Goal: Task Accomplishment & Management: Manage account settings

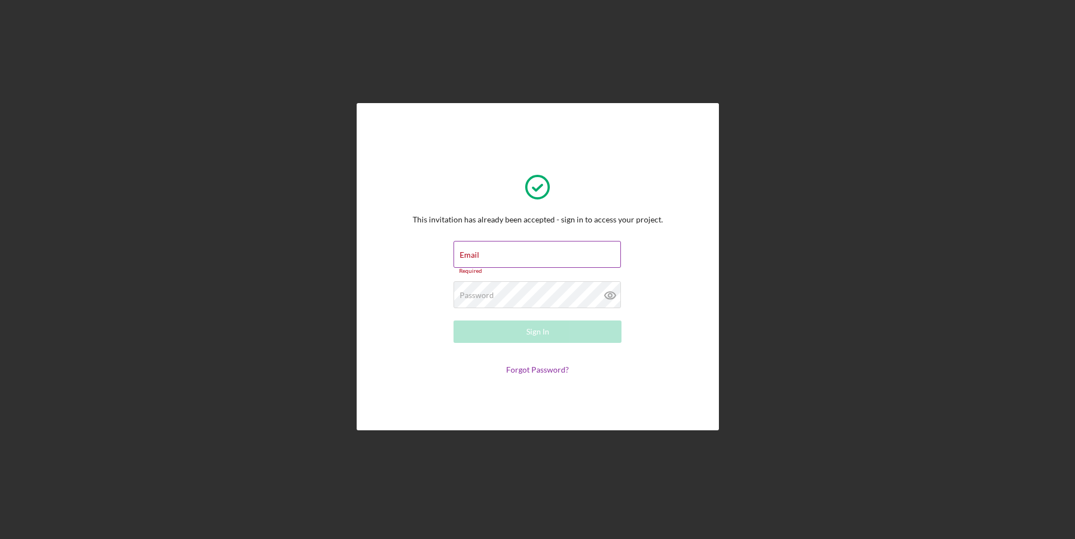
click at [511, 256] on div "Email Required" at bounding box center [537, 258] width 168 height 34
click at [508, 257] on input "Email" at bounding box center [536, 254] width 167 height 27
type input "hmarquise58@gmail.com"
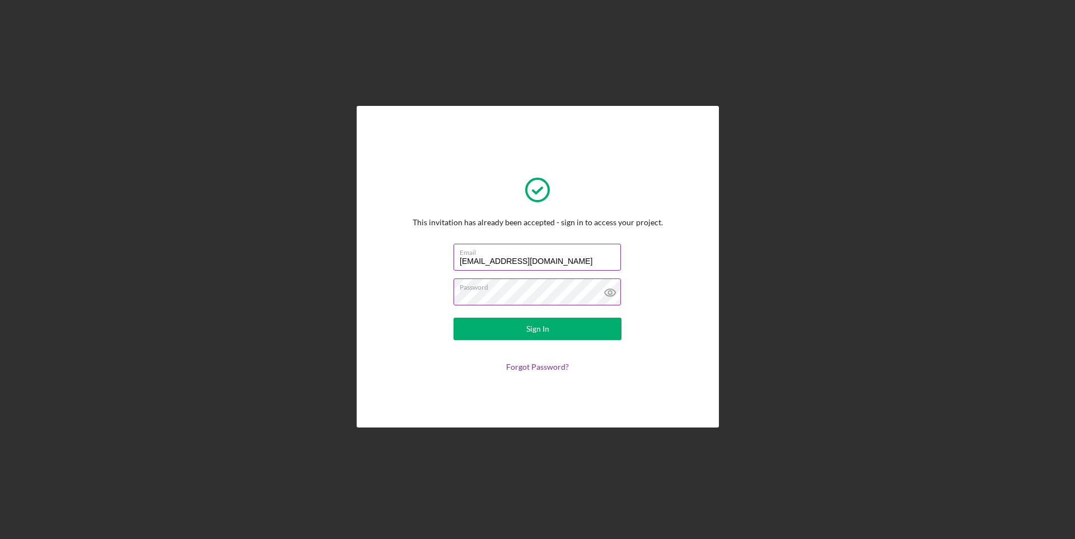
click at [609, 291] on icon at bounding box center [609, 292] width 3 height 3
click at [606, 291] on icon at bounding box center [610, 292] width 11 height 7
click at [558, 331] on button "Sign In" at bounding box center [537, 328] width 168 height 22
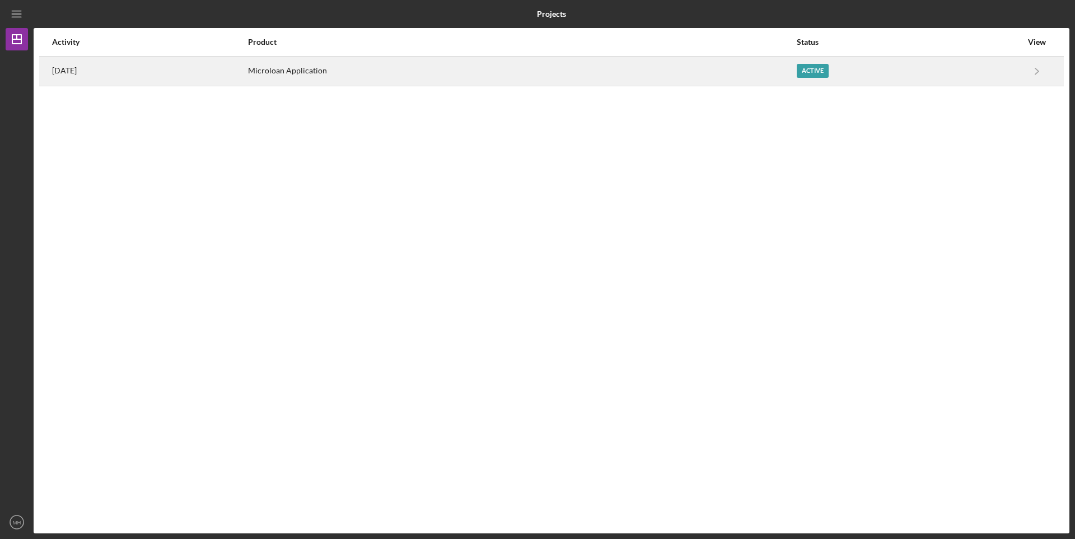
click at [821, 73] on div "Active" at bounding box center [813, 71] width 32 height 14
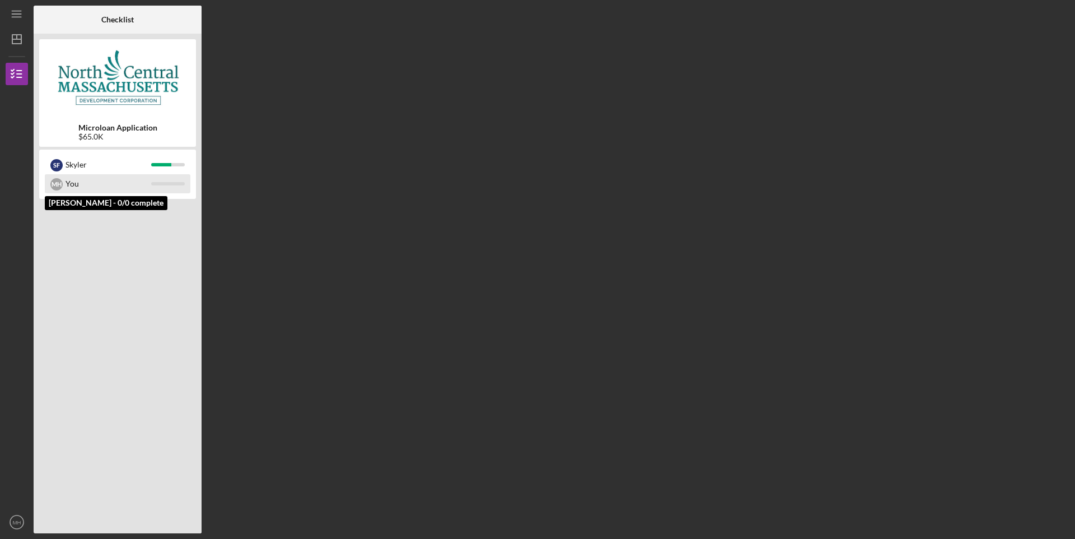
click at [71, 180] on div "You" at bounding box center [109, 183] width 86 height 19
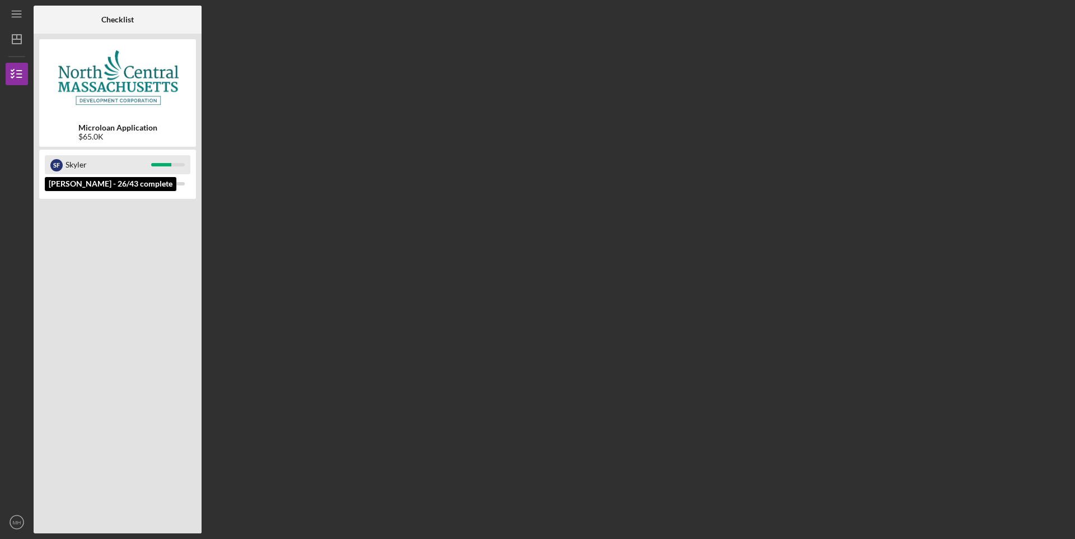
click at [68, 160] on div "Skyler" at bounding box center [109, 164] width 86 height 19
click at [93, 137] on div "$65.0K" at bounding box center [117, 136] width 79 height 9
click at [94, 87] on img at bounding box center [117, 78] width 157 height 67
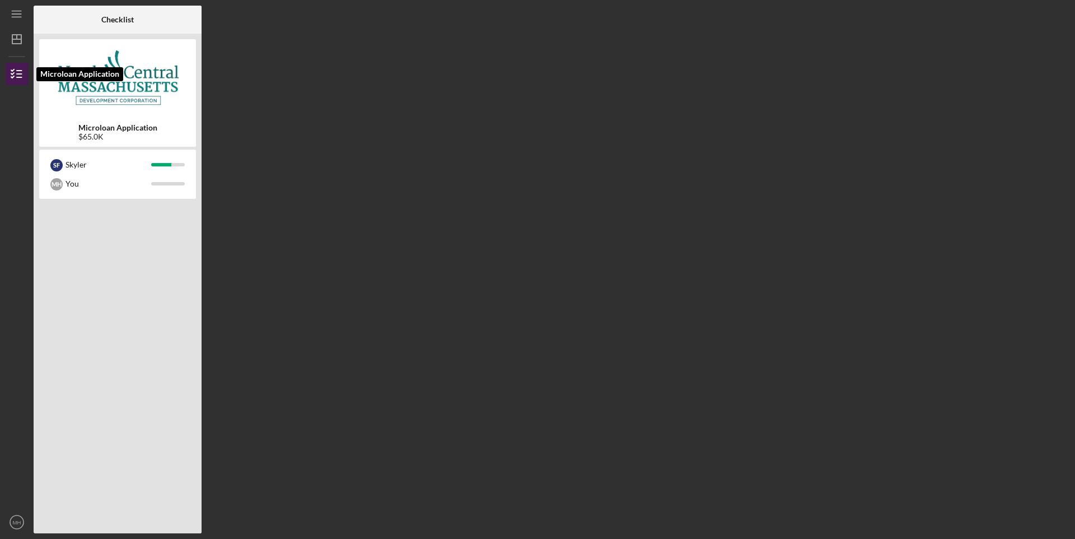
click at [17, 73] on icon "button" at bounding box center [17, 74] width 28 height 28
click at [19, 75] on icon "button" at bounding box center [17, 74] width 28 height 28
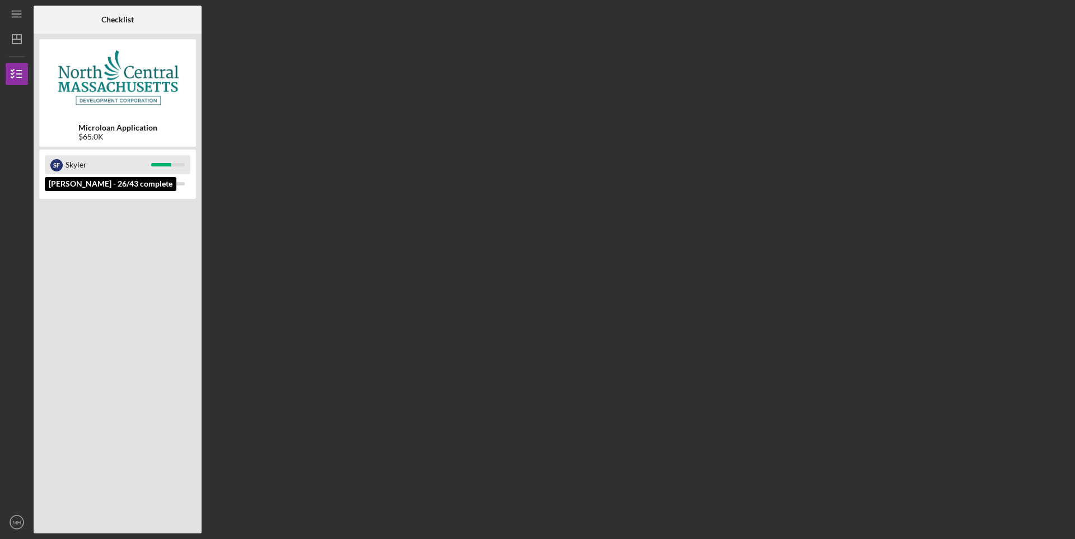
click at [110, 165] on div "Skyler" at bounding box center [109, 164] width 86 height 19
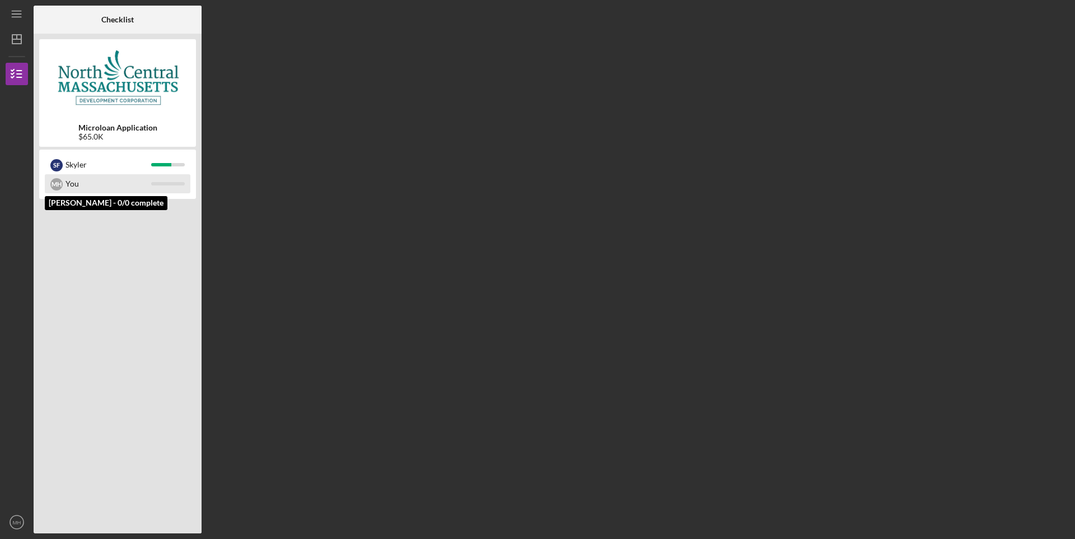
click at [113, 184] on div "You" at bounding box center [109, 183] width 86 height 19
click at [121, 133] on div "$65.0K" at bounding box center [117, 136] width 79 height 9
click at [95, 120] on div "Microloan Application $65.0K" at bounding box center [117, 92] width 157 height 107
click at [102, 70] on img at bounding box center [117, 78] width 157 height 67
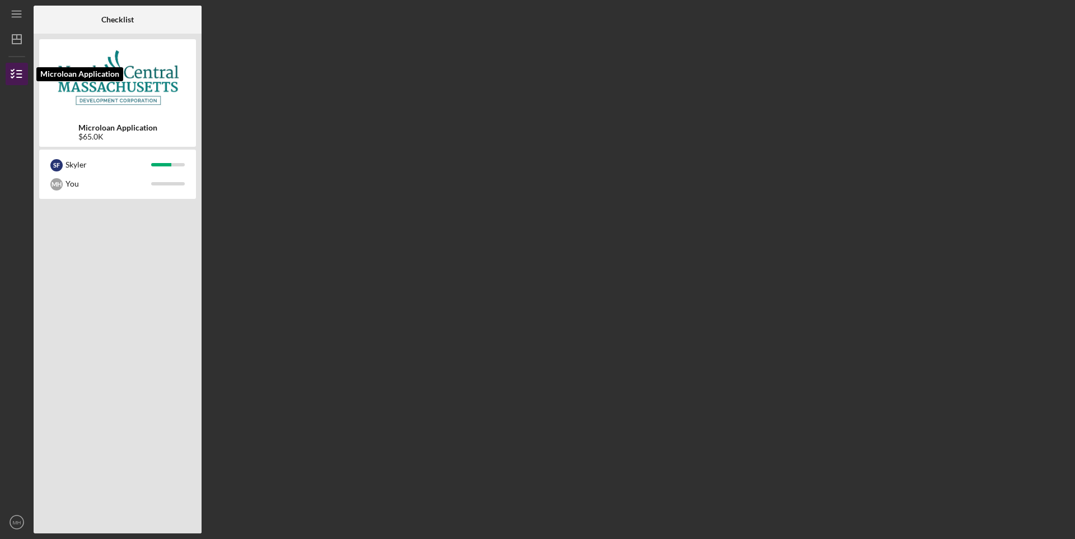
click at [21, 71] on line "button" at bounding box center [19, 71] width 5 height 0
click at [15, 40] on icon "Icon/Dashboard" at bounding box center [17, 39] width 28 height 28
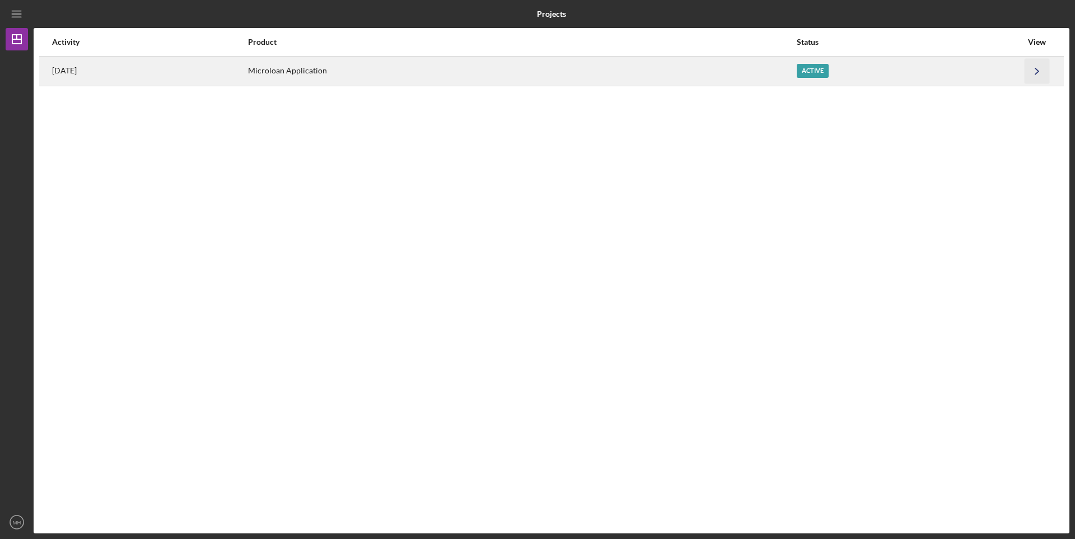
click at [1038, 68] on icon "Icon/Navigate" at bounding box center [1037, 70] width 25 height 25
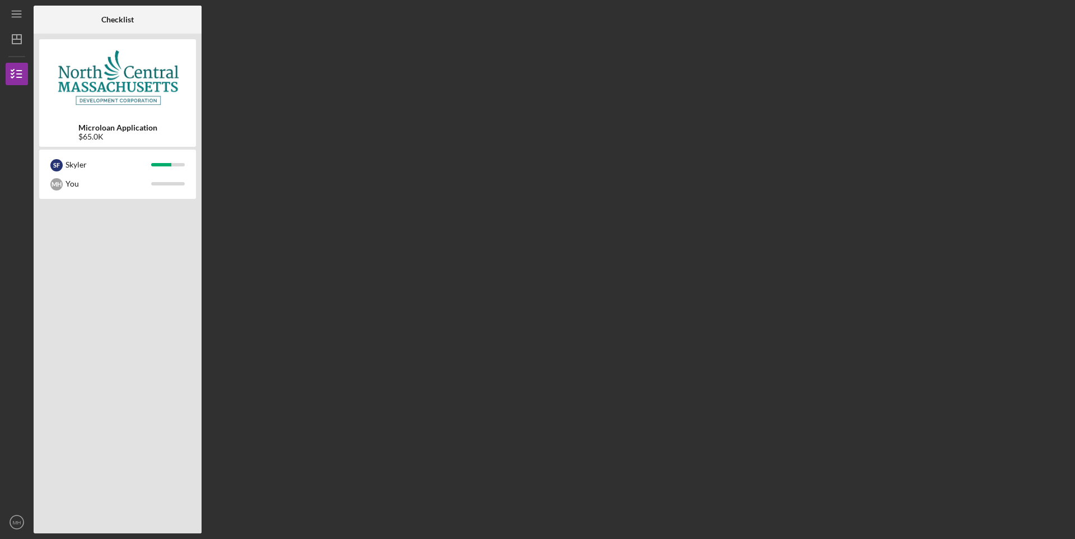
click at [914, 231] on div "Checklist Microloan Application $65.0K S F [PERSON_NAME] You" at bounding box center [552, 269] width 1036 height 527
click at [95, 467] on div at bounding box center [117, 365] width 157 height 326
click at [93, 465] on div at bounding box center [117, 365] width 157 height 326
drag, startPoint x: 93, startPoint y: 465, endPoint x: 93, endPoint y: 362, distance: 103.0
click at [95, 456] on div at bounding box center [117, 365] width 157 height 326
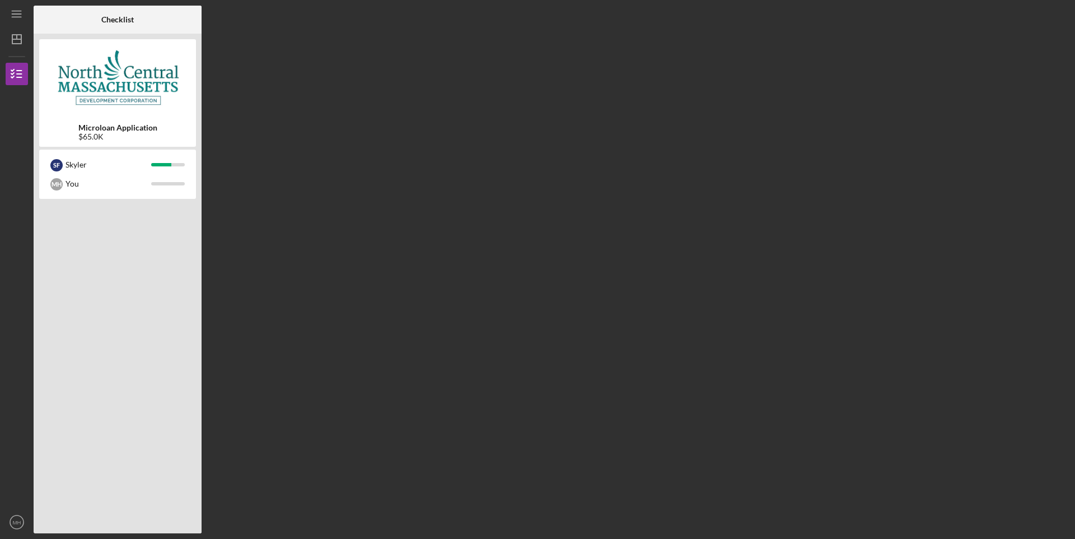
click at [79, 152] on div "S F [PERSON_NAME] You" at bounding box center [117, 173] width 157 height 49
drag, startPoint x: 82, startPoint y: 143, endPoint x: 92, endPoint y: 104, distance: 39.9
click at [82, 142] on div "Microloan Application $65.0K" at bounding box center [117, 92] width 157 height 107
click at [92, 102] on img at bounding box center [117, 78] width 157 height 67
click at [78, 173] on div "Skyler" at bounding box center [109, 164] width 86 height 19
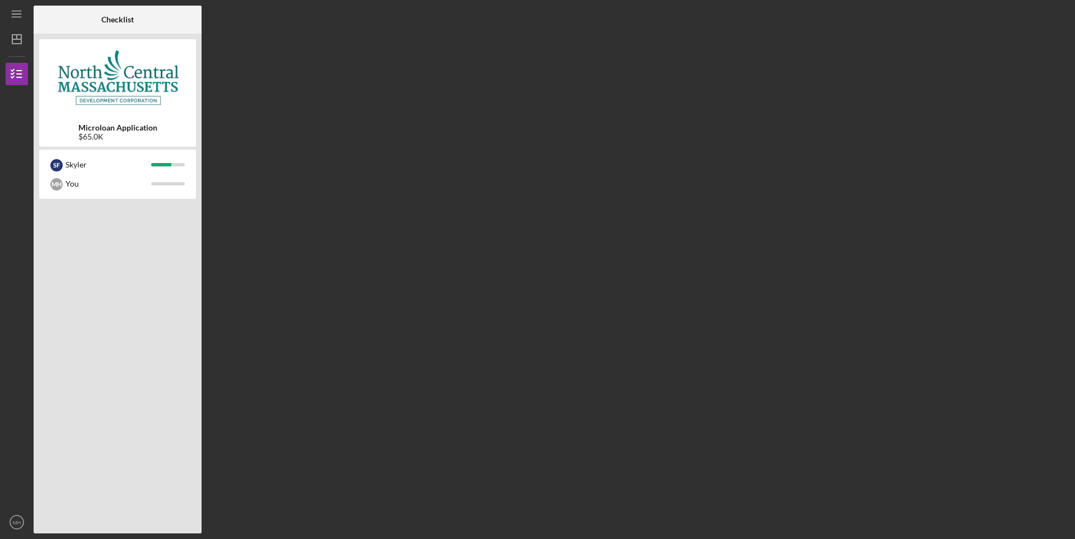
click at [68, 195] on div "S F [PERSON_NAME] You" at bounding box center [117, 173] width 157 height 49
click at [68, 179] on div "You" at bounding box center [109, 183] width 86 height 19
click at [67, 160] on div "Skyler" at bounding box center [109, 164] width 86 height 19
click at [15, 15] on icon "Icon/Menu" at bounding box center [16, 14] width 25 height 25
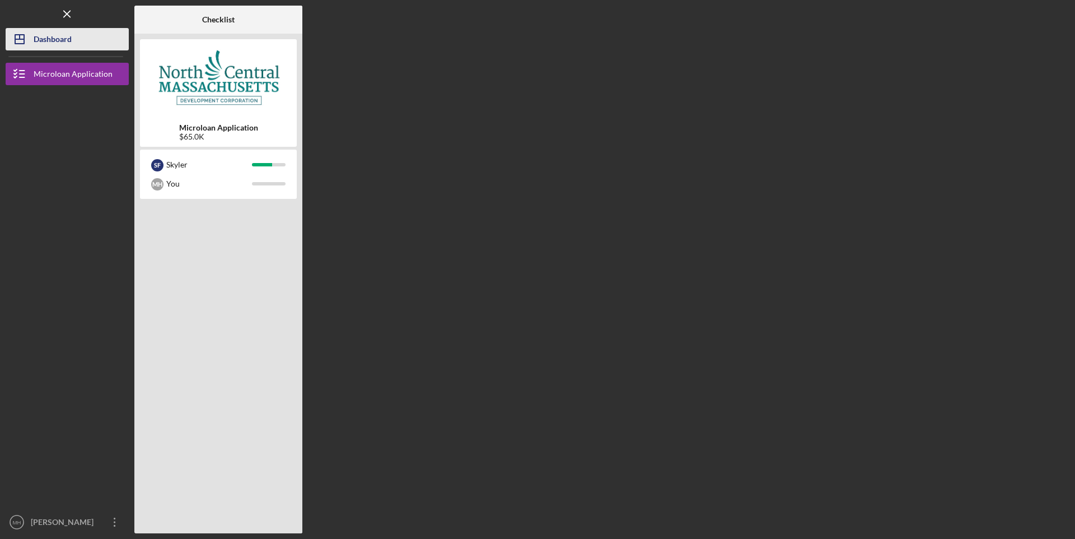
click at [53, 38] on div "Dashboard" at bounding box center [53, 40] width 38 height 25
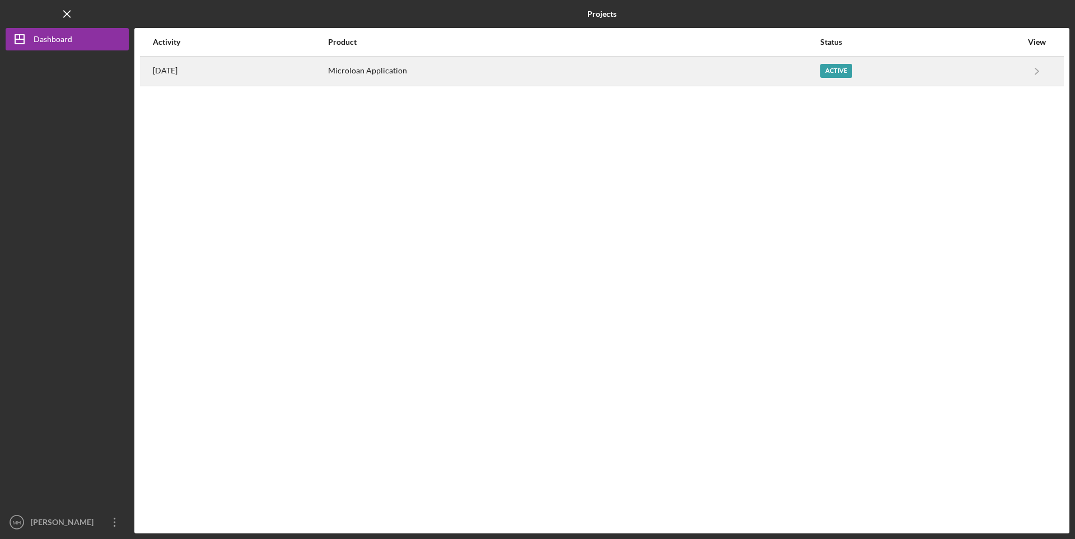
click at [437, 69] on div "Microloan Application" at bounding box center [573, 71] width 490 height 28
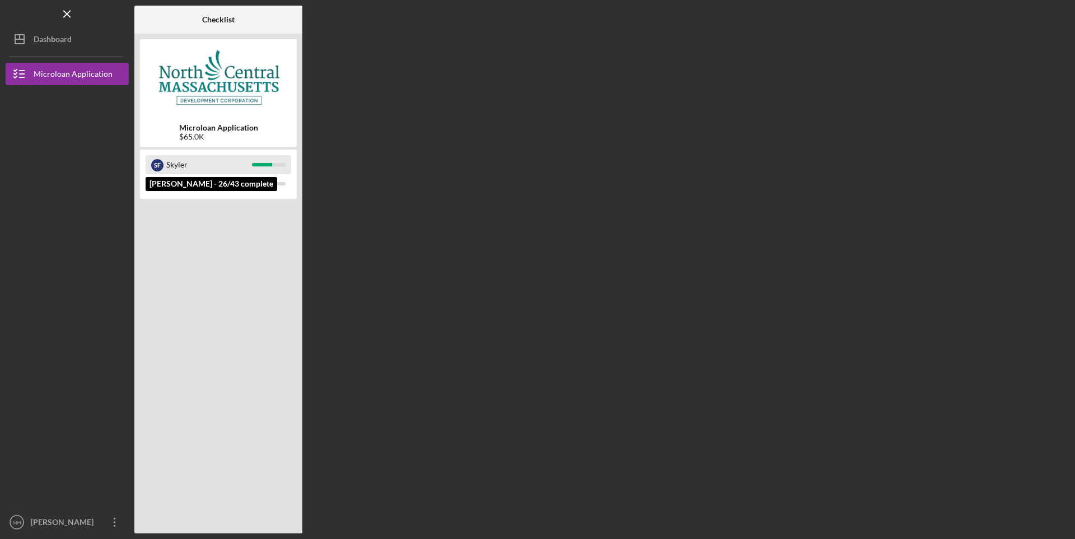
click at [222, 169] on div "Skyler" at bounding box center [209, 164] width 86 height 19
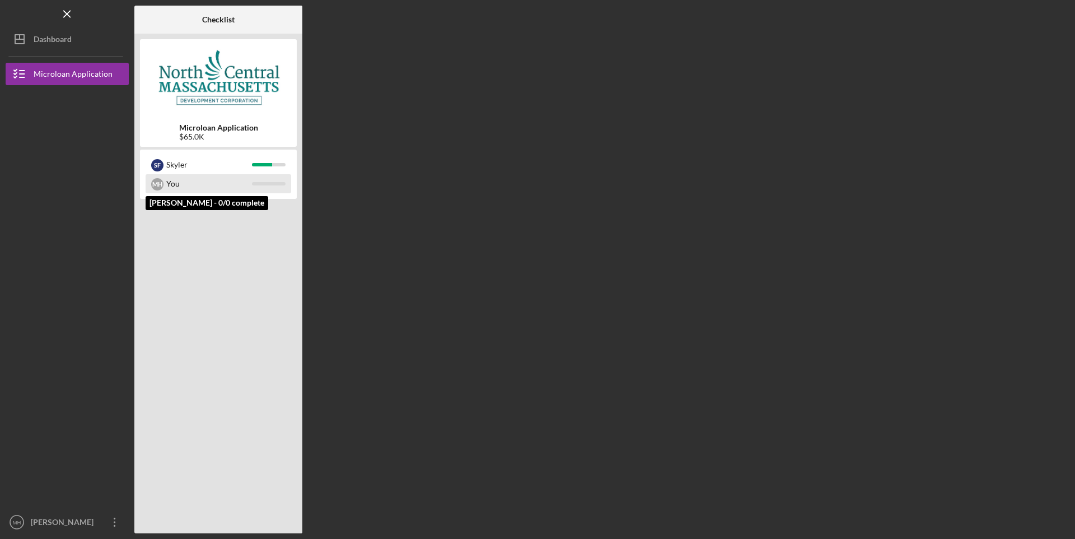
click at [223, 180] on div "You" at bounding box center [209, 183] width 86 height 19
drag, startPoint x: 223, startPoint y: 180, endPoint x: 169, endPoint y: 294, distance: 125.7
click at [169, 296] on div at bounding box center [218, 365] width 157 height 326
click at [166, 175] on div "M H You" at bounding box center [219, 183] width 146 height 19
click at [165, 179] on div "M H You" at bounding box center [219, 183] width 146 height 19
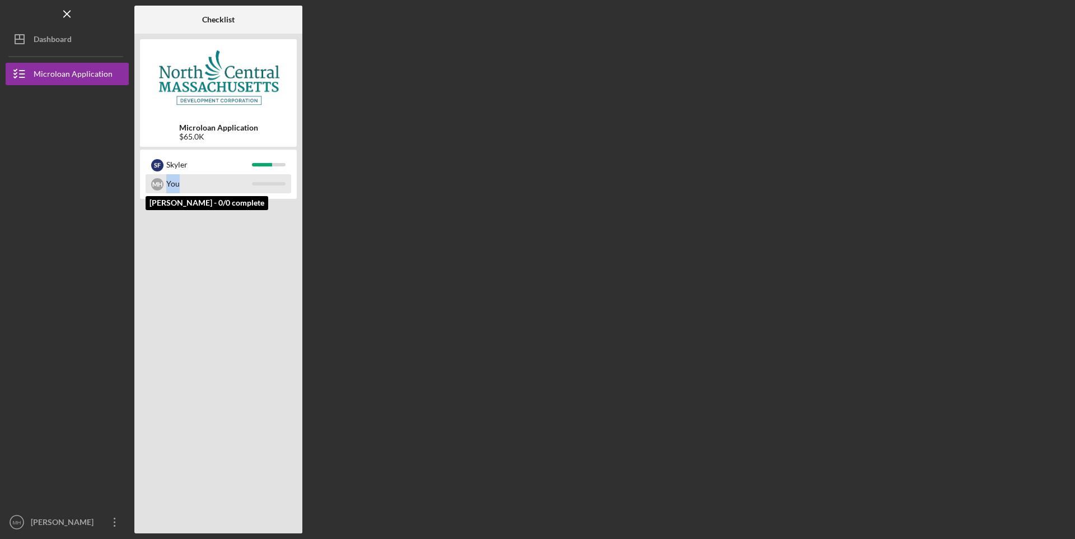
click at [165, 179] on div "M H You" at bounding box center [219, 183] width 146 height 19
click at [163, 180] on div "M H" at bounding box center [157, 183] width 12 height 19
click at [158, 183] on div "M H" at bounding box center [157, 184] width 12 height 12
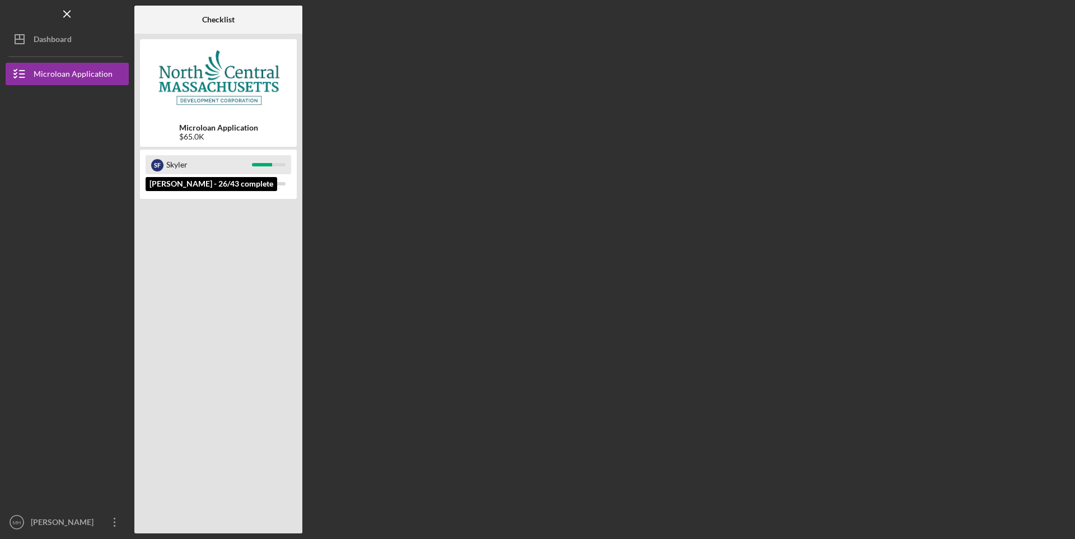
click at [169, 166] on div "Skyler" at bounding box center [209, 164] width 86 height 19
click at [55, 104] on div at bounding box center [67, 191] width 123 height 213
click at [219, 20] on b "Checklist" at bounding box center [218, 19] width 32 height 9
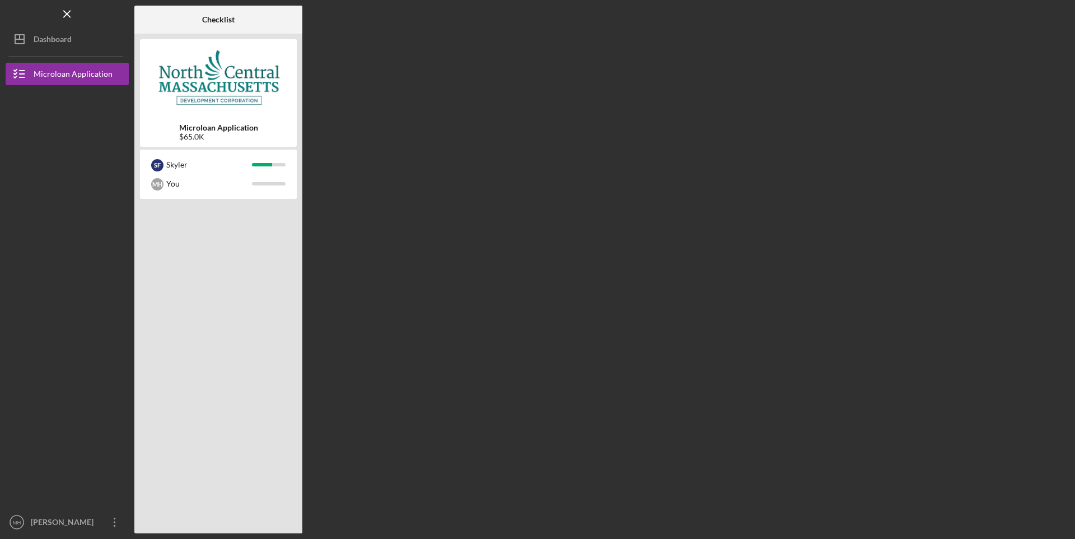
drag, startPoint x: 223, startPoint y: 404, endPoint x: 212, endPoint y: 392, distance: 15.9
click at [222, 403] on div at bounding box center [218, 365] width 157 height 326
drag, startPoint x: 212, startPoint y: 390, endPoint x: 151, endPoint y: 495, distance: 122.1
click at [211, 390] on div at bounding box center [218, 365] width 157 height 326
click at [74, 521] on div "[PERSON_NAME]" at bounding box center [64, 523] width 73 height 25
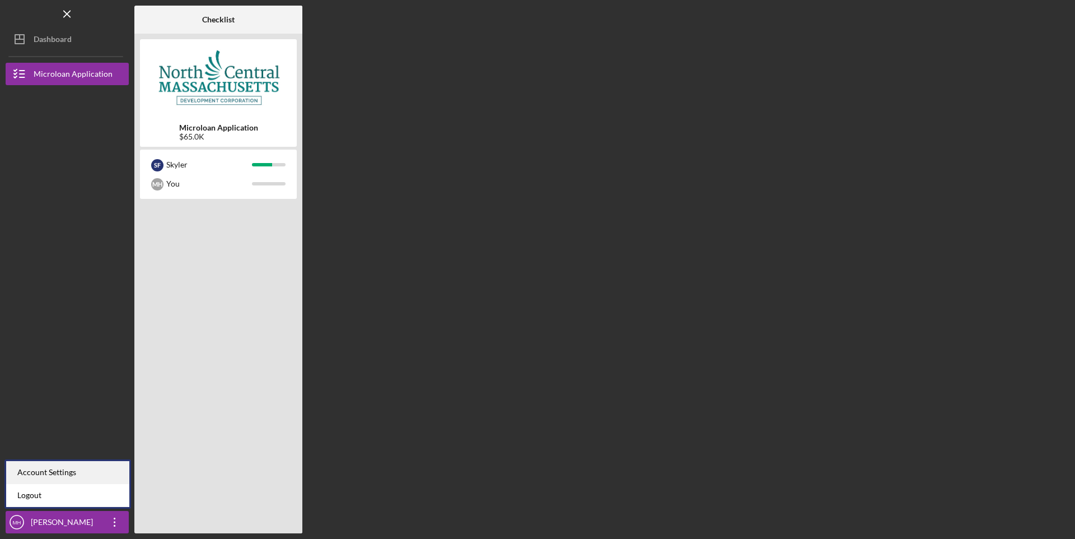
click at [69, 471] on div "Account Settings" at bounding box center [67, 472] width 123 height 23
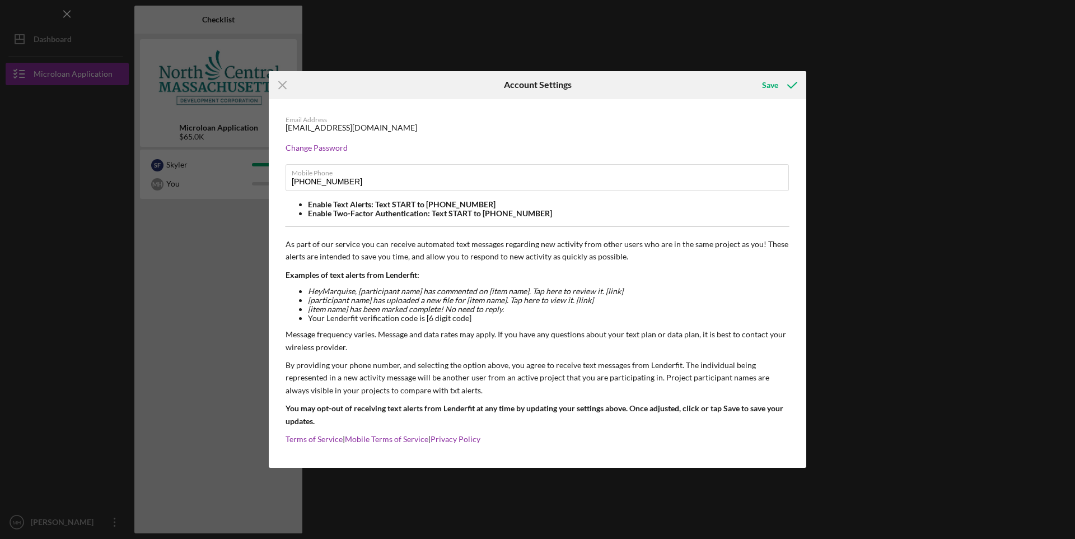
drag, startPoint x: 1003, startPoint y: 157, endPoint x: 890, endPoint y: 113, distance: 120.9
click at [1000, 157] on div "Icon/Menu Close Account Settings Save Email Address hmarquise58@gmail.com Chang…" at bounding box center [537, 269] width 1075 height 539
click at [781, 85] on icon "submit" at bounding box center [792, 85] width 28 height 28
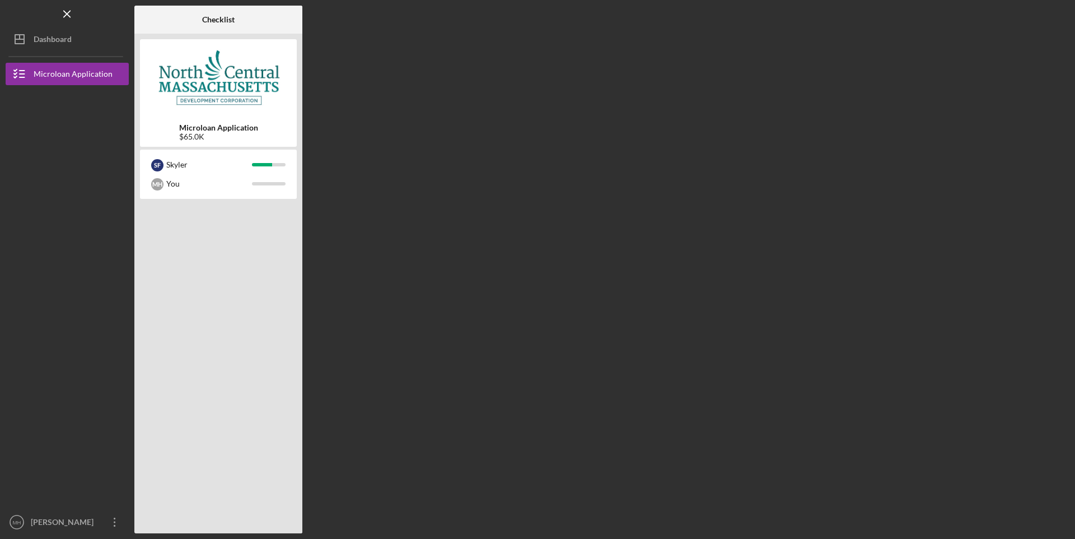
click at [216, 135] on div "$65.0K" at bounding box center [218, 136] width 79 height 9
click at [214, 135] on div "$65.0K" at bounding box center [218, 136] width 79 height 9
click at [37, 45] on div "Dashboard" at bounding box center [53, 40] width 38 height 25
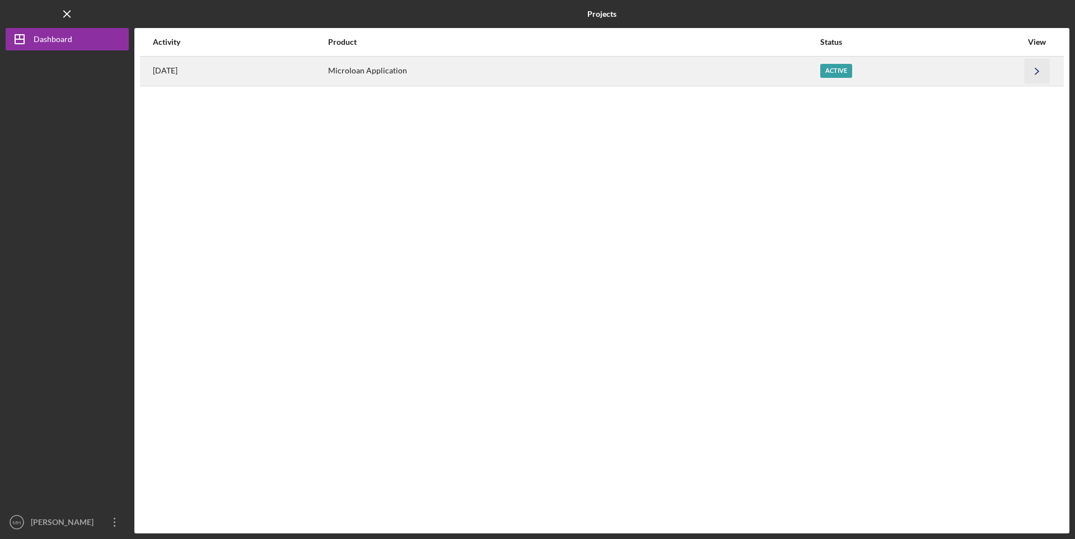
click at [1037, 66] on icon "Icon/Navigate" at bounding box center [1037, 70] width 25 height 25
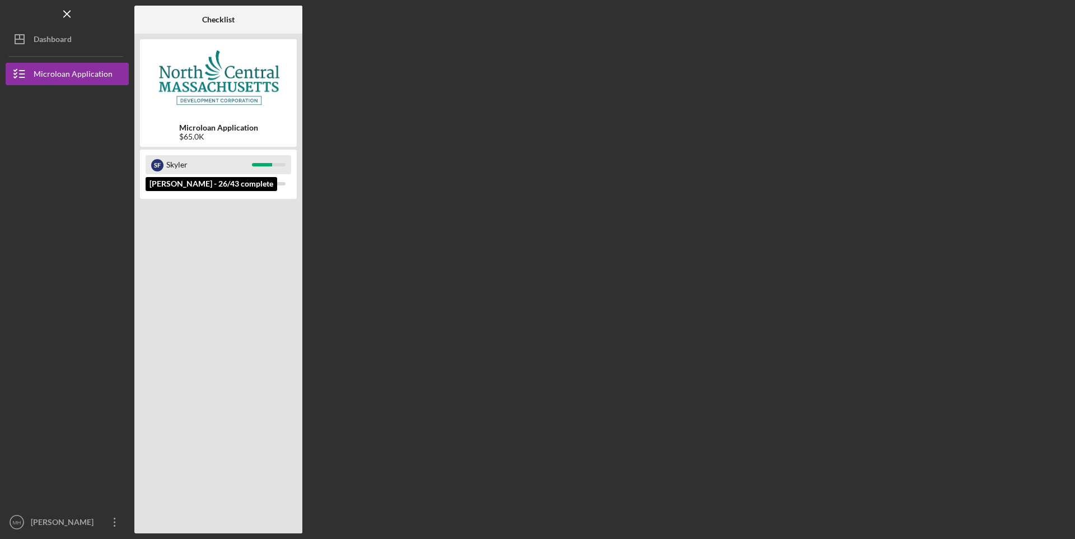
click at [205, 160] on div "Skyler" at bounding box center [209, 164] width 86 height 19
click at [200, 158] on div "Skyler" at bounding box center [209, 164] width 86 height 19
click at [199, 155] on div "Skyler" at bounding box center [209, 164] width 86 height 19
click at [199, 155] on div "S F Skyler Skyler Frink - 26/43 complete M H You" at bounding box center [218, 173] width 157 height 49
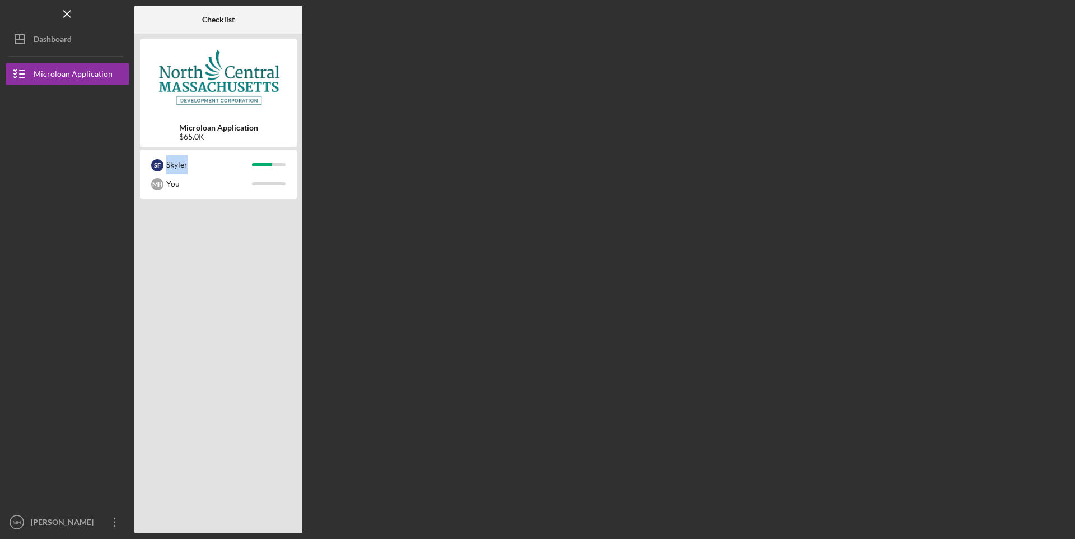
click at [204, 154] on div "S F [PERSON_NAME] You" at bounding box center [218, 173] width 157 height 49
click at [209, 154] on div "S F [PERSON_NAME] You" at bounding box center [218, 173] width 157 height 49
drag, startPoint x: 209, startPoint y: 154, endPoint x: 218, endPoint y: 155, distance: 9.0
click at [218, 154] on div "S F [PERSON_NAME] You" at bounding box center [218, 173] width 157 height 49
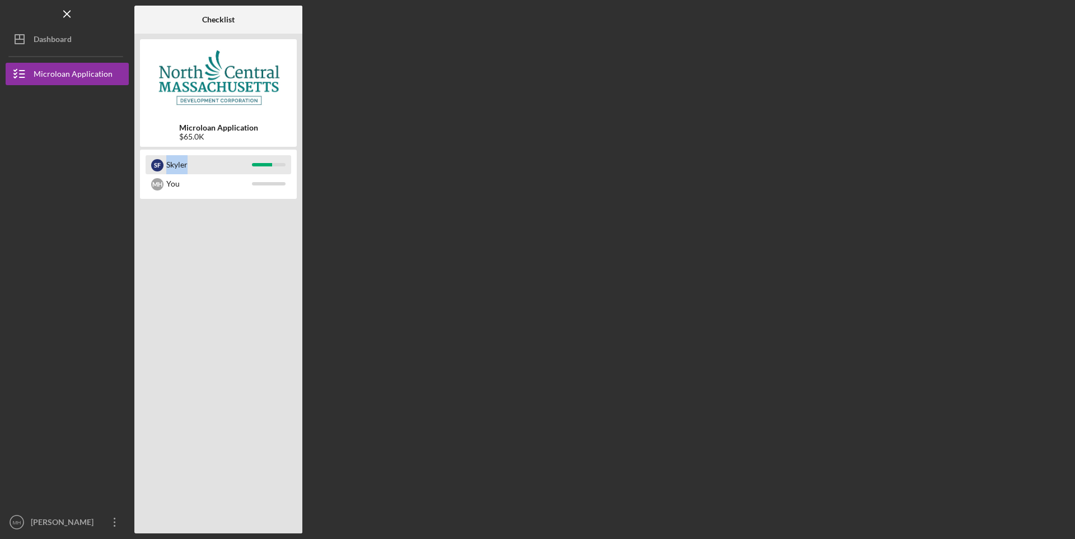
click at [218, 156] on div "Skyler" at bounding box center [209, 164] width 86 height 19
click at [223, 162] on div "Skyler" at bounding box center [209, 164] width 86 height 19
click at [226, 161] on div "Skyler" at bounding box center [209, 164] width 86 height 19
click at [224, 164] on div "Skyler" at bounding box center [209, 164] width 86 height 19
click at [242, 217] on div at bounding box center [218, 365] width 157 height 326
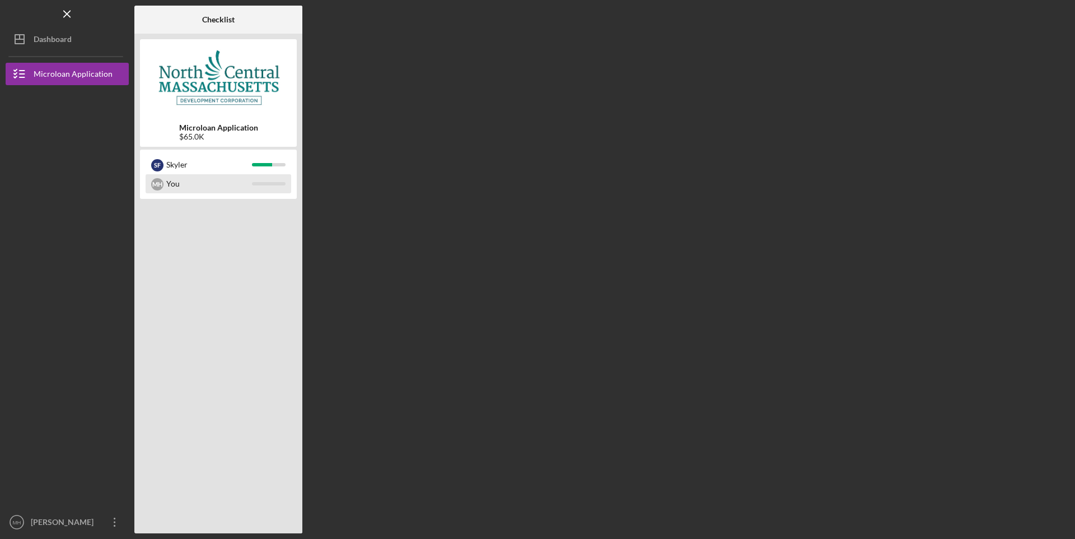
click at [239, 190] on div "You" at bounding box center [209, 183] width 86 height 19
click at [239, 189] on div "You" at bounding box center [209, 183] width 86 height 19
click at [238, 189] on div "You" at bounding box center [209, 183] width 86 height 19
click at [238, 188] on div "You" at bounding box center [209, 183] width 86 height 19
drag, startPoint x: 238, startPoint y: 188, endPoint x: 181, endPoint y: 251, distance: 85.2
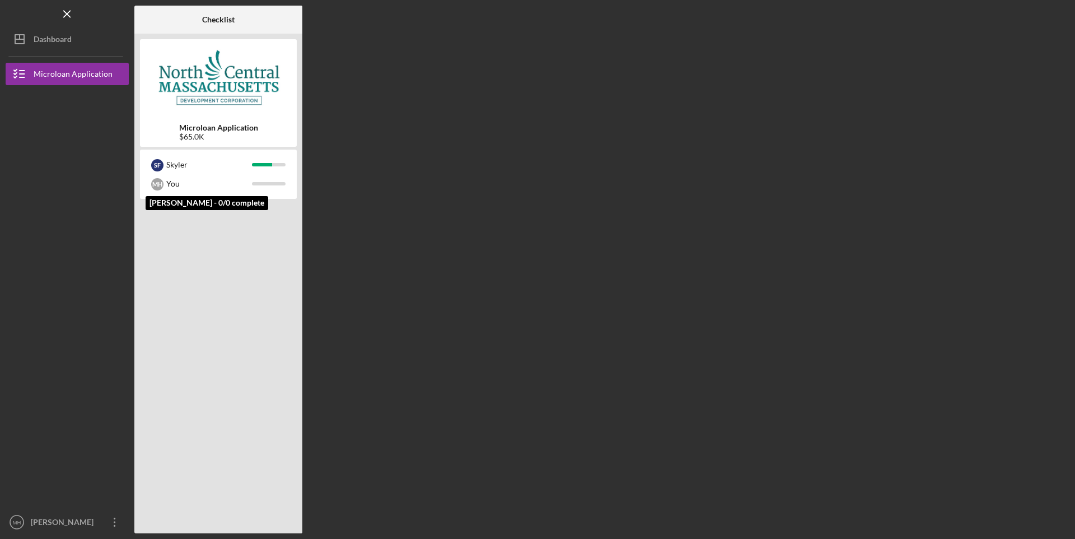
click at [181, 251] on div at bounding box center [218, 365] width 157 height 326
click at [159, 174] on div "M H" at bounding box center [157, 183] width 12 height 19
click at [158, 180] on div "M H" at bounding box center [157, 184] width 12 height 12
click at [213, 118] on div "Microloan Application $65.0K" at bounding box center [218, 92] width 157 height 107
click at [203, 131] on b "Microloan Application" at bounding box center [218, 127] width 79 height 9
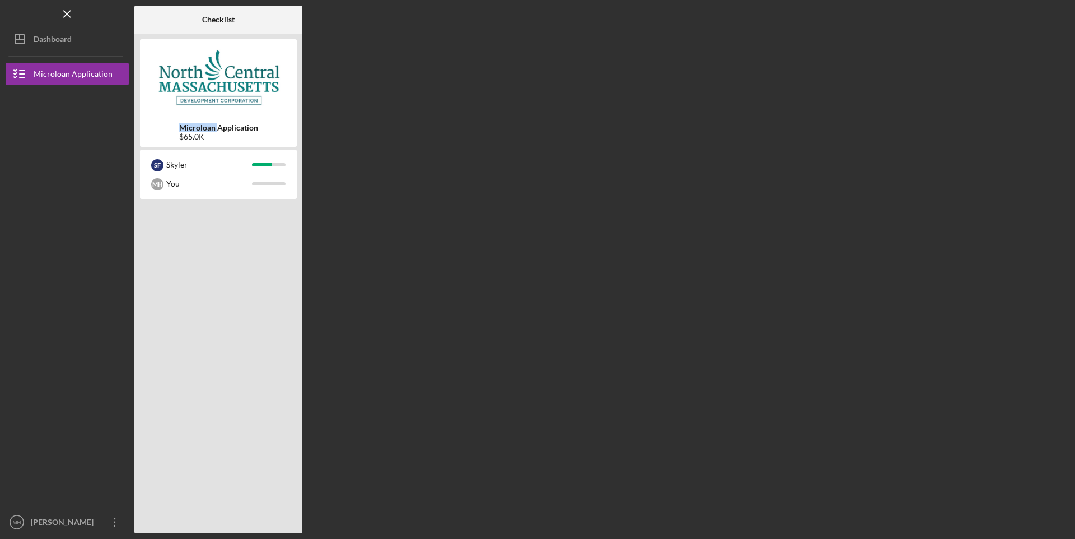
click at [203, 131] on b "Microloan Application" at bounding box center [218, 127] width 79 height 9
click at [33, 34] on icon "Icon/Dashboard" at bounding box center [20, 39] width 28 height 28
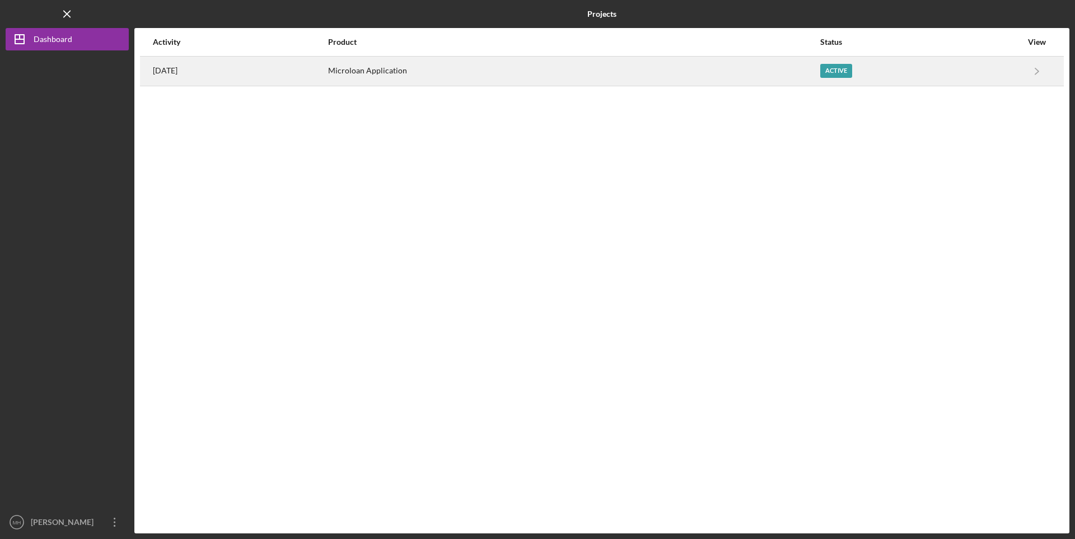
click at [852, 70] on div "Active" at bounding box center [836, 71] width 32 height 14
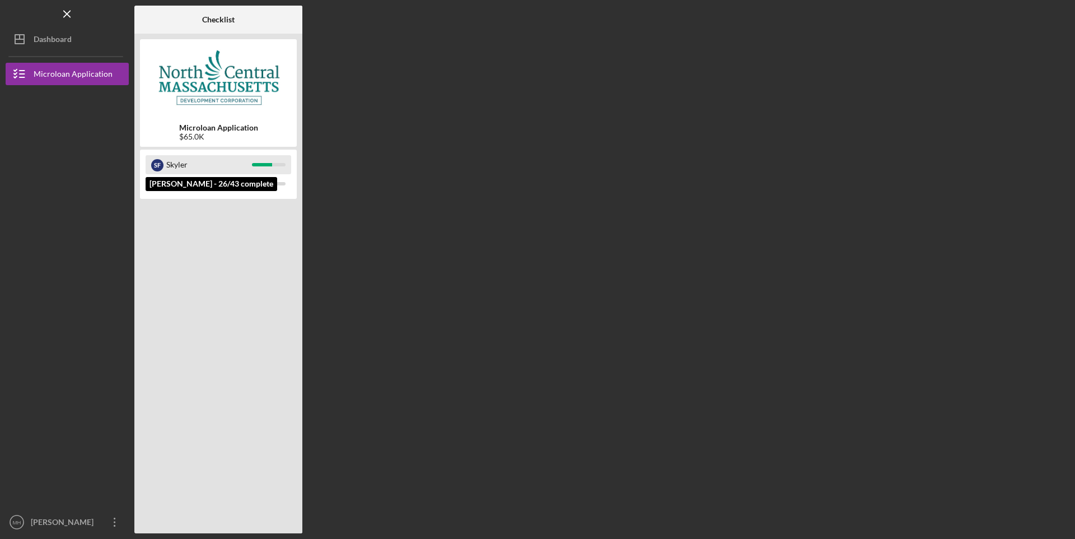
click at [198, 163] on div "Skyler" at bounding box center [209, 164] width 86 height 19
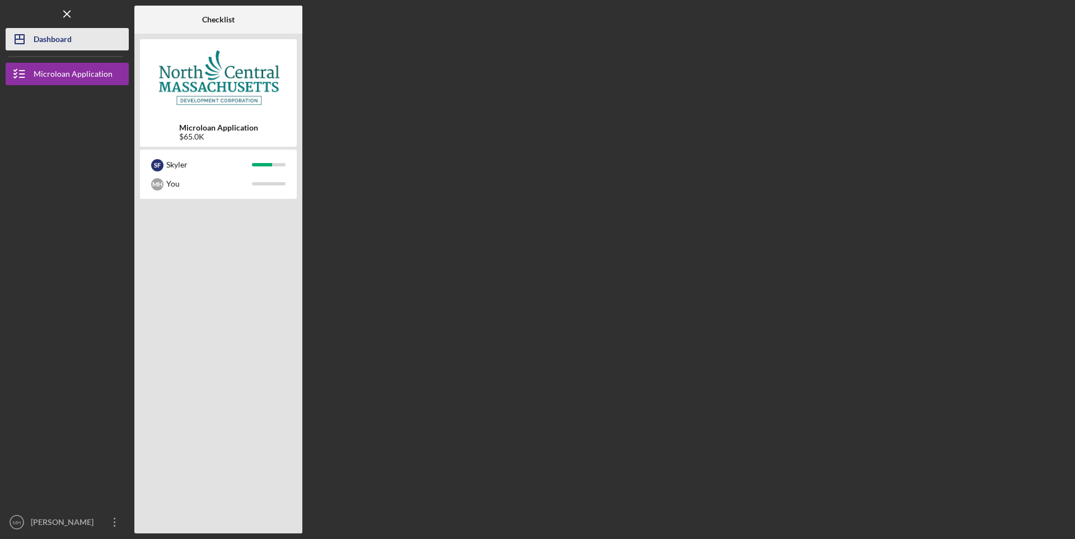
click at [59, 39] on div "Dashboard" at bounding box center [53, 40] width 38 height 25
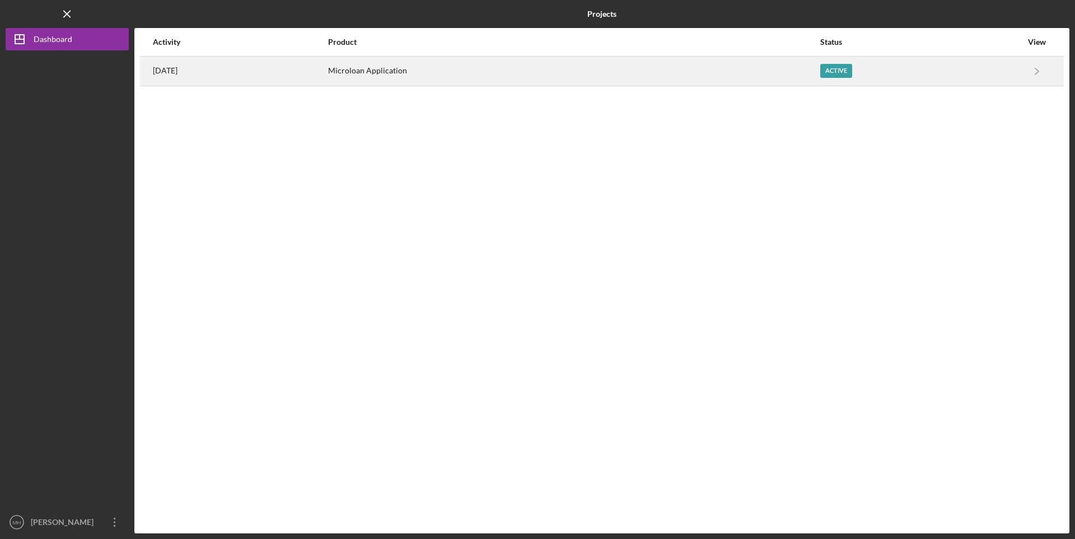
click at [170, 76] on div "[DATE]" at bounding box center [240, 71] width 174 height 28
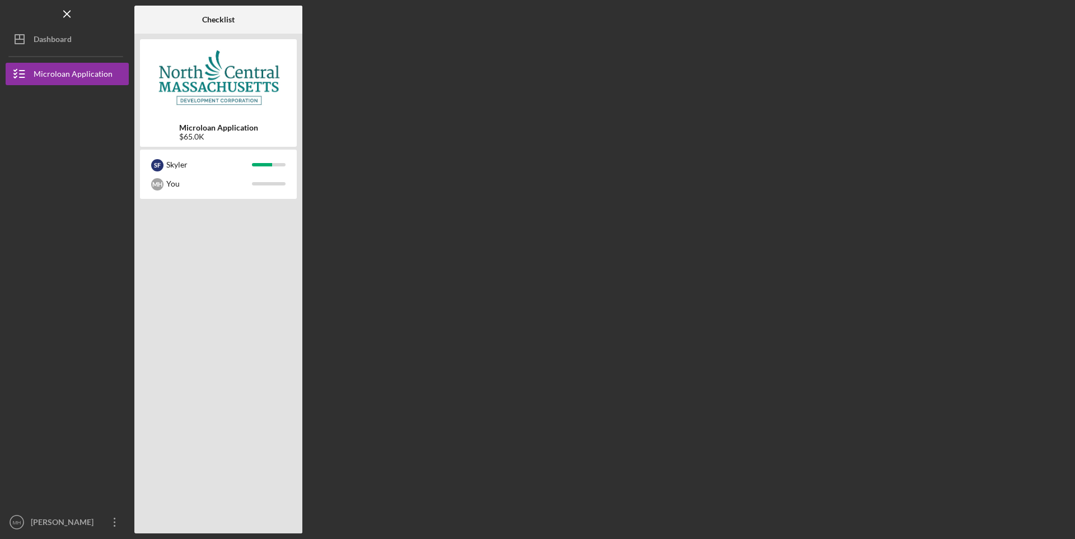
click at [217, 128] on b "Microloan Application" at bounding box center [218, 127] width 79 height 9
click at [211, 141] on div "$65.0K" at bounding box center [218, 136] width 79 height 9
click at [202, 136] on div "$65.0K" at bounding box center [218, 136] width 79 height 9
click at [219, 26] on div "Checklist" at bounding box center [218, 20] width 32 height 28
click at [219, 20] on b "Checklist" at bounding box center [218, 19] width 32 height 9
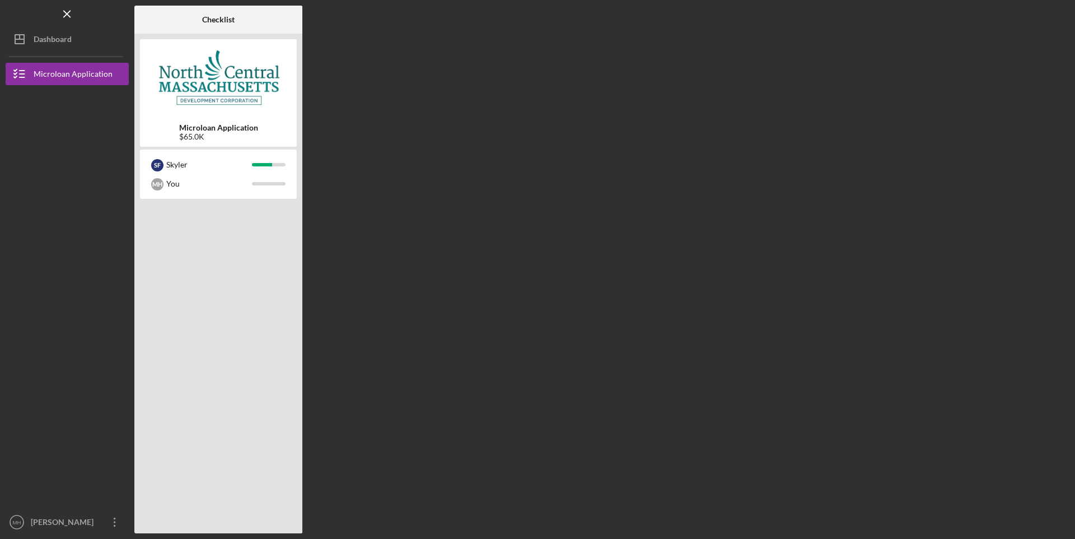
click at [179, 198] on div "S F [PERSON_NAME] You" at bounding box center [218, 173] width 157 height 49
click at [181, 175] on div "You" at bounding box center [209, 183] width 86 height 19
click at [186, 162] on div "Skyler" at bounding box center [209, 164] width 86 height 19
click at [193, 145] on div "Microloan Application $65.0K" at bounding box center [218, 92] width 157 height 107
click at [201, 123] on b "Microloan Application" at bounding box center [218, 127] width 79 height 9
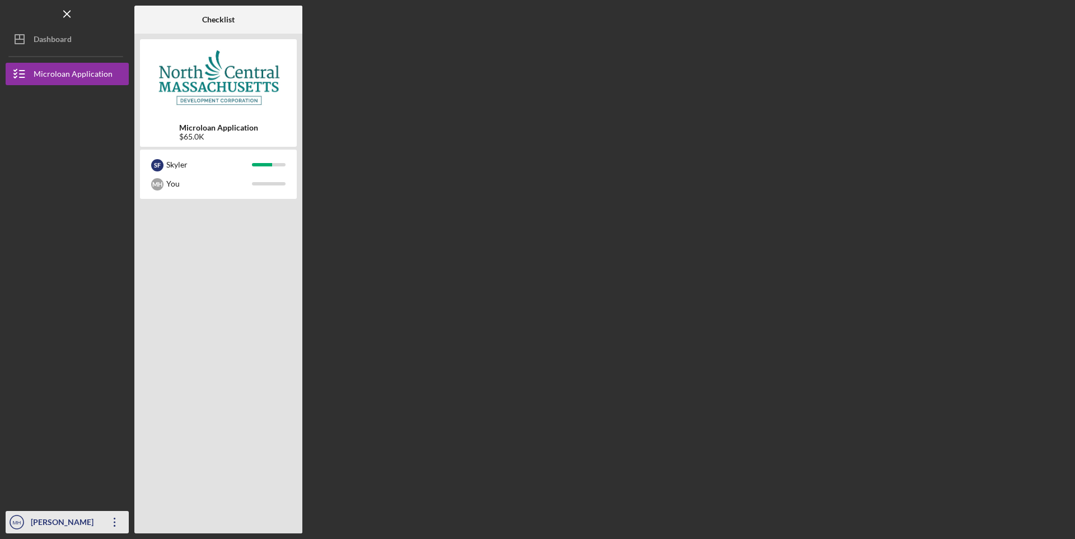
click at [66, 517] on div "[PERSON_NAME]" at bounding box center [64, 523] width 73 height 25
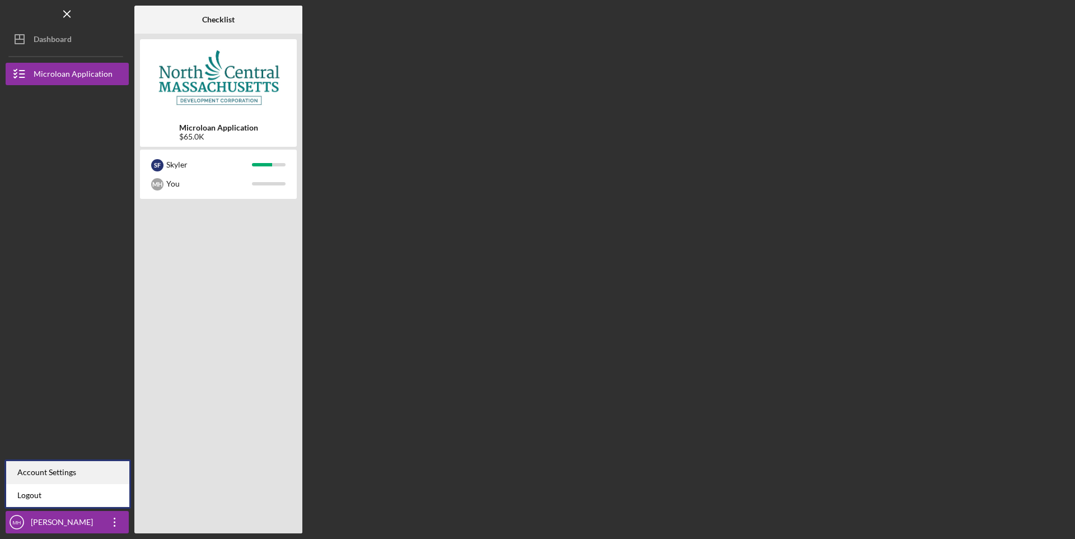
click at [40, 470] on div "Account Settings" at bounding box center [67, 472] width 123 height 23
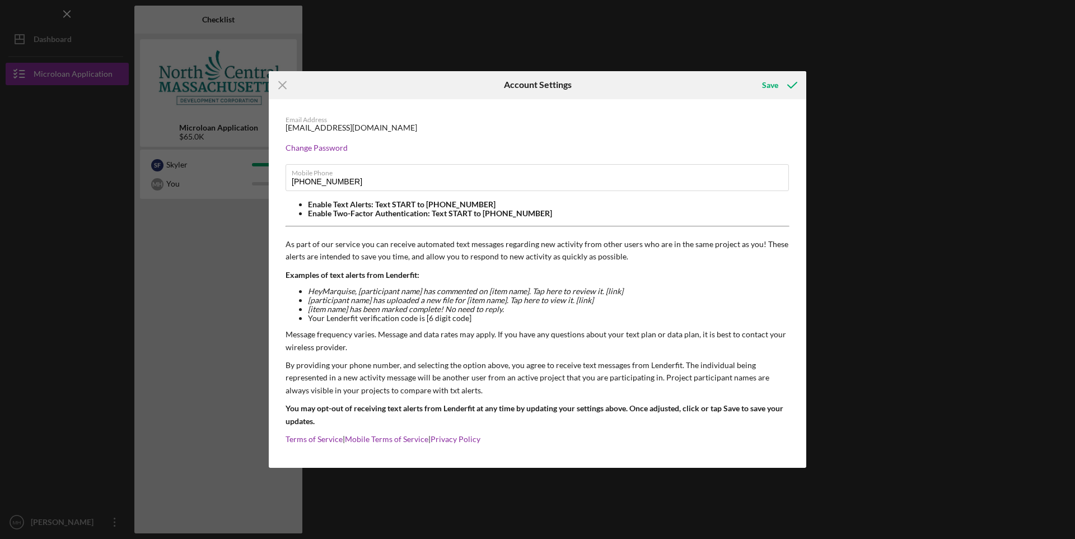
click at [1044, 137] on div "Icon/Menu Close Account Settings Save Email Address hmarquise58@gmail.com Chang…" at bounding box center [537, 269] width 1075 height 539
click at [286, 87] on icon "Icon/Menu Close" at bounding box center [283, 85] width 28 height 28
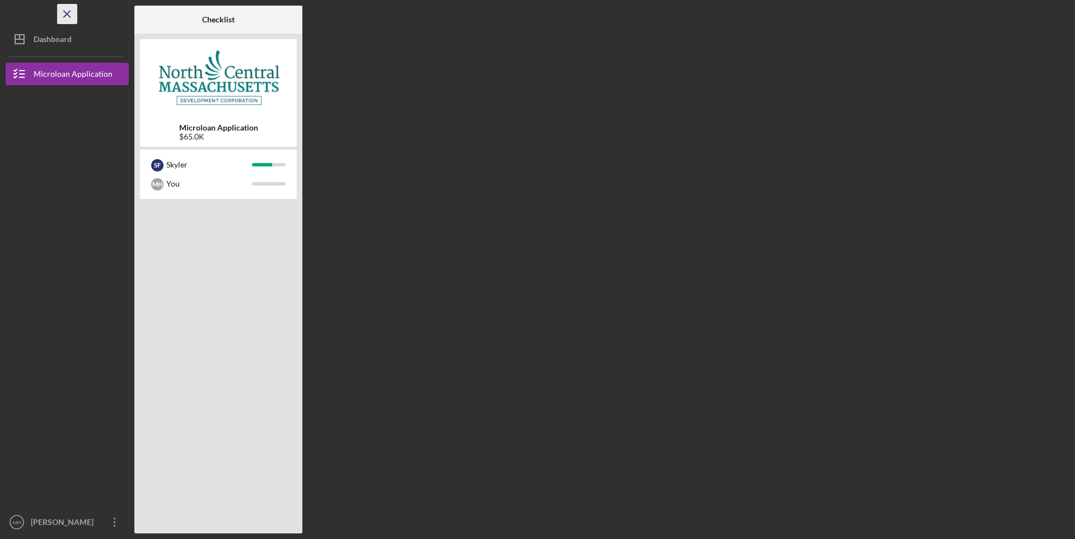
click at [66, 12] on line "button" at bounding box center [67, 14] width 6 height 6
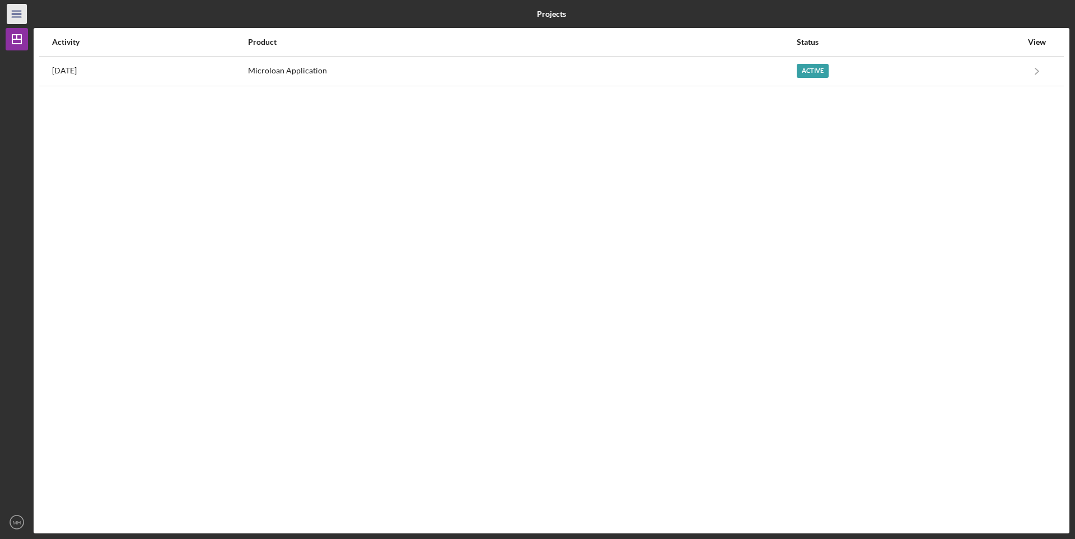
click at [14, 12] on icon "Icon/Menu" at bounding box center [16, 14] width 25 height 25
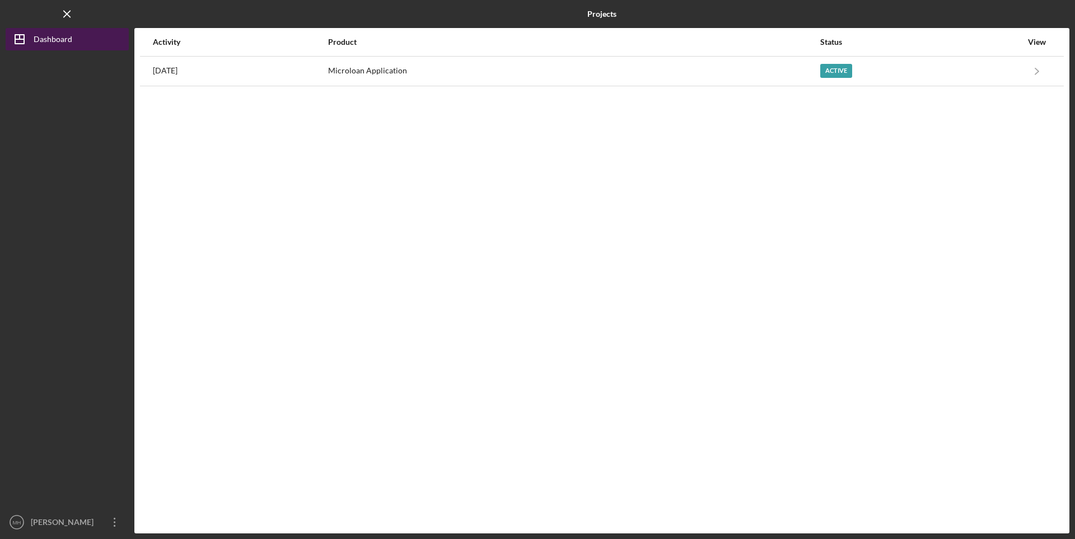
click at [40, 40] on div "Dashboard" at bounding box center [53, 40] width 39 height 25
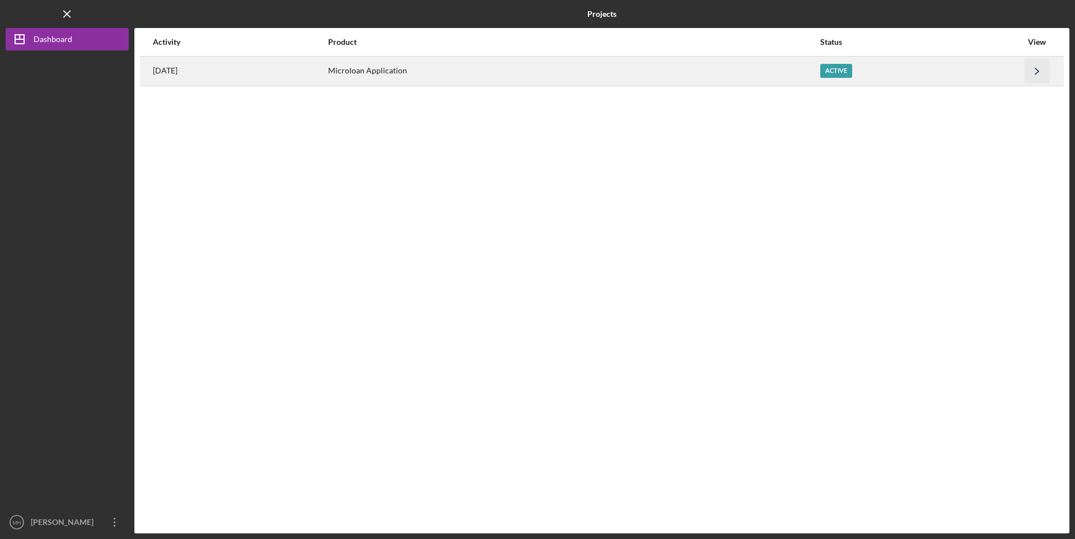
click at [1042, 66] on icon "Icon/Navigate" at bounding box center [1037, 70] width 25 height 25
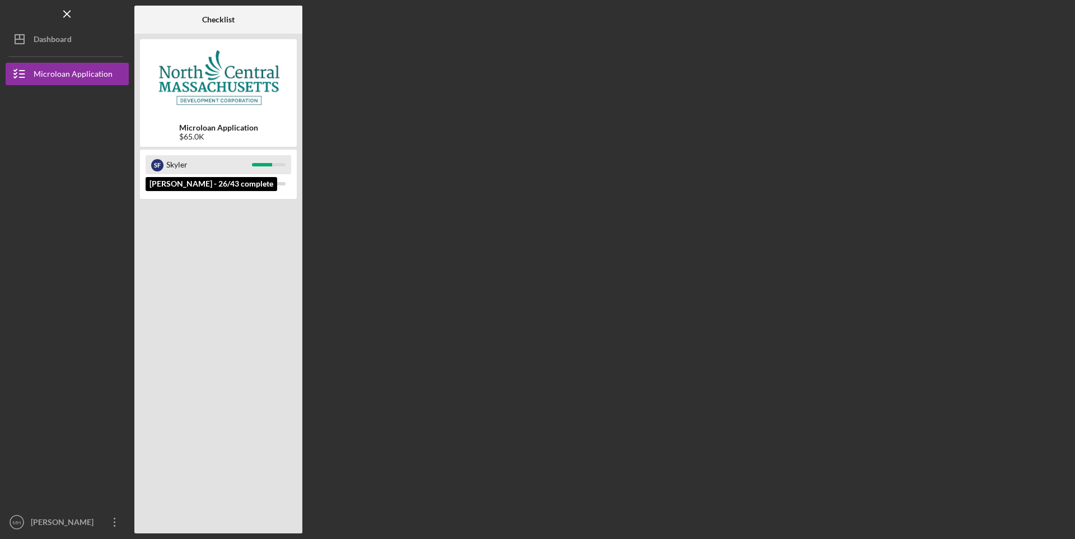
click at [239, 161] on div "Skyler" at bounding box center [209, 164] width 86 height 19
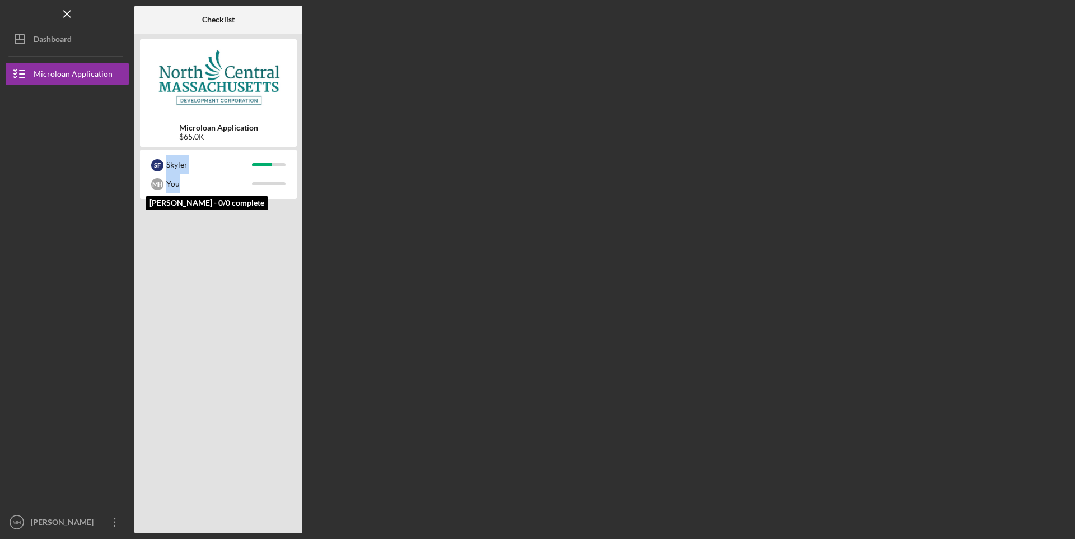
drag, startPoint x: 243, startPoint y: 184, endPoint x: 250, endPoint y: 195, distance: 13.8
click at [250, 195] on div "S F [PERSON_NAME] You [PERSON_NAME] - 0/0 complete" at bounding box center [218, 173] width 157 height 49
drag, startPoint x: 302, startPoint y: 327, endPoint x: 301, endPoint y: 316, distance: 10.8
click at [306, 320] on div "Checklist Microloan Application $65.0K S F [PERSON_NAME] You" at bounding box center [601, 269] width 935 height 527
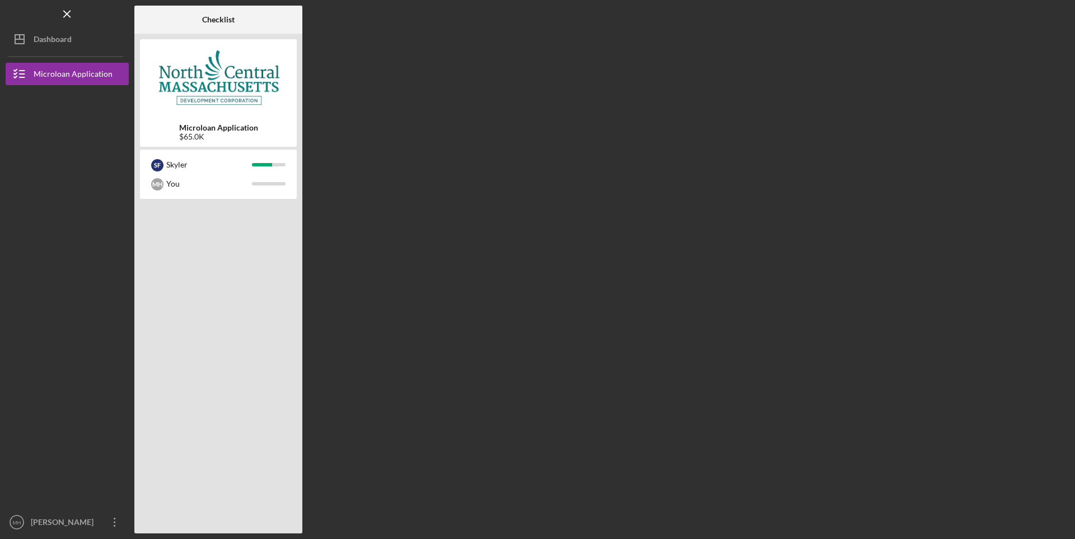
click at [301, 316] on div "Microloan Application $65.0K S F [PERSON_NAME] You" at bounding box center [218, 283] width 168 height 499
drag, startPoint x: 195, startPoint y: 306, endPoint x: 208, endPoint y: 308, distance: 13.0
click at [209, 308] on div at bounding box center [218, 365] width 157 height 326
click at [208, 307] on div at bounding box center [218, 365] width 157 height 326
click at [208, 306] on div at bounding box center [218, 365] width 157 height 326
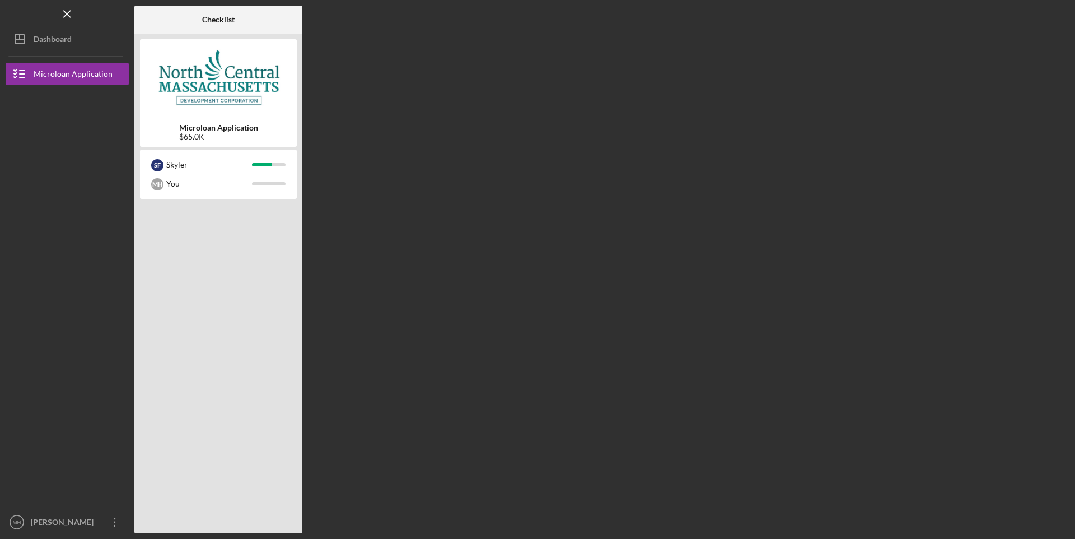
click at [209, 305] on div at bounding box center [218, 365] width 157 height 326
drag, startPoint x: 208, startPoint y: 305, endPoint x: 217, endPoint y: 356, distance: 51.7
click at [216, 353] on div at bounding box center [218, 365] width 157 height 326
click at [190, 338] on div at bounding box center [218, 365] width 157 height 326
click at [179, 225] on div at bounding box center [218, 365] width 157 height 326
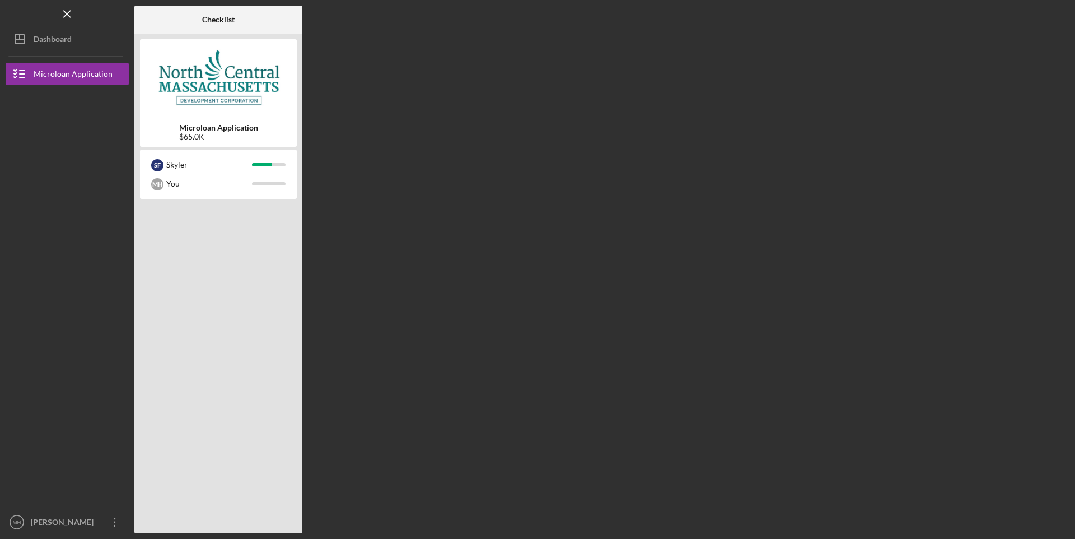
click at [627, 108] on div "Checklist Microloan Application $65.0K S F [PERSON_NAME] You" at bounding box center [601, 269] width 935 height 527
drag, startPoint x: 627, startPoint y: 108, endPoint x: 445, endPoint y: 192, distance: 200.4
click at [445, 197] on div "Checklist Microloan Application $65.0K S F [PERSON_NAME] You" at bounding box center [601, 269] width 935 height 527
click at [236, 182] on div "You" at bounding box center [209, 183] width 86 height 19
click at [248, 166] on div "Skyler" at bounding box center [209, 164] width 86 height 19
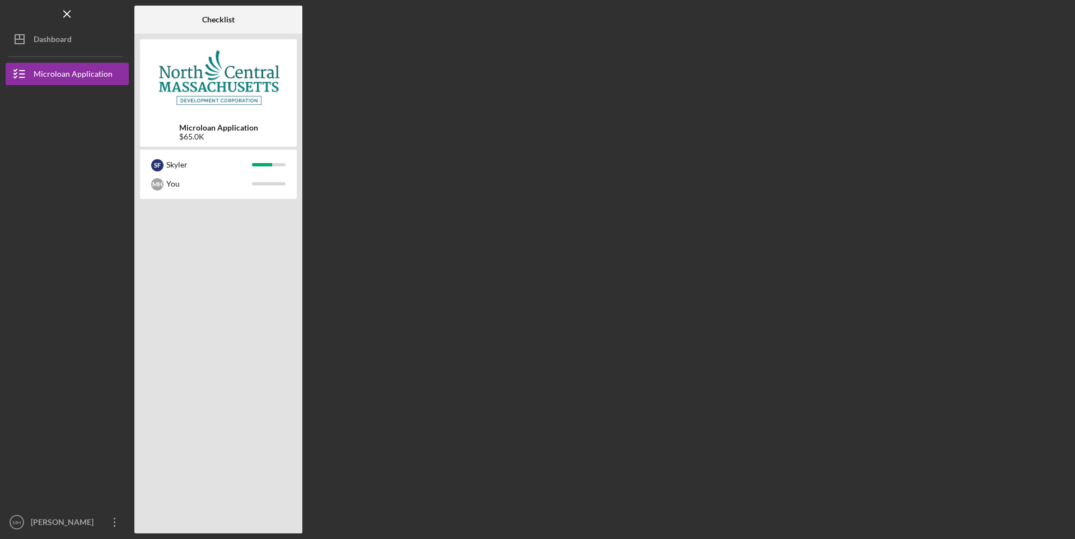
click at [269, 102] on img at bounding box center [218, 78] width 157 height 67
click at [263, 100] on img at bounding box center [218, 78] width 157 height 67
click at [227, 128] on b "Microloan Application" at bounding box center [218, 127] width 79 height 9
click at [223, 97] on img at bounding box center [218, 78] width 157 height 67
click at [208, 136] on div "$65.0K" at bounding box center [218, 136] width 79 height 9
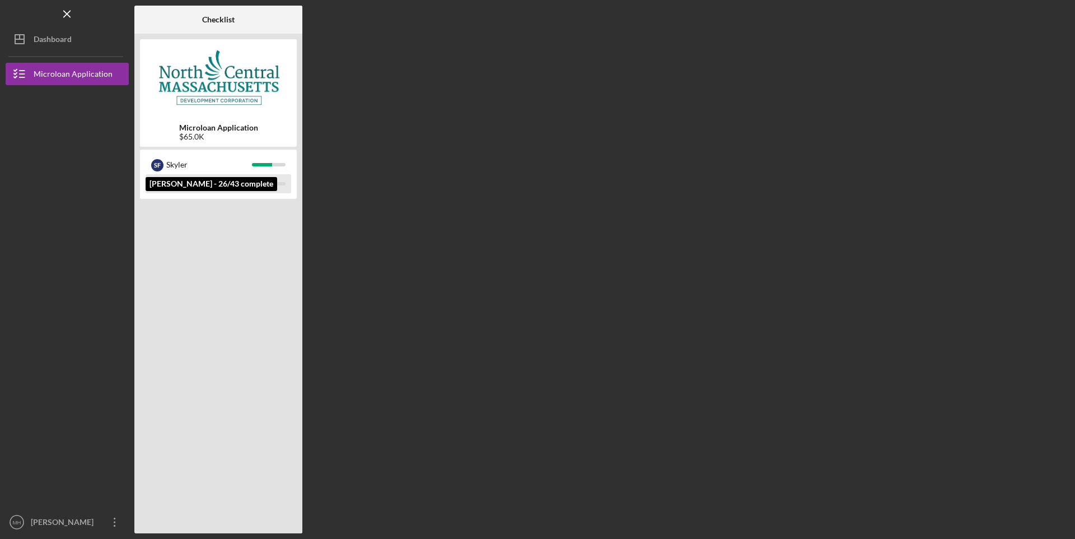
drag, startPoint x: 172, startPoint y: 157, endPoint x: 165, endPoint y: 178, distance: 22.0
click at [170, 159] on div "Skyler" at bounding box center [209, 164] width 86 height 19
click at [165, 178] on div "M H You" at bounding box center [219, 183] width 146 height 19
click at [172, 154] on div "S F [PERSON_NAME] You" at bounding box center [218, 173] width 157 height 49
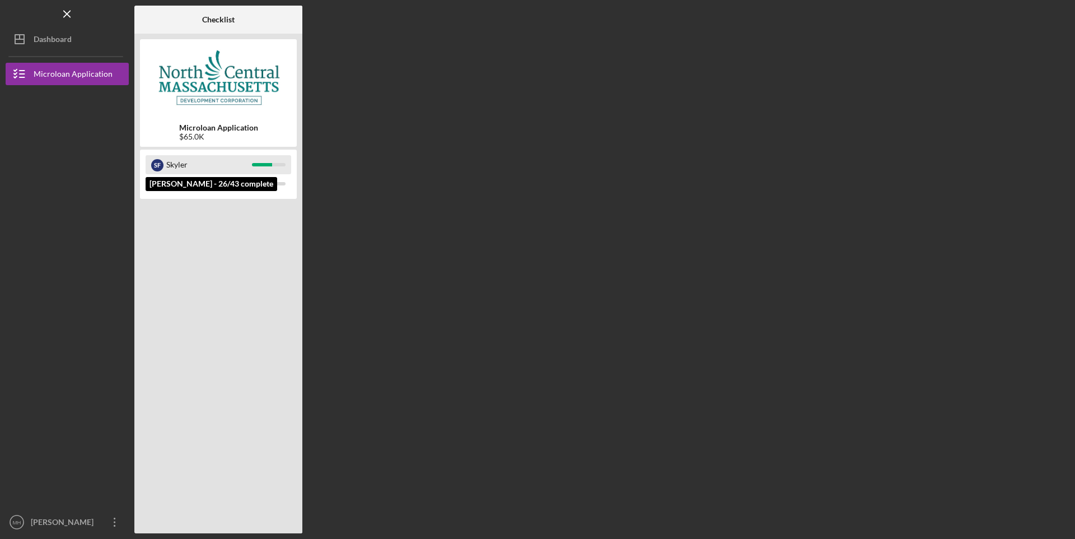
click at [171, 163] on div "Skyler" at bounding box center [209, 164] width 86 height 19
click at [190, 287] on div at bounding box center [218, 365] width 157 height 326
click at [202, 147] on div "Microloan Application $65.0K S F [PERSON_NAME] You" at bounding box center [218, 283] width 168 height 499
click at [213, 126] on b "Microloan Application" at bounding box center [218, 127] width 79 height 9
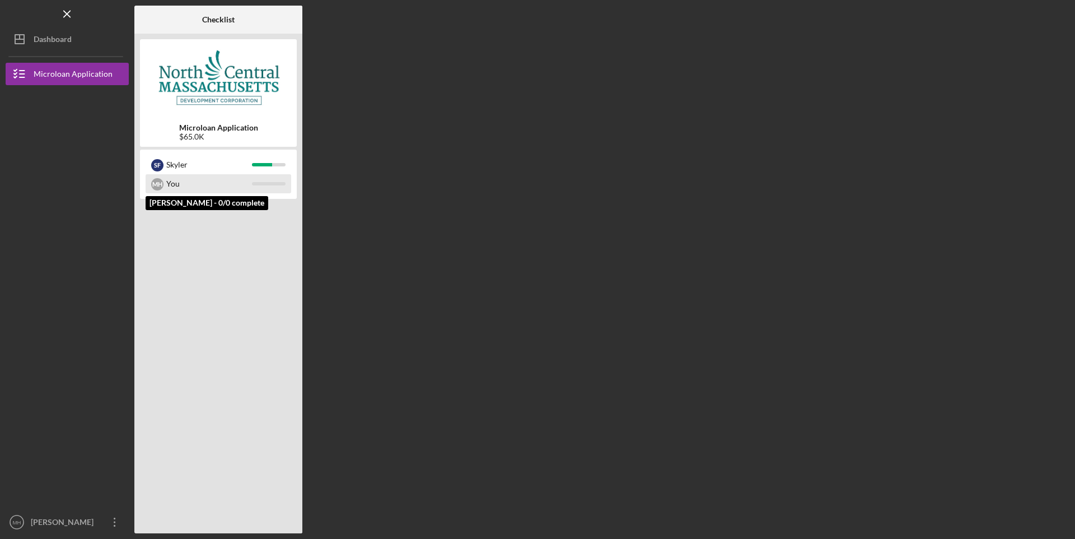
click at [191, 191] on div "You" at bounding box center [209, 183] width 86 height 19
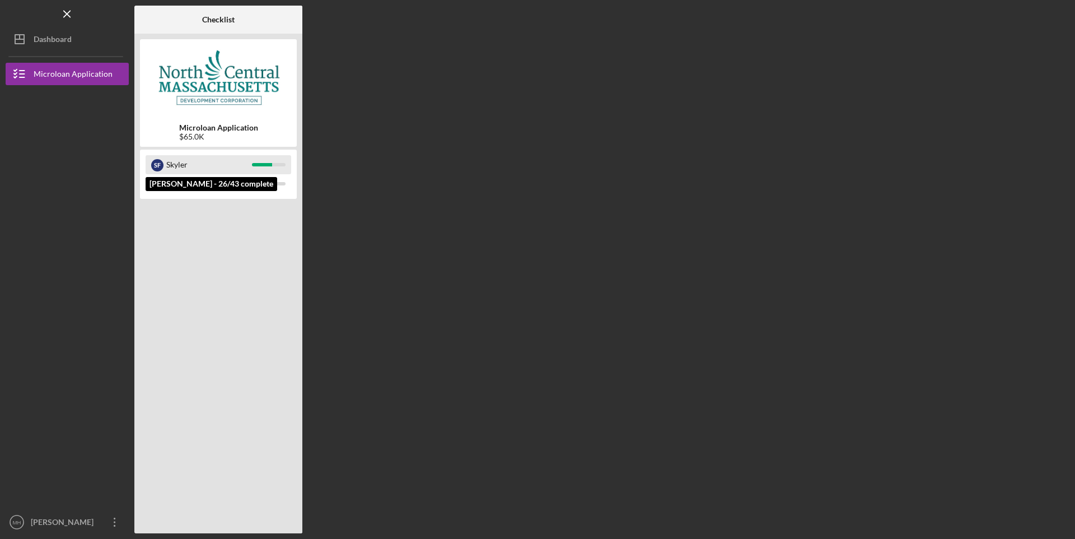
click at [211, 160] on div "Skyler" at bounding box center [209, 164] width 86 height 19
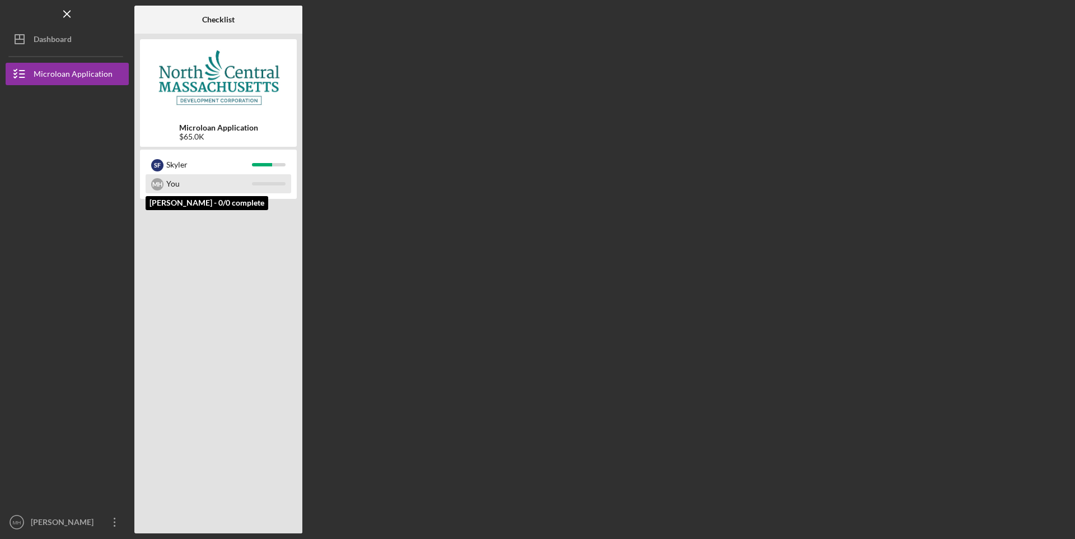
click at [212, 179] on div "You" at bounding box center [209, 183] width 86 height 19
drag, startPoint x: 212, startPoint y: 180, endPoint x: 194, endPoint y: 184, distance: 19.0
click at [194, 184] on div "You" at bounding box center [209, 183] width 86 height 19
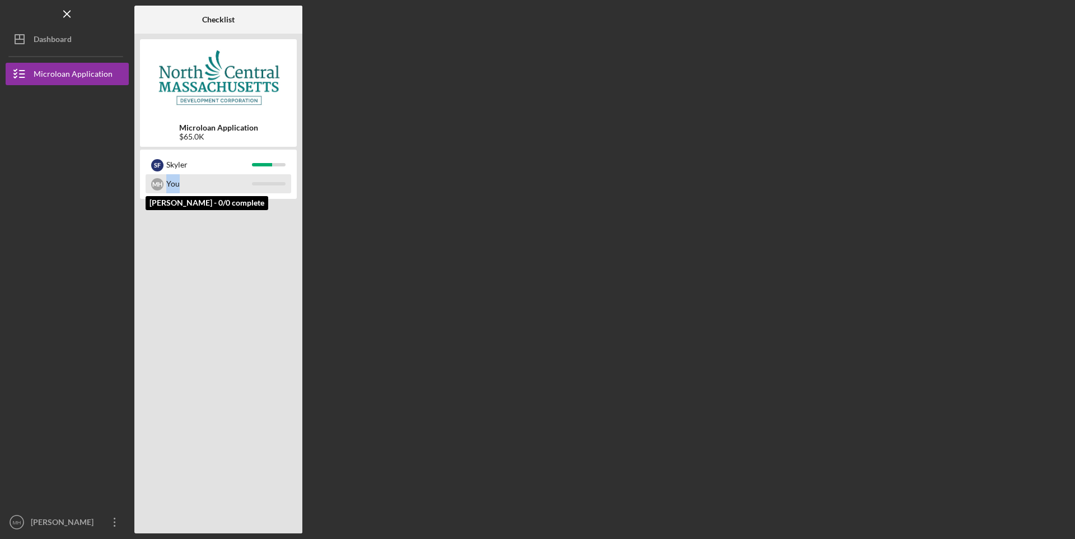
click at [194, 184] on div "You" at bounding box center [209, 183] width 86 height 19
click at [158, 186] on div "M H" at bounding box center [157, 184] width 12 height 12
drag, startPoint x: 158, startPoint y: 186, endPoint x: 294, endPoint y: 189, distance: 135.5
click at [161, 186] on div "M H" at bounding box center [157, 184] width 12 height 12
click at [274, 188] on div "M H You" at bounding box center [219, 183] width 146 height 19
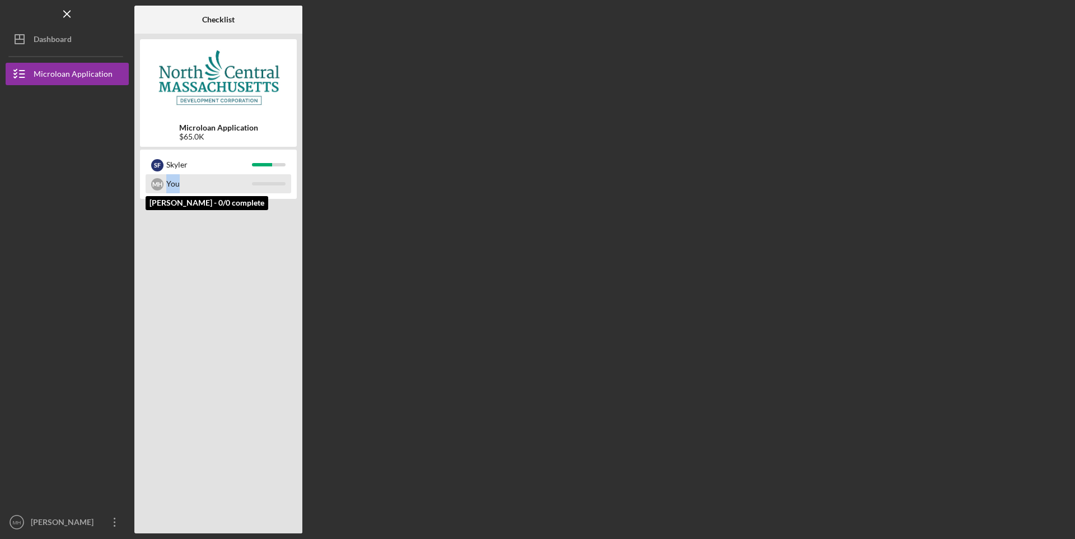
click at [270, 188] on div "M H You" at bounding box center [219, 183] width 146 height 19
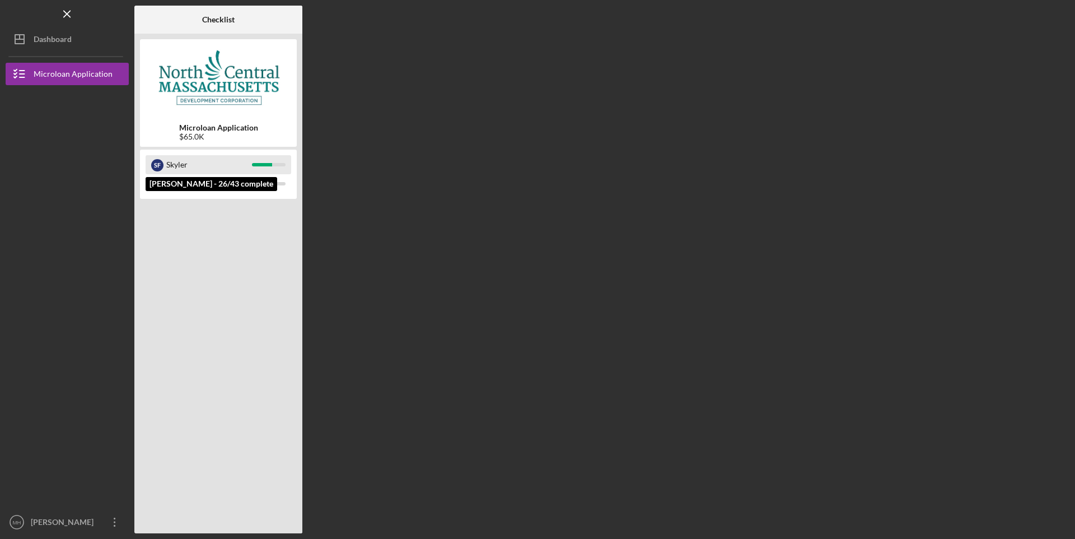
click at [269, 169] on div "S F [PERSON_NAME]" at bounding box center [219, 164] width 146 height 19
click at [269, 167] on div "S F [PERSON_NAME]" at bounding box center [219, 164] width 146 height 19
click at [200, 116] on div "Microloan Application $65.0K" at bounding box center [218, 92] width 157 height 107
click at [200, 128] on b "Microloan Application" at bounding box center [218, 127] width 79 height 9
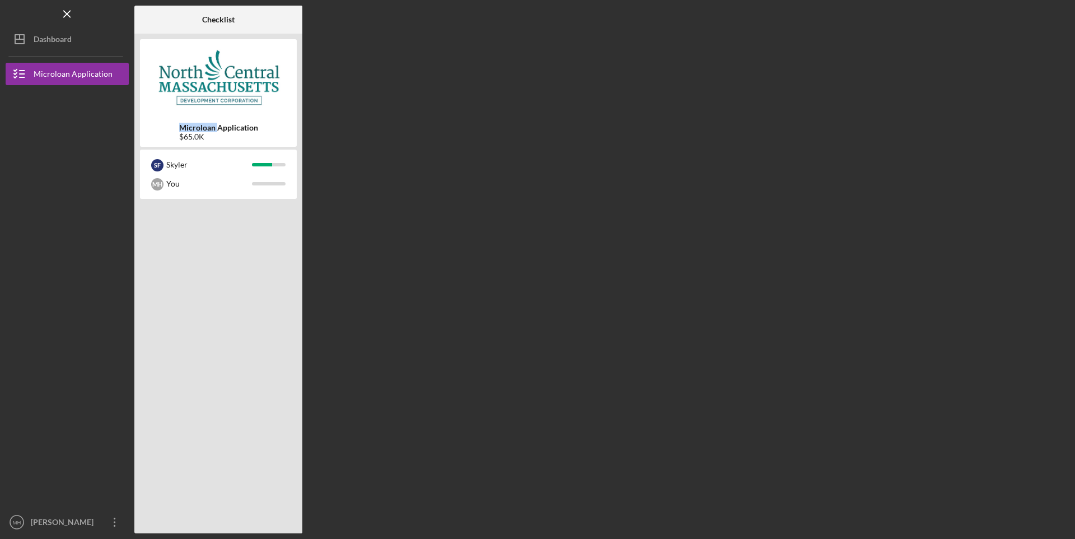
click at [199, 128] on b "Microloan Application" at bounding box center [218, 127] width 79 height 9
click at [216, 21] on b "Checklist" at bounding box center [218, 19] width 32 height 9
click at [232, 303] on div at bounding box center [218, 365] width 157 height 326
click at [182, 180] on div "You" at bounding box center [209, 183] width 86 height 19
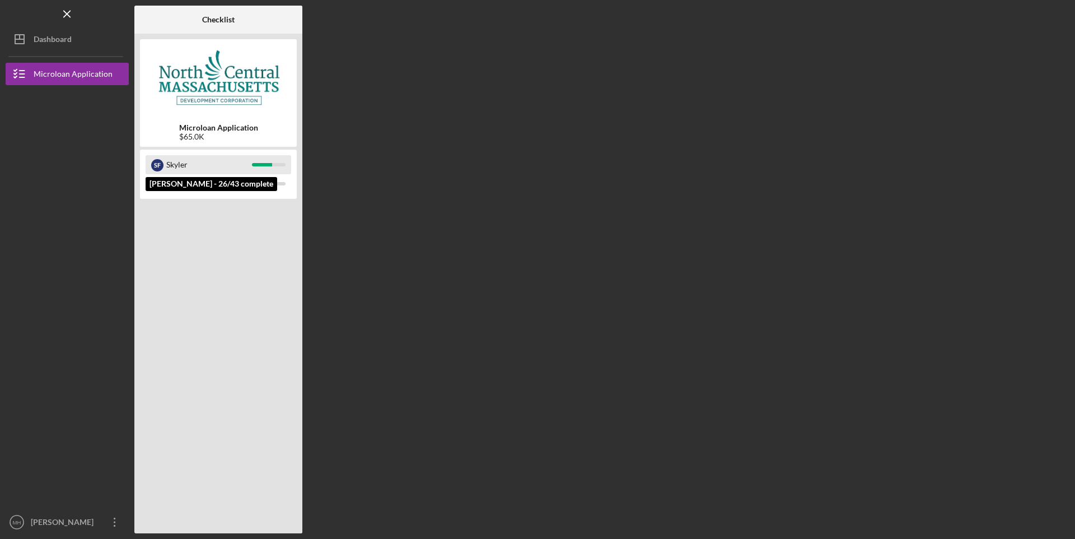
click at [181, 171] on div "Skyler" at bounding box center [209, 164] width 86 height 19
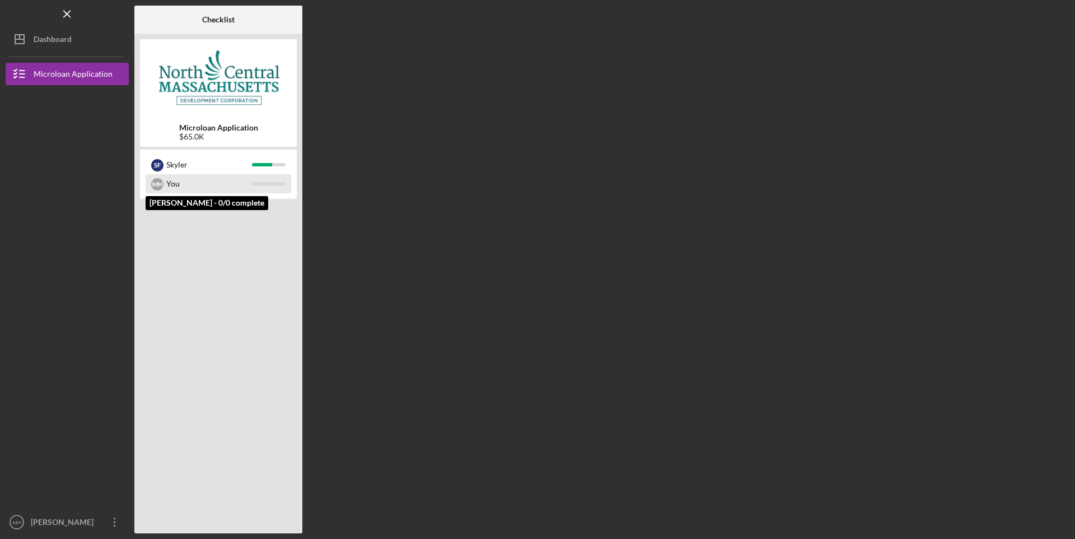
click at [208, 188] on div "You" at bounding box center [209, 183] width 86 height 19
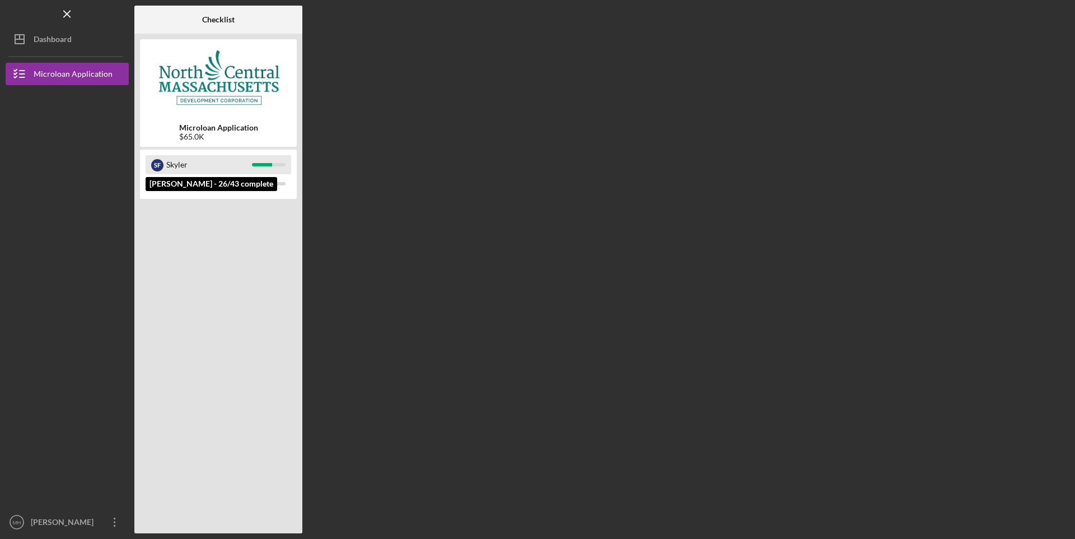
click at [225, 160] on div "Skyler" at bounding box center [209, 164] width 86 height 19
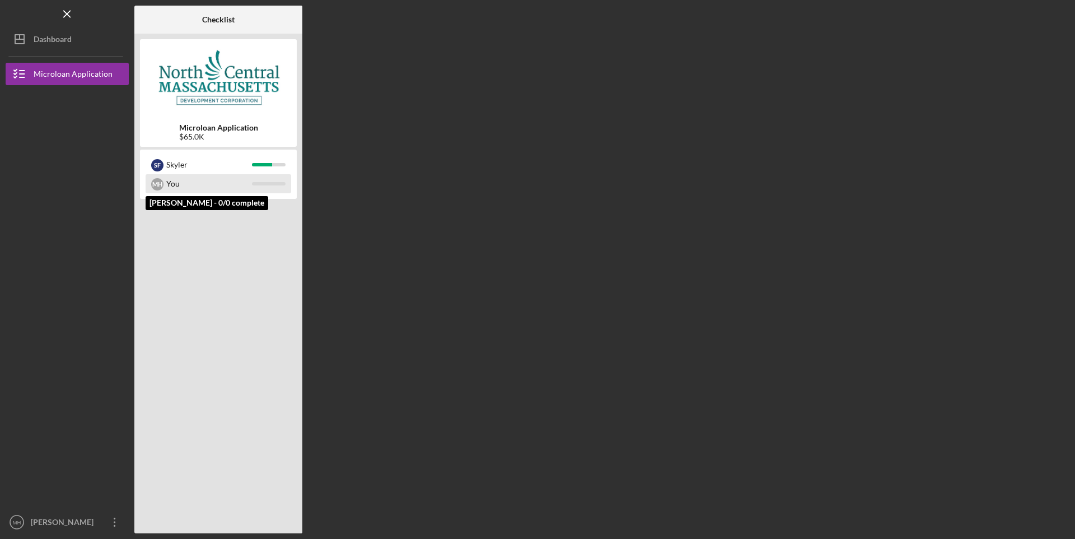
click at [215, 192] on div "You" at bounding box center [209, 183] width 86 height 19
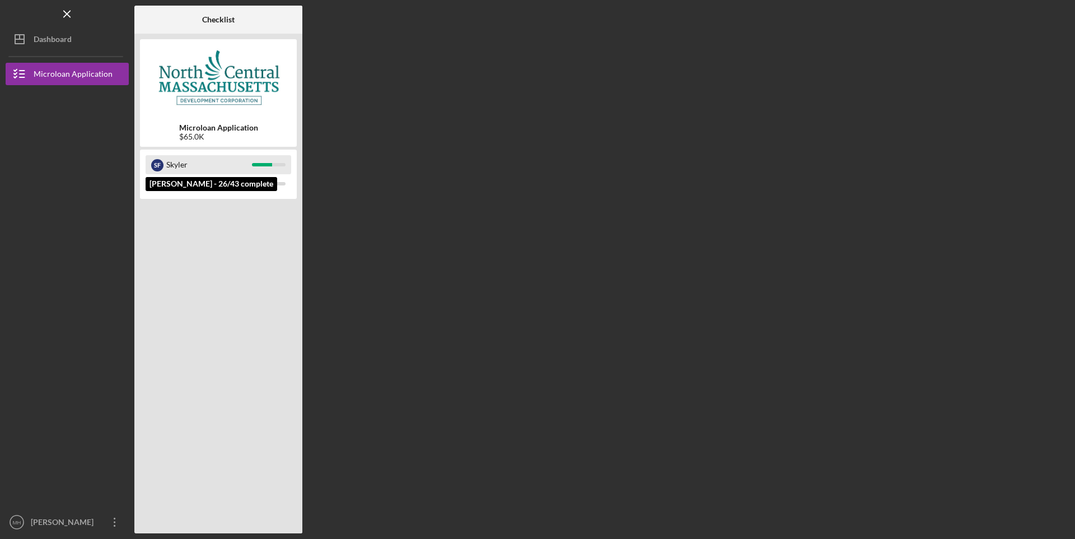
click at [226, 156] on div "Skyler" at bounding box center [209, 164] width 86 height 19
click at [219, 115] on div "Microloan Application $65.0K" at bounding box center [218, 92] width 157 height 107
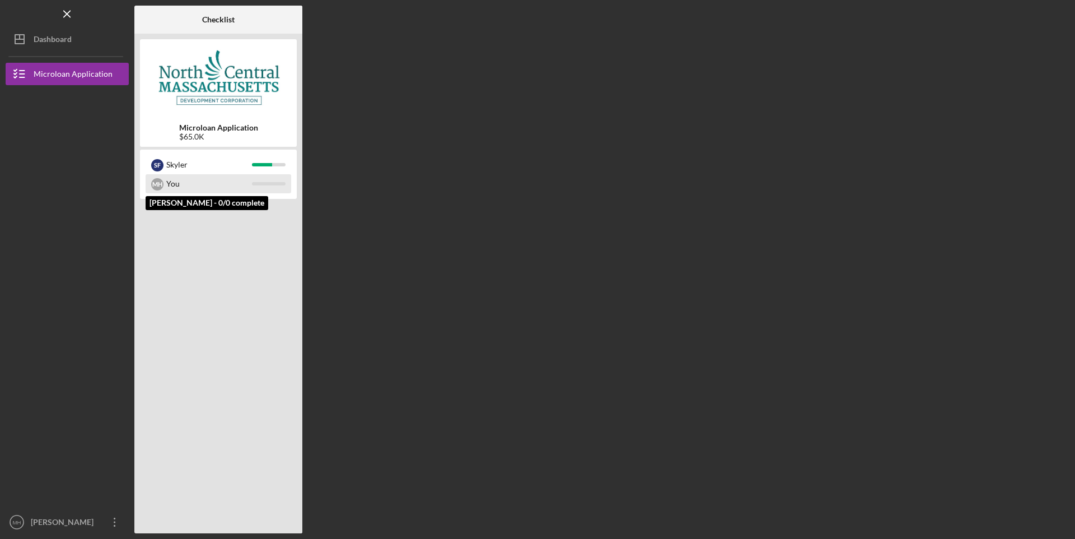
click at [189, 193] on div "You" at bounding box center [209, 183] width 86 height 19
click at [186, 193] on div "You" at bounding box center [209, 183] width 86 height 19
drag, startPoint x: 186, startPoint y: 188, endPoint x: 261, endPoint y: 182, distance: 75.8
click at [261, 182] on div at bounding box center [269, 183] width 34 height 3
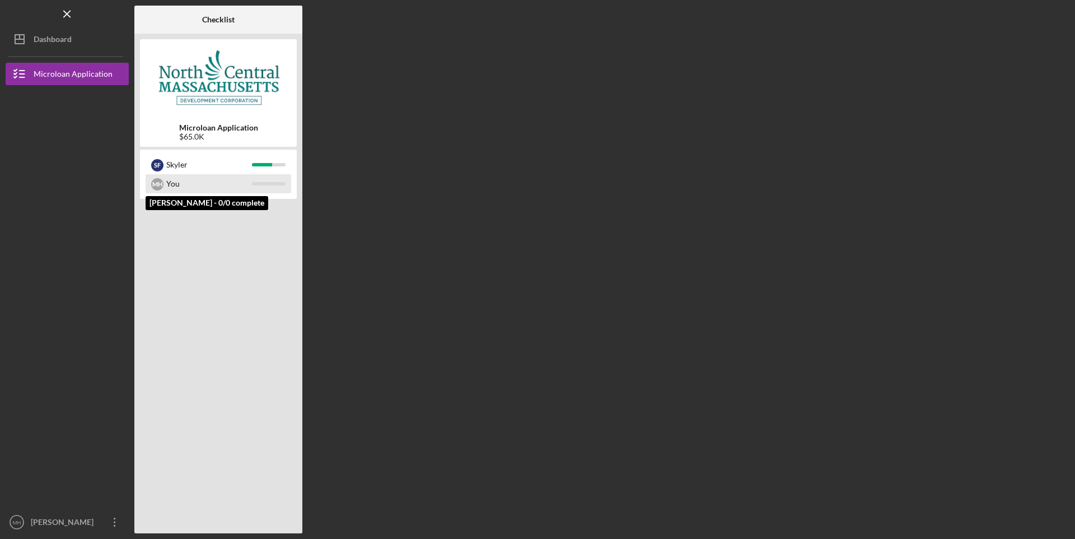
click at [261, 182] on div at bounding box center [269, 183] width 34 height 3
click at [260, 183] on div at bounding box center [269, 183] width 34 height 3
click at [261, 183] on div at bounding box center [269, 183] width 34 height 3
click at [286, 143] on div "Microloan Application $65.0K" at bounding box center [218, 92] width 157 height 107
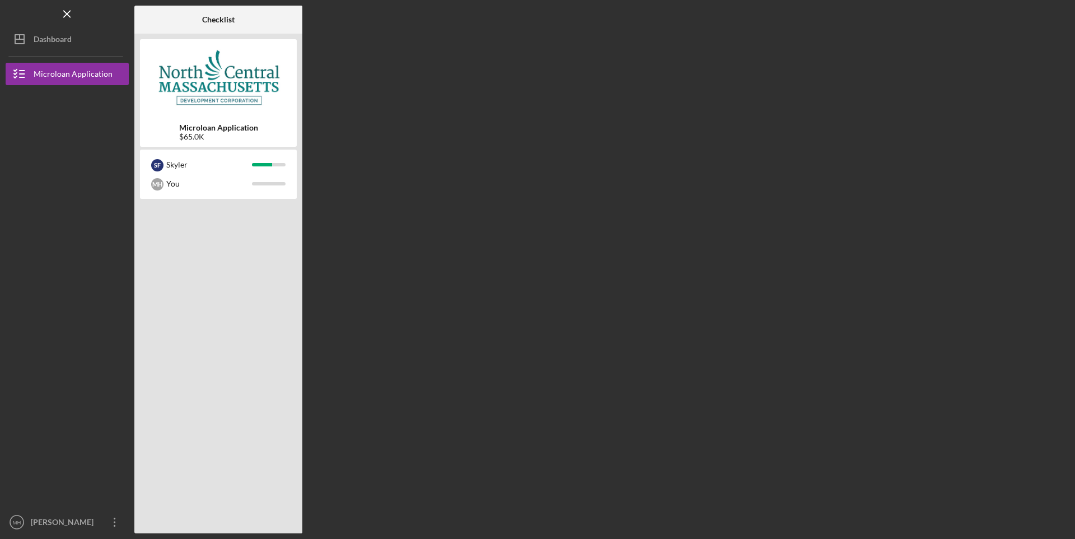
click at [289, 139] on div "Microloan Application $65.0K" at bounding box center [218, 132] width 157 height 18
click at [216, 25] on div "Checklist" at bounding box center [218, 20] width 32 height 28
click at [33, 44] on icon "Icon/Dashboard" at bounding box center [20, 39] width 28 height 28
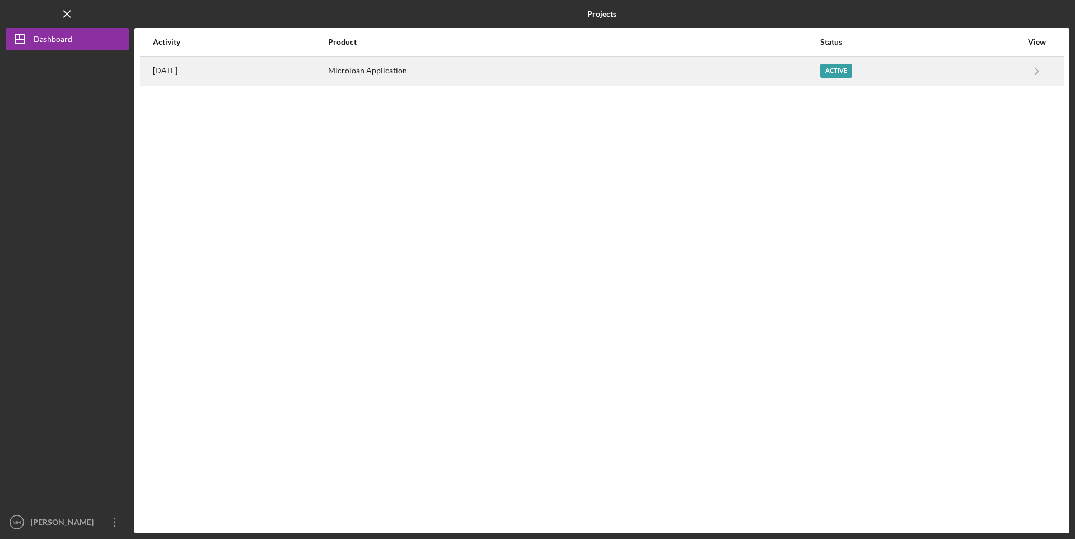
click at [847, 74] on div "Active" at bounding box center [836, 71] width 32 height 14
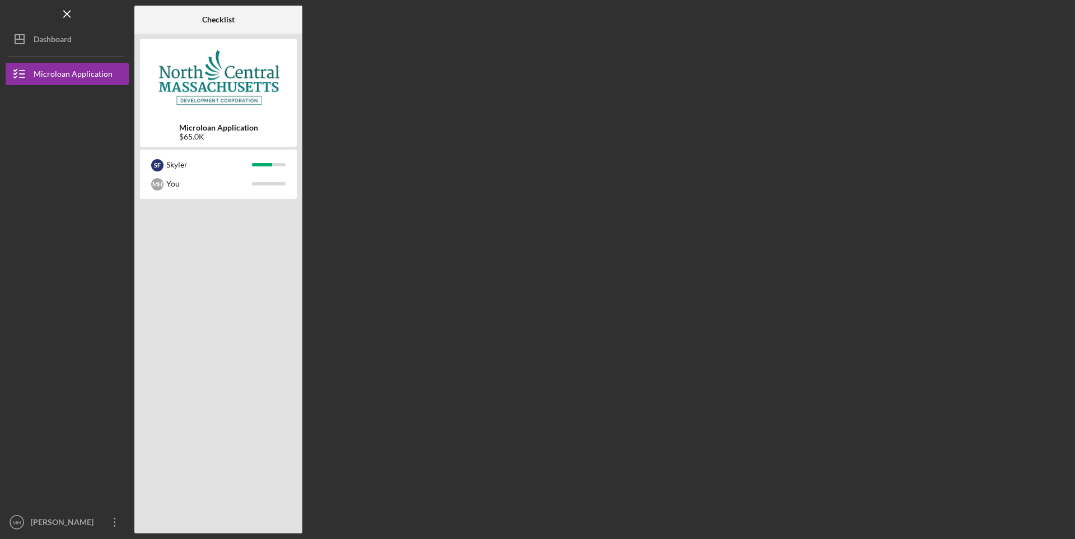
click at [244, 302] on div at bounding box center [218, 365] width 157 height 326
click at [805, 343] on div "Checklist Microloan Application $65.0K S F [PERSON_NAME] You" at bounding box center [601, 269] width 935 height 527
click at [802, 343] on div "Checklist Microloan Application $65.0K S F [PERSON_NAME] You" at bounding box center [601, 269] width 935 height 527
drag, startPoint x: 788, startPoint y: 335, endPoint x: 784, endPoint y: 347, distance: 12.1
click at [784, 346] on div "Checklist Microloan Application $65.0K S F [PERSON_NAME] You" at bounding box center [601, 269] width 935 height 527
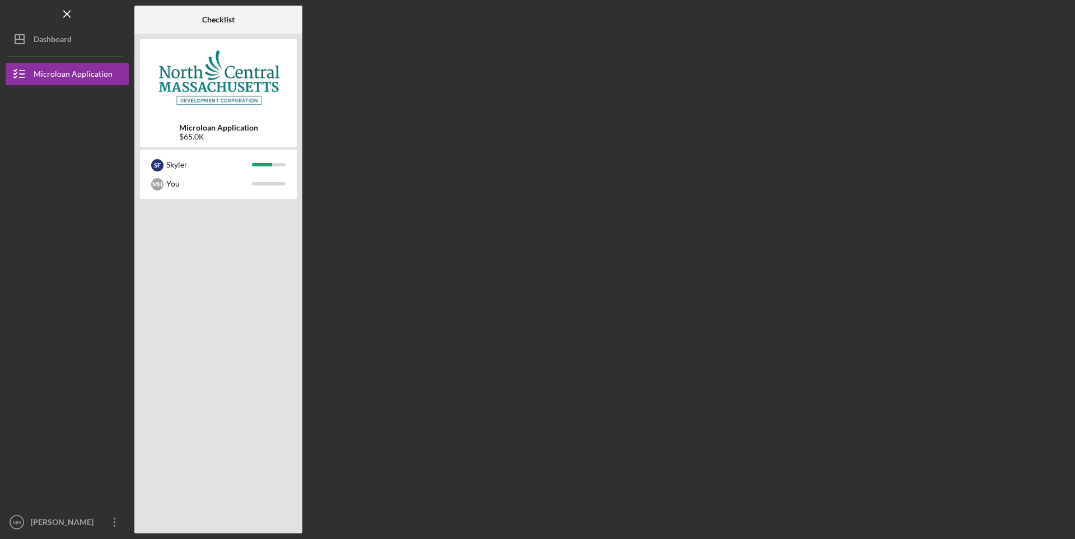
click at [785, 347] on div "Checklist Microloan Application $65.0K S F [PERSON_NAME] You" at bounding box center [601, 269] width 935 height 527
click at [789, 351] on div "Checklist Microloan Application $65.0K S F [PERSON_NAME] You" at bounding box center [601, 269] width 935 height 527
click at [791, 352] on div "Checklist Microloan Application $65.0K S F [PERSON_NAME] You" at bounding box center [601, 269] width 935 height 527
click at [487, 378] on div "Checklist Microloan Application $65.0K S F [PERSON_NAME] You" at bounding box center [601, 269] width 935 height 527
click at [251, 174] on div "Skyler" at bounding box center [209, 164] width 86 height 19
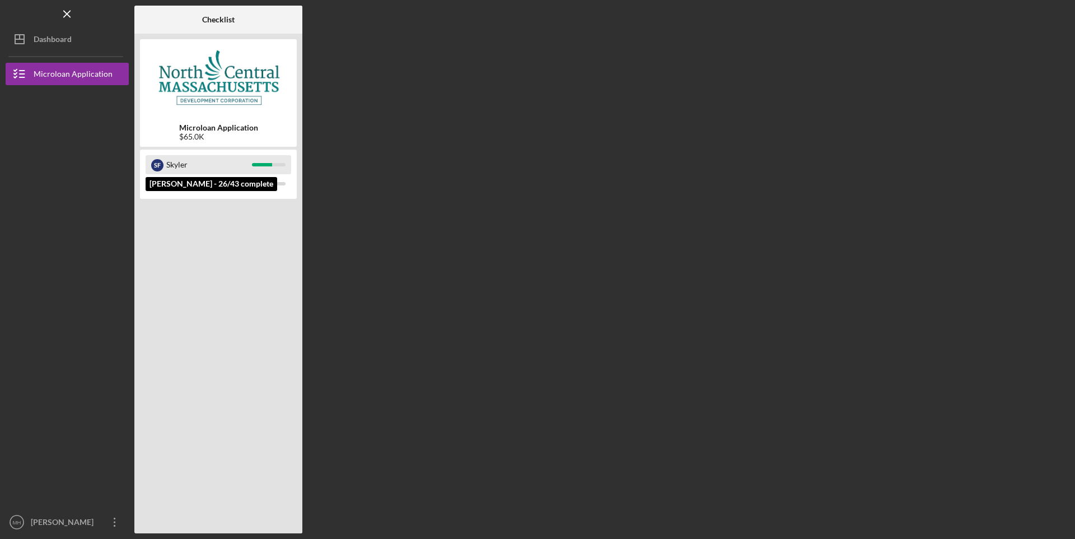
click at [251, 174] on div "Skyler" at bounding box center [209, 164] width 86 height 19
drag, startPoint x: 223, startPoint y: 154, endPoint x: 203, endPoint y: 193, distance: 43.8
click at [223, 154] on div "S F [PERSON_NAME] You" at bounding box center [218, 173] width 157 height 49
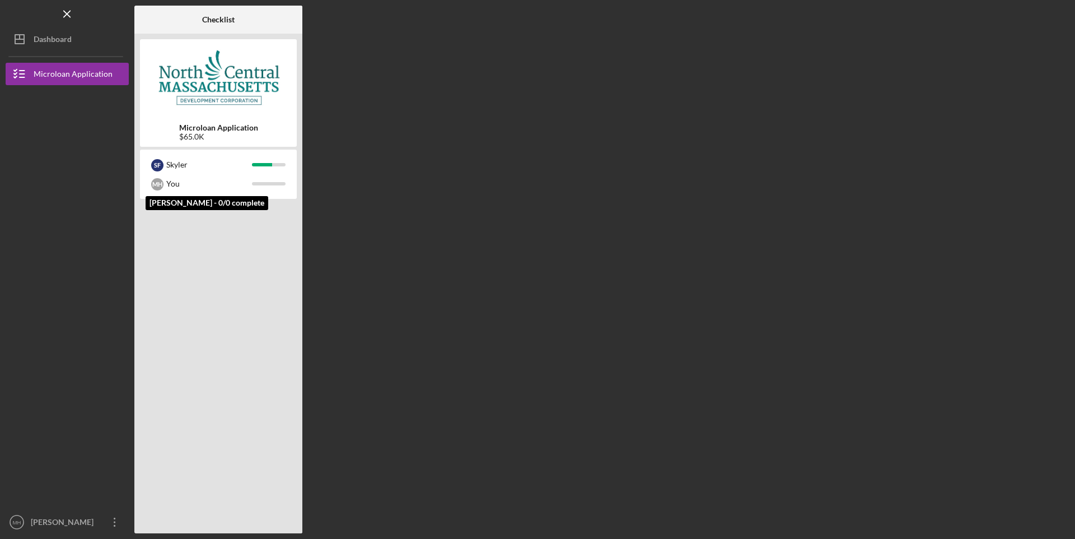
click at [201, 197] on div "S F [PERSON_NAME] You [PERSON_NAME] - 0/0 complete" at bounding box center [218, 173] width 157 height 49
click at [200, 179] on div "You" at bounding box center [209, 183] width 86 height 19
click at [158, 186] on div "M H" at bounding box center [157, 184] width 12 height 12
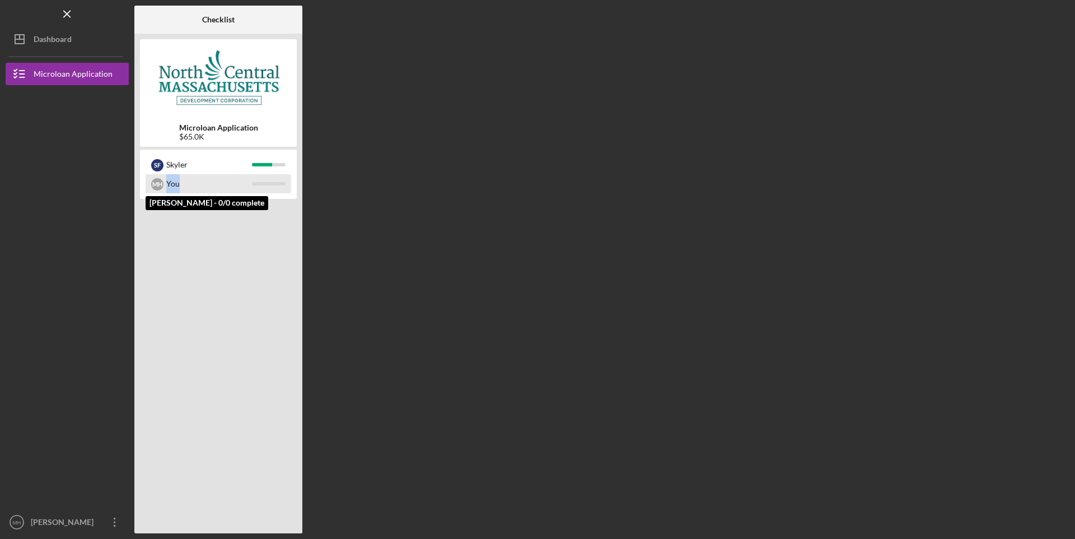
click at [161, 184] on div "M H" at bounding box center [157, 184] width 12 height 12
click at [160, 188] on div "M H" at bounding box center [157, 184] width 12 height 12
click at [161, 188] on div "M H" at bounding box center [157, 184] width 12 height 12
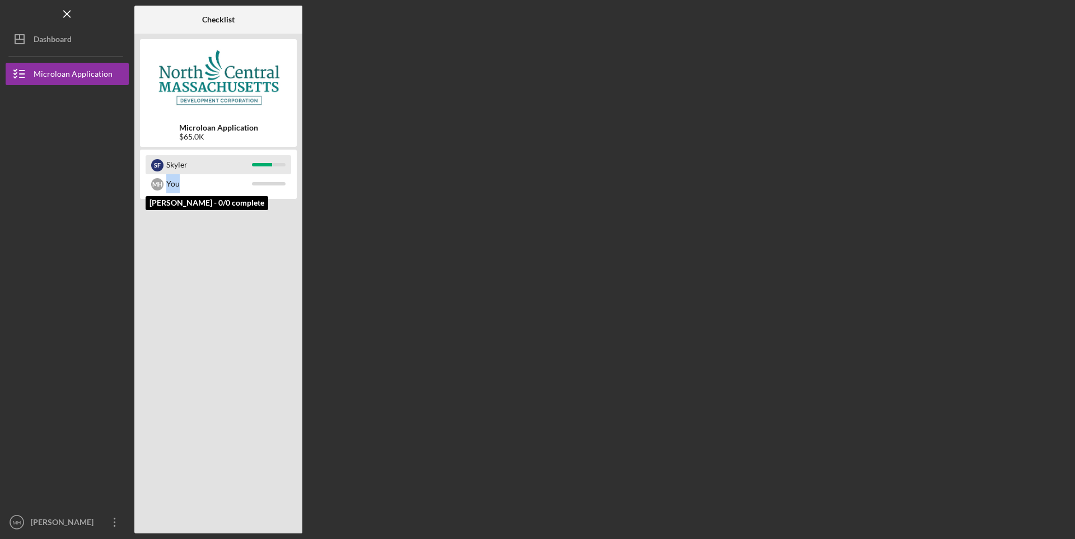
drag, startPoint x: 160, startPoint y: 189, endPoint x: 163, endPoint y: 168, distance: 21.5
click at [161, 186] on div "M H" at bounding box center [157, 184] width 12 height 12
click at [165, 161] on div "S F [PERSON_NAME]" at bounding box center [219, 164] width 146 height 19
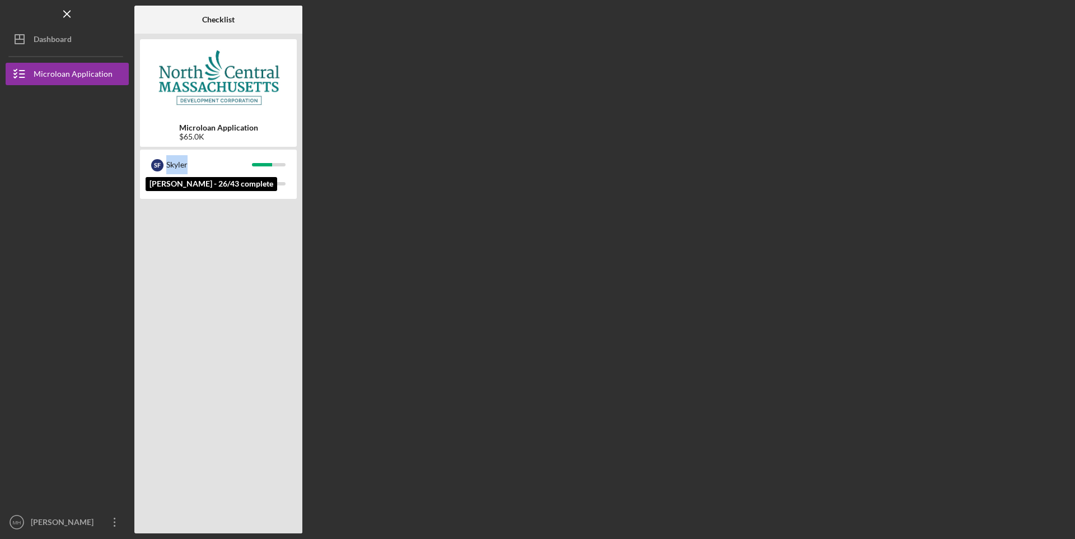
drag, startPoint x: 166, startPoint y: 161, endPoint x: 190, endPoint y: 148, distance: 27.0
click at [168, 159] on div "S F [PERSON_NAME]" at bounding box center [219, 164] width 146 height 19
drag, startPoint x: 268, startPoint y: 149, endPoint x: 264, endPoint y: 155, distance: 6.5
click at [265, 153] on div "Microloan Application $65.0K S F [PERSON_NAME] You" at bounding box center [218, 283] width 168 height 499
click at [256, 181] on div "M H You" at bounding box center [219, 183] width 146 height 19
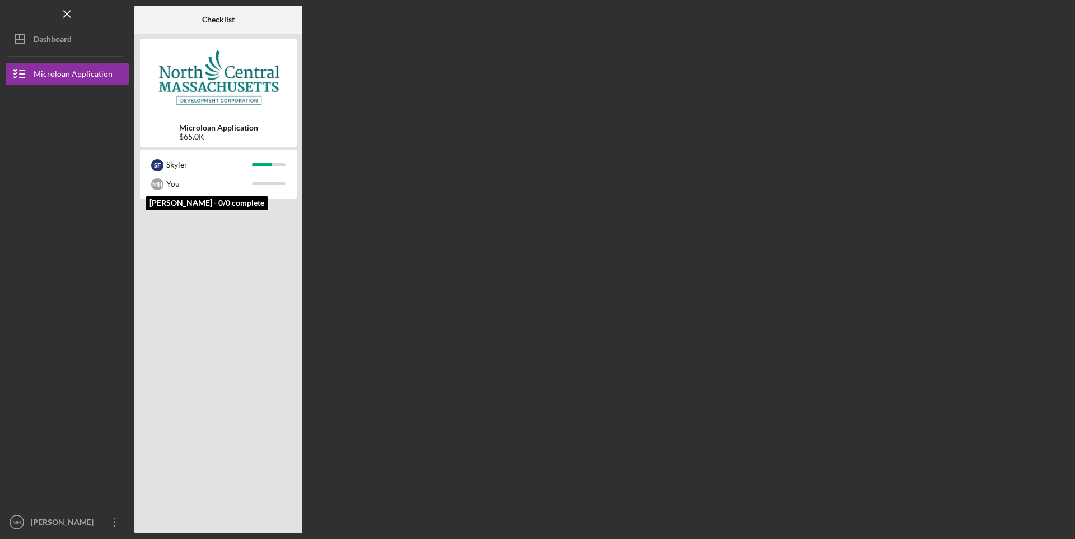
drag, startPoint x: 255, startPoint y: 180, endPoint x: 250, endPoint y: 148, distance: 31.8
click at [255, 174] on div "M H You" at bounding box center [219, 183] width 146 height 19
click at [226, 91] on img at bounding box center [218, 78] width 157 height 67
click at [220, 22] on b "Checklist" at bounding box center [218, 19] width 32 height 9
click at [221, 23] on b "Checklist" at bounding box center [218, 19] width 32 height 9
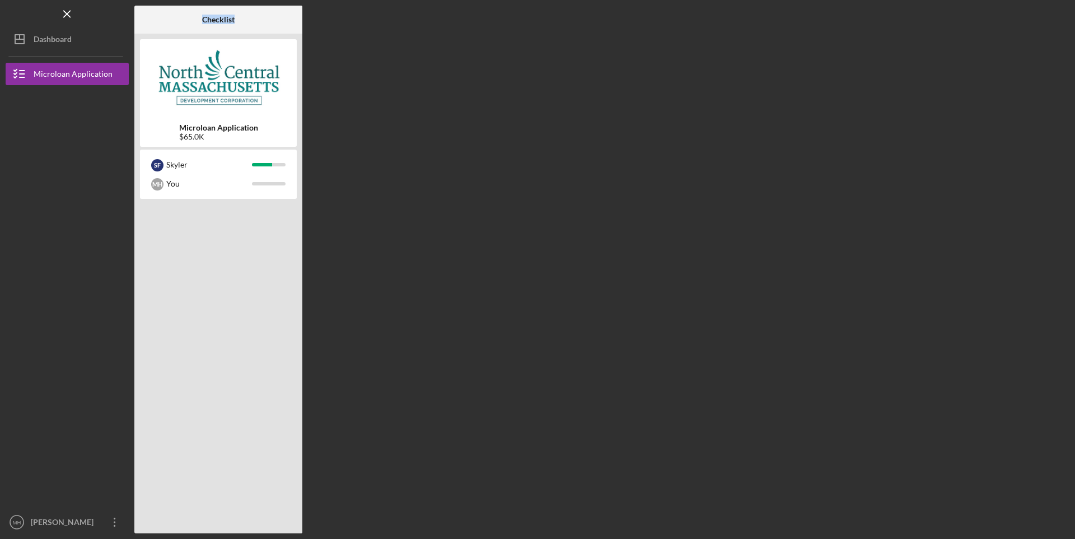
click at [221, 16] on b "Checklist" at bounding box center [218, 19] width 32 height 9
click at [60, 69] on div "Microloan Application" at bounding box center [73, 75] width 79 height 25
click at [61, 68] on div "Microloan Application" at bounding box center [73, 75] width 79 height 25
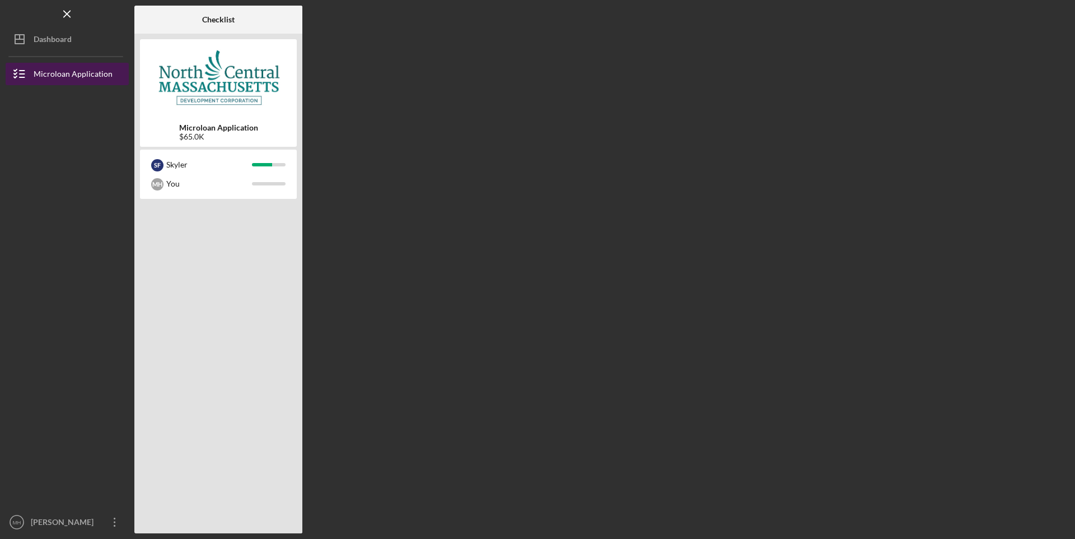
drag, startPoint x: 61, startPoint y: 68, endPoint x: 49, endPoint y: 81, distance: 17.8
click at [49, 81] on div "Microloan Application" at bounding box center [73, 75] width 79 height 25
click at [68, 20] on icon "Icon/Menu Close" at bounding box center [67, 14] width 25 height 25
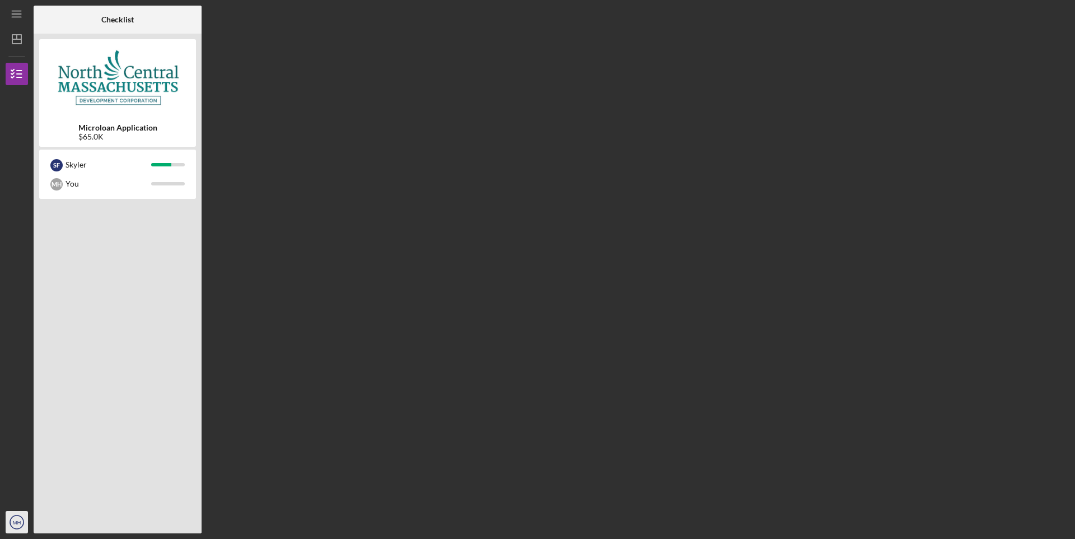
click at [17, 523] on text "MH" at bounding box center [17, 522] width 8 height 6
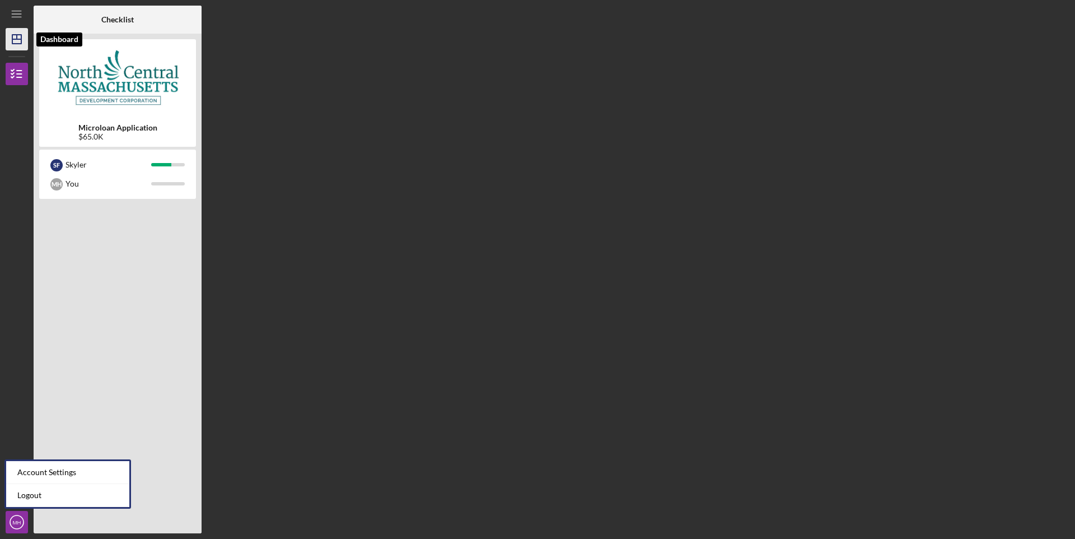
click at [18, 31] on icon "Icon/Dashboard" at bounding box center [17, 39] width 28 height 28
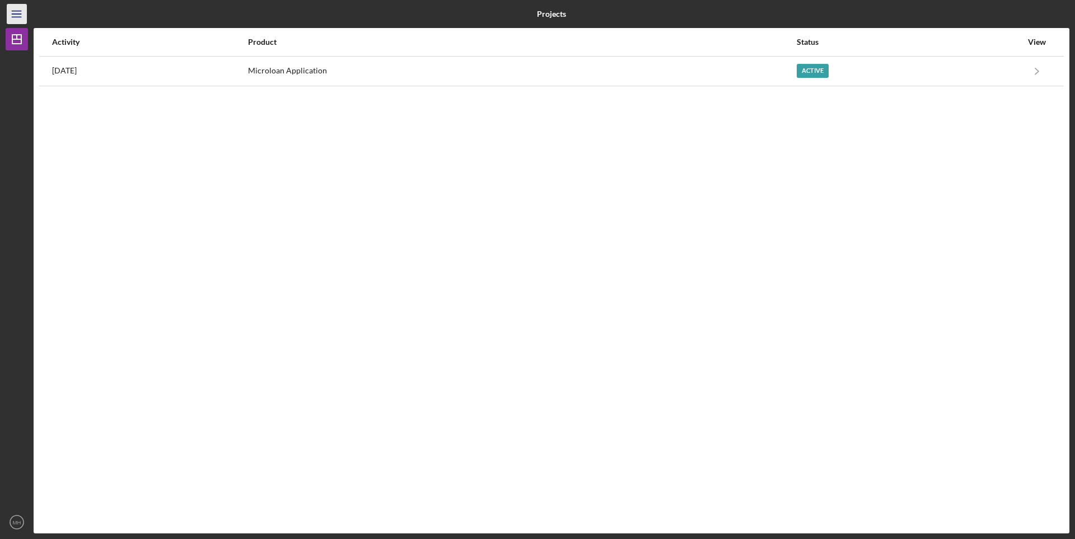
click at [19, 12] on icon "Icon/Menu" at bounding box center [16, 14] width 25 height 25
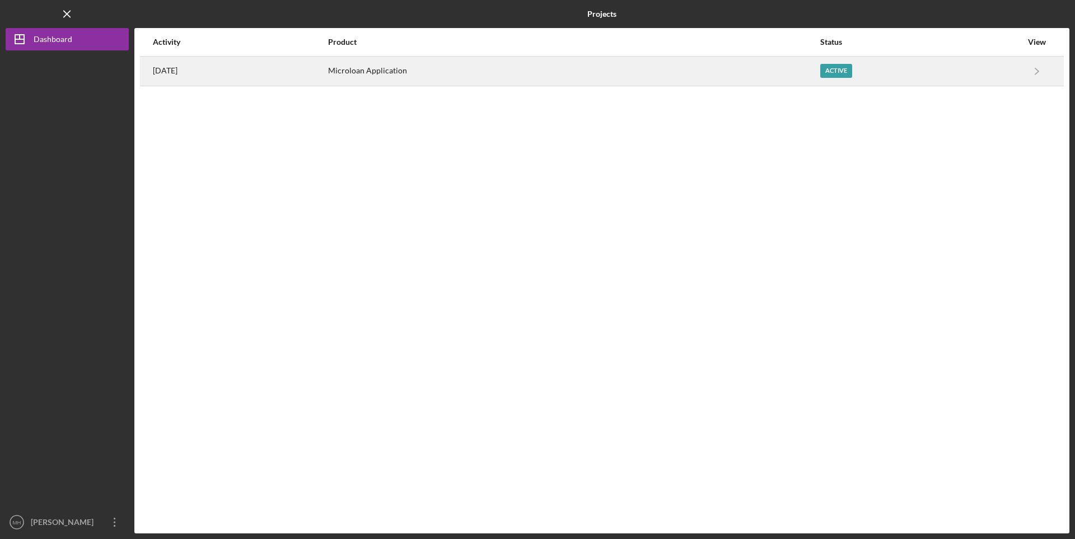
click at [269, 71] on div "[DATE]" at bounding box center [240, 71] width 174 height 28
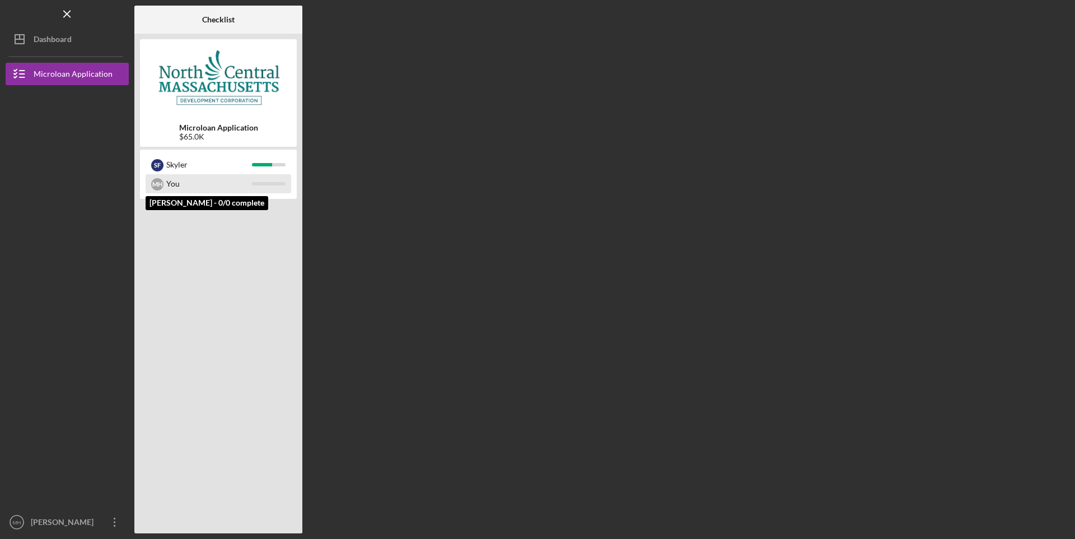
click at [211, 191] on div "You" at bounding box center [209, 183] width 86 height 19
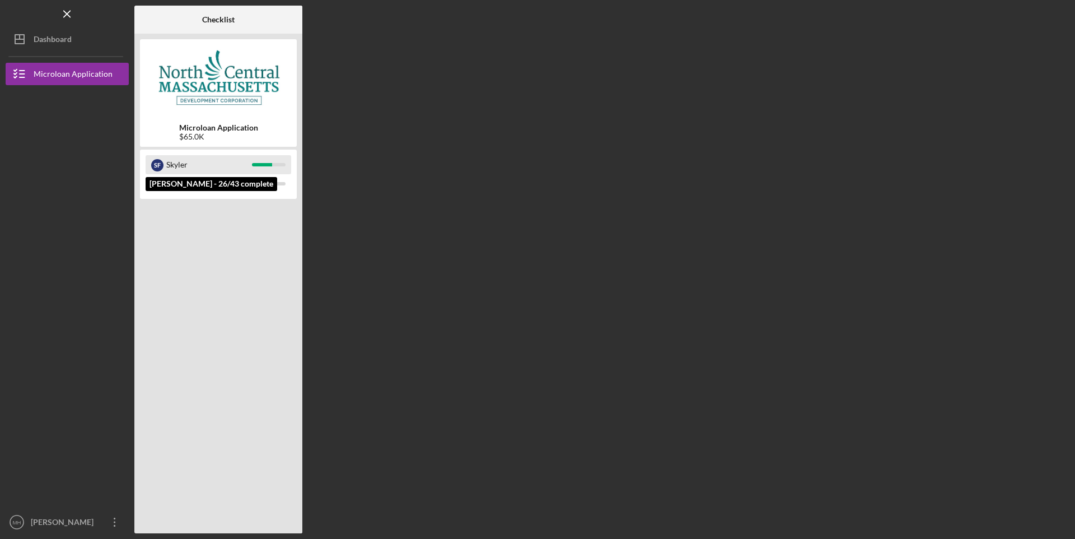
click at [214, 171] on div "Skyler" at bounding box center [209, 164] width 86 height 19
click at [221, 137] on div "$65.0K" at bounding box center [218, 136] width 79 height 9
drag, startPoint x: 274, startPoint y: 392, endPoint x: 283, endPoint y: 387, distance: 9.8
click at [283, 387] on div at bounding box center [218, 365] width 157 height 326
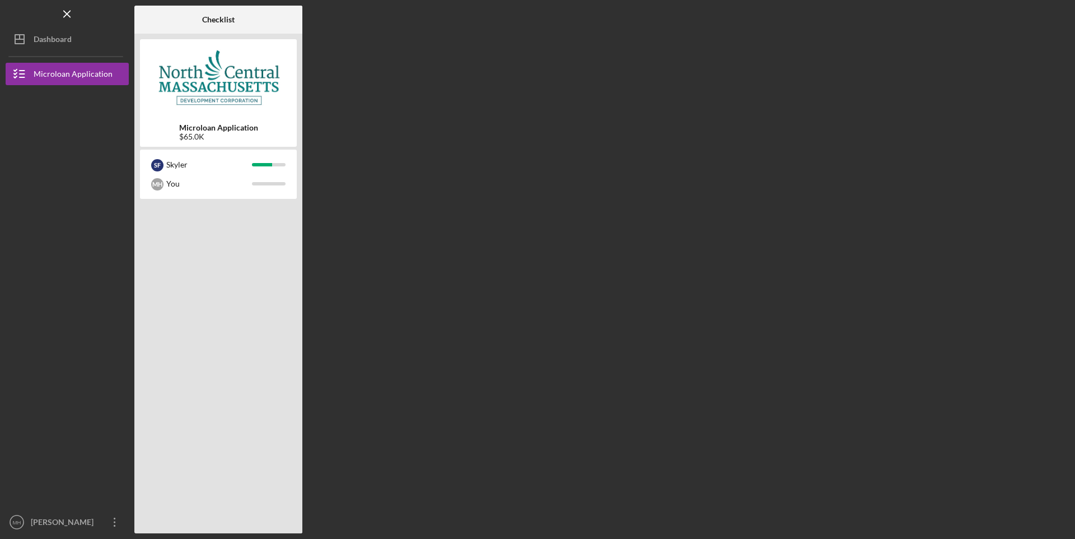
click at [0, 131] on div "Icon/Menu Checklist Checklist Microloan Application $65.0K S F Skyler M H You L…" at bounding box center [537, 269] width 1075 height 539
click at [0, 372] on div "Icon/Menu Checklist Checklist Microloan Application $65.0K S F Skyler M H You L…" at bounding box center [537, 269] width 1075 height 539
click at [166, 180] on div "M H You" at bounding box center [219, 183] width 146 height 19
click at [1074, 102] on div "Icon/Menu Checklist Checklist Microloan Application $65.0K S F Skyler M H You L…" at bounding box center [537, 269] width 1075 height 539
drag, startPoint x: 25, startPoint y: 287, endPoint x: 0, endPoint y: 326, distance: 47.1
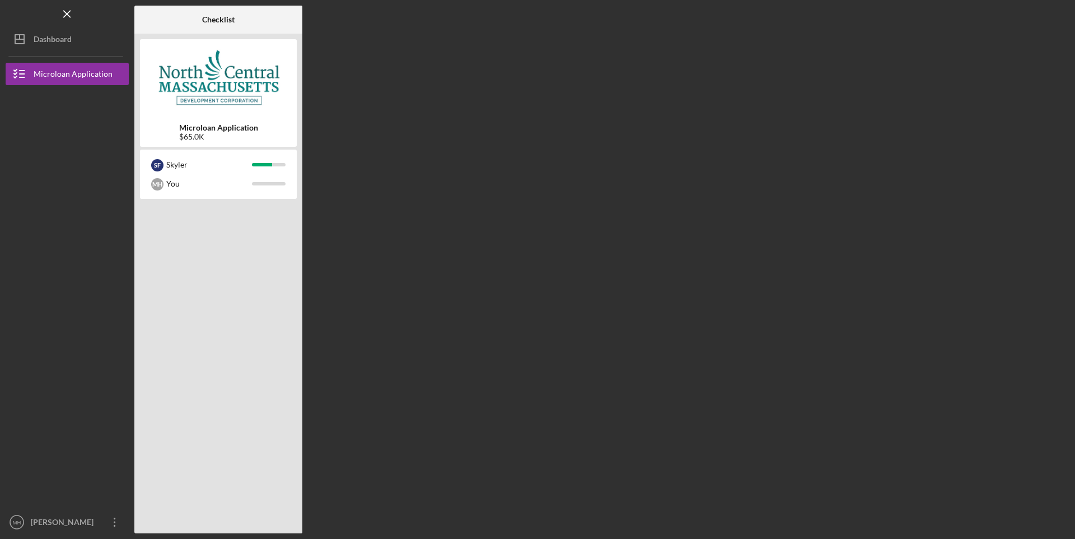
click at [20, 289] on div at bounding box center [67, 191] width 123 height 213
click at [0, 326] on div "Icon/Menu Checklist Checklist Microloan Application $65.0K S F Skyler M H You L…" at bounding box center [537, 269] width 1075 height 539
click at [43, 116] on div at bounding box center [67, 191] width 123 height 213
click at [48, 70] on div "Microloan Application" at bounding box center [73, 75] width 79 height 25
click at [64, 517] on div "[PERSON_NAME]" at bounding box center [64, 523] width 73 height 25
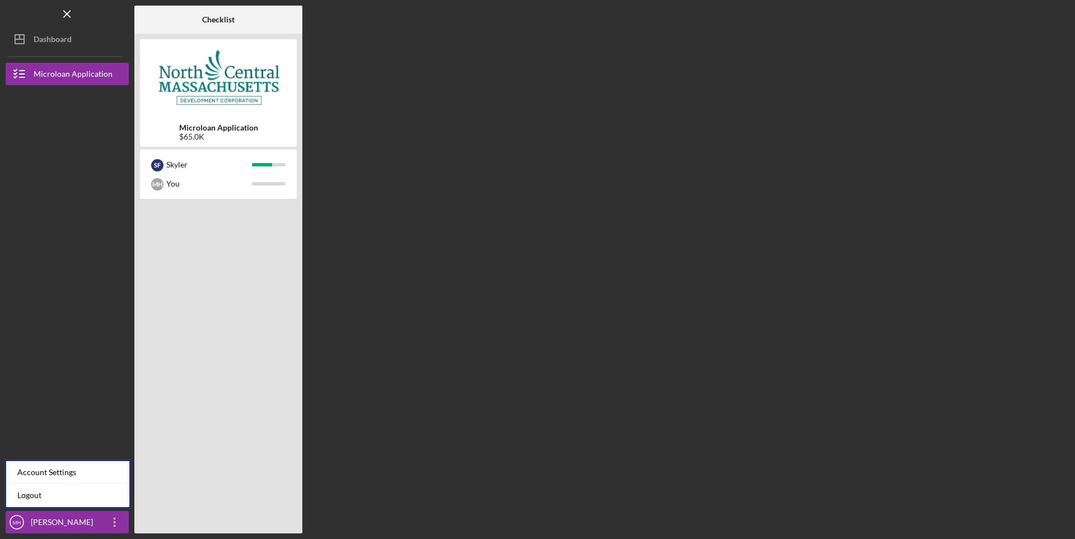
click at [22, 269] on div at bounding box center [67, 191] width 123 height 213
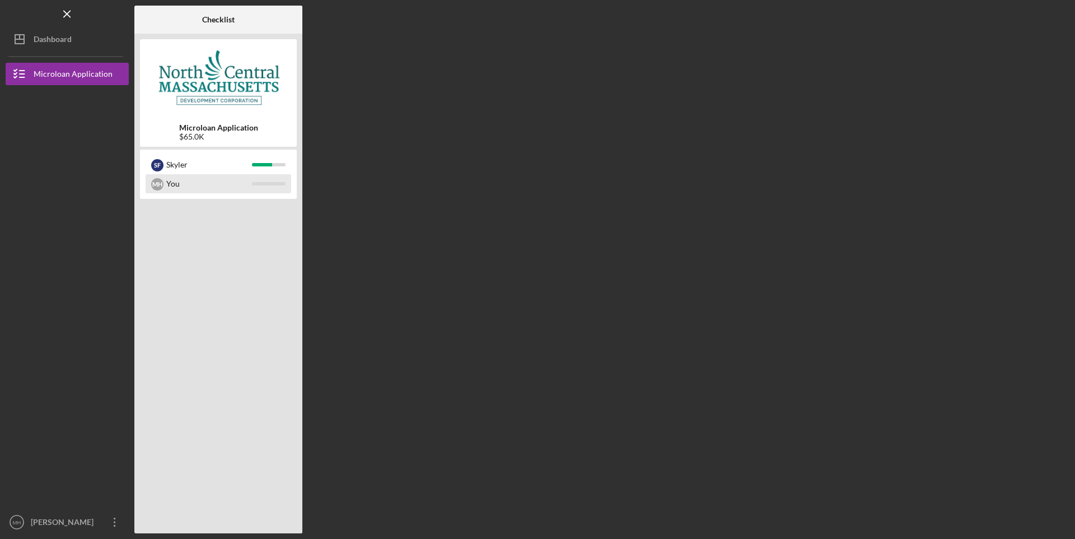
click at [158, 186] on div "M H" at bounding box center [157, 184] width 12 height 12
click at [162, 158] on div "S F" at bounding box center [157, 164] width 12 height 19
click at [16, 30] on icon "Icon/Dashboard" at bounding box center [20, 39] width 28 height 28
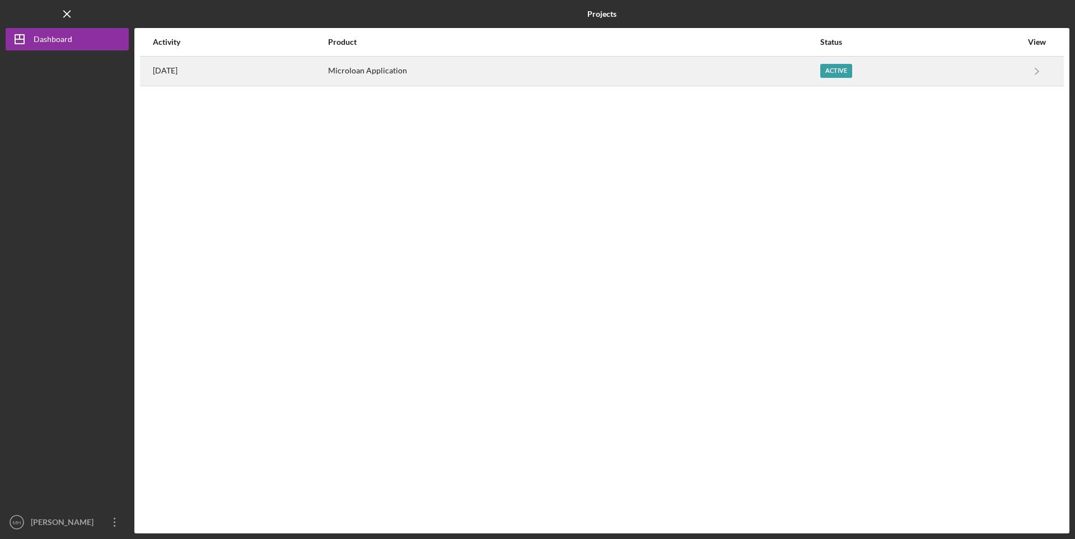
click at [849, 73] on div "Active" at bounding box center [836, 71] width 32 height 14
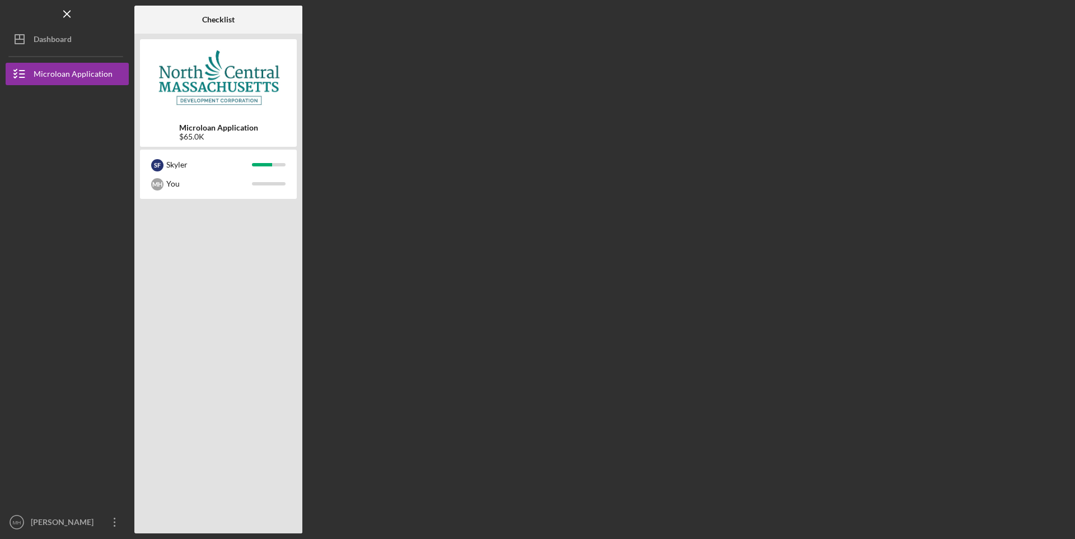
drag, startPoint x: 45, startPoint y: 310, endPoint x: 52, endPoint y: 298, distance: 13.3
click at [48, 302] on div at bounding box center [67, 404] width 123 height 213
drag, startPoint x: 52, startPoint y: 298, endPoint x: 81, endPoint y: 292, distance: 29.8
click at [52, 298] on div at bounding box center [67, 404] width 123 height 213
click at [219, 300] on div at bounding box center [218, 365] width 157 height 326
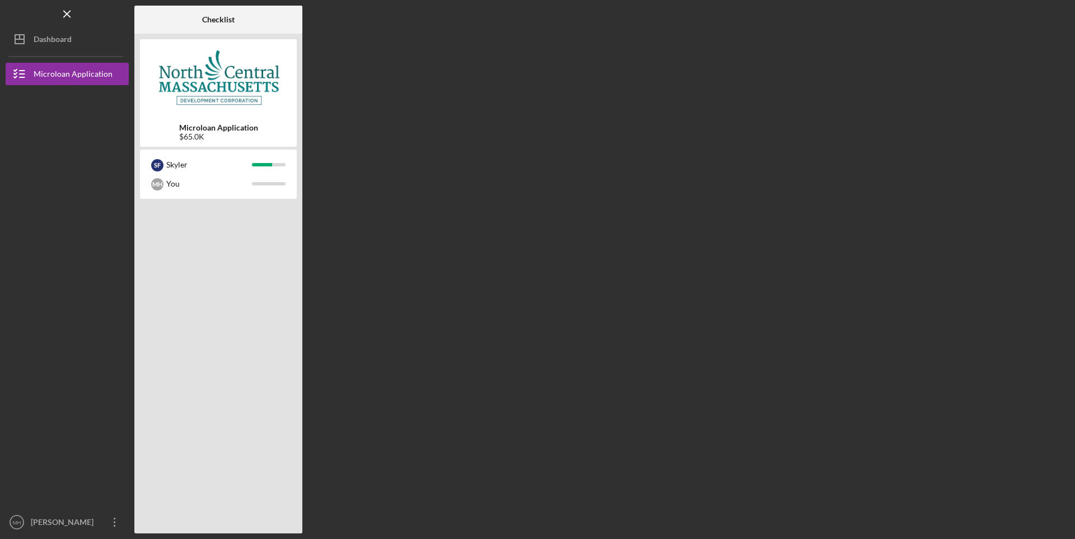
click at [204, 297] on div at bounding box center [218, 365] width 157 height 326
click at [2, 274] on div "Icon/Menu Checklist Checklist Microloan Application $65.0K S F Skyler M H You L…" at bounding box center [537, 269] width 1075 height 539
click at [7, 266] on div at bounding box center [67, 191] width 123 height 213
click at [9, 264] on div at bounding box center [67, 191] width 123 height 213
click at [7, 263] on div at bounding box center [67, 191] width 123 height 213
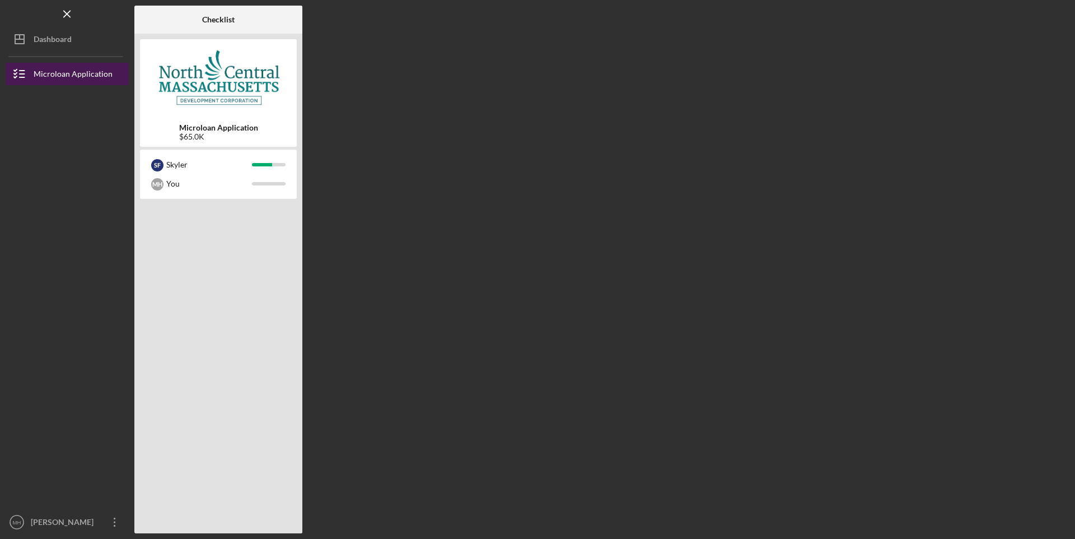
click at [59, 74] on div "Microloan Application" at bounding box center [73, 75] width 79 height 25
drag, startPoint x: 59, startPoint y: 74, endPoint x: 39, endPoint y: 69, distance: 20.8
click at [39, 69] on div "Microloan Application" at bounding box center [73, 75] width 79 height 25
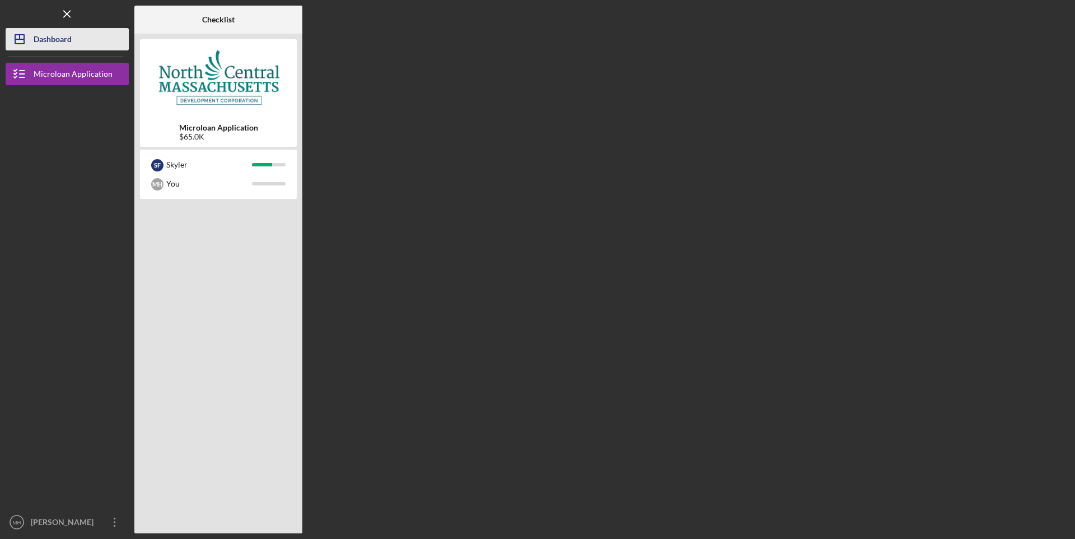
click at [46, 35] on div "Dashboard" at bounding box center [53, 40] width 38 height 25
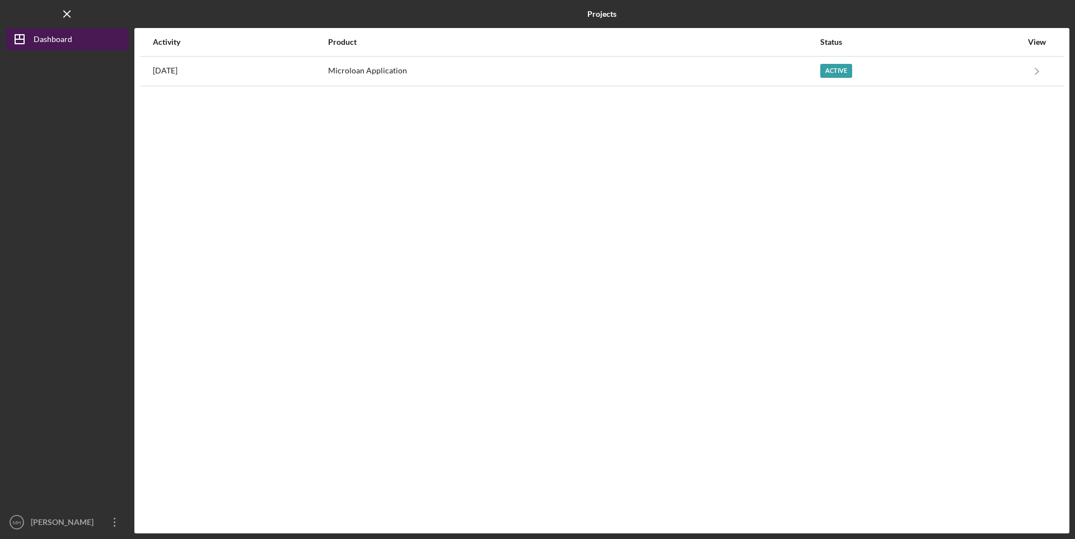
click at [45, 41] on div "Dashboard" at bounding box center [53, 40] width 39 height 25
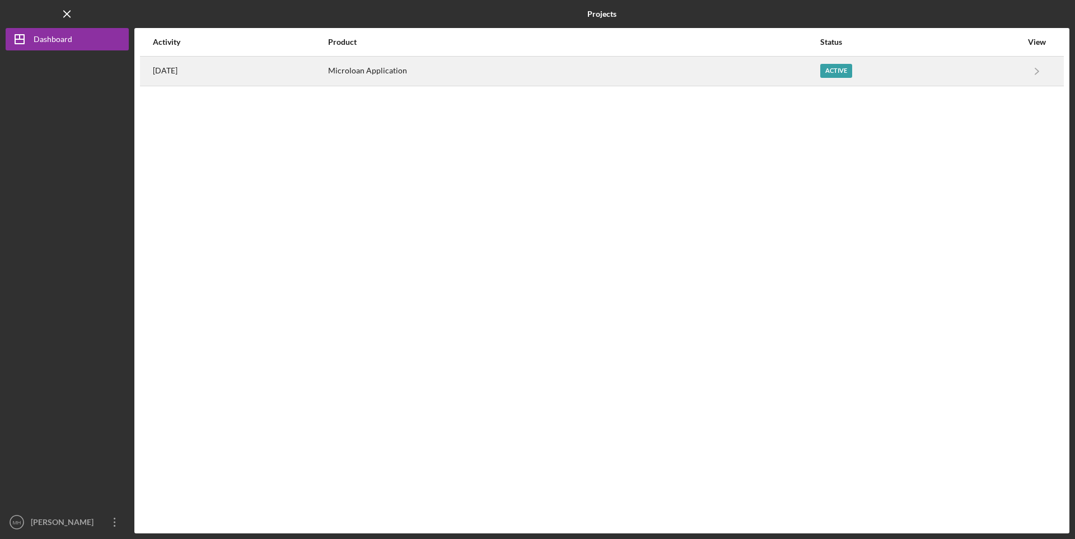
click at [844, 72] on div "Active" at bounding box center [836, 71] width 32 height 14
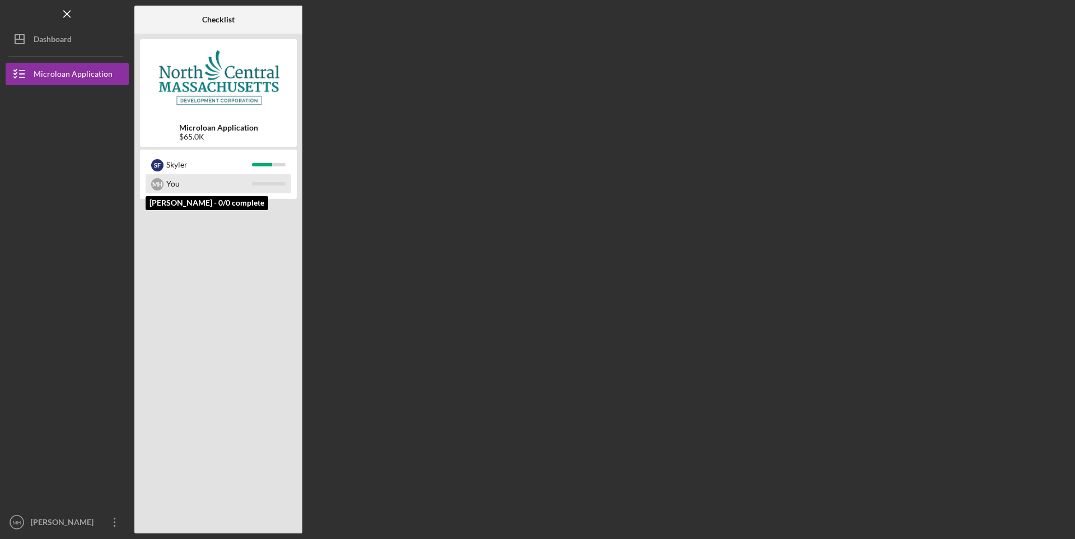
click at [184, 183] on div "You" at bounding box center [209, 183] width 86 height 19
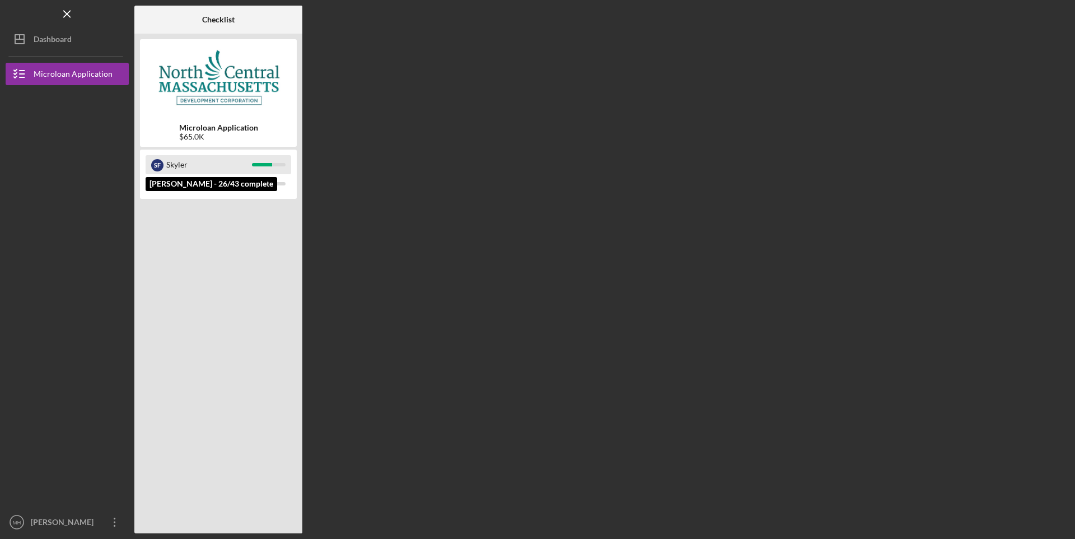
click at [184, 159] on div "Skyler" at bounding box center [209, 164] width 86 height 19
click at [68, 99] on div at bounding box center [67, 191] width 123 height 213
drag, startPoint x: 38, startPoint y: 137, endPoint x: 38, endPoint y: 221, distance: 84.5
click at [39, 139] on div at bounding box center [67, 191] width 123 height 213
click at [38, 221] on div at bounding box center [67, 191] width 123 height 213
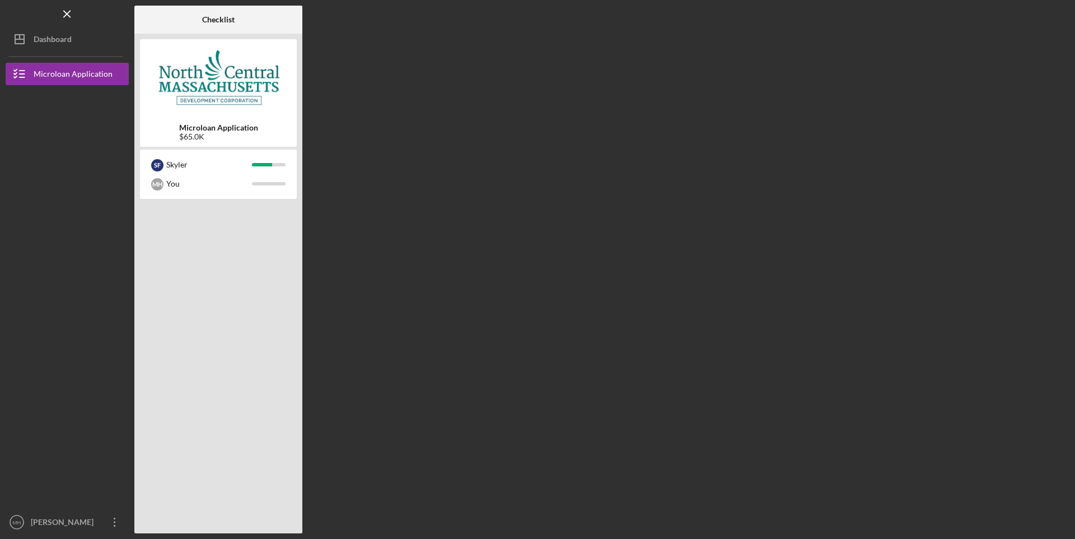
drag, startPoint x: 43, startPoint y: 314, endPoint x: 48, endPoint y: 357, distance: 43.5
click at [44, 320] on div at bounding box center [67, 404] width 123 height 213
drag, startPoint x: 55, startPoint y: 433, endPoint x: 58, endPoint y: 520, distance: 87.4
click at [54, 452] on div at bounding box center [67, 404] width 123 height 213
click at [59, 521] on div "[PERSON_NAME]" at bounding box center [64, 523] width 73 height 25
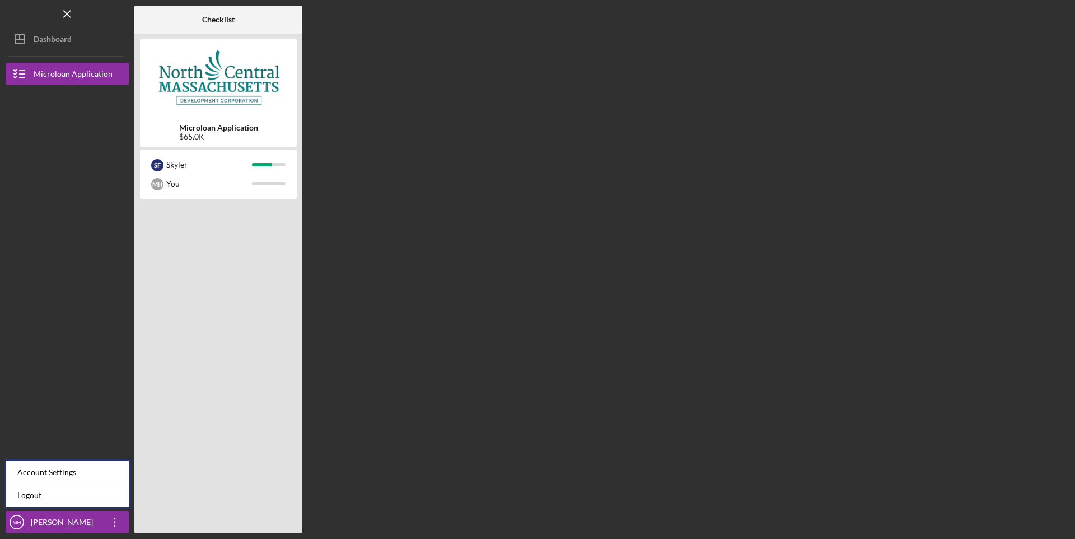
click at [49, 347] on div at bounding box center [67, 404] width 123 height 213
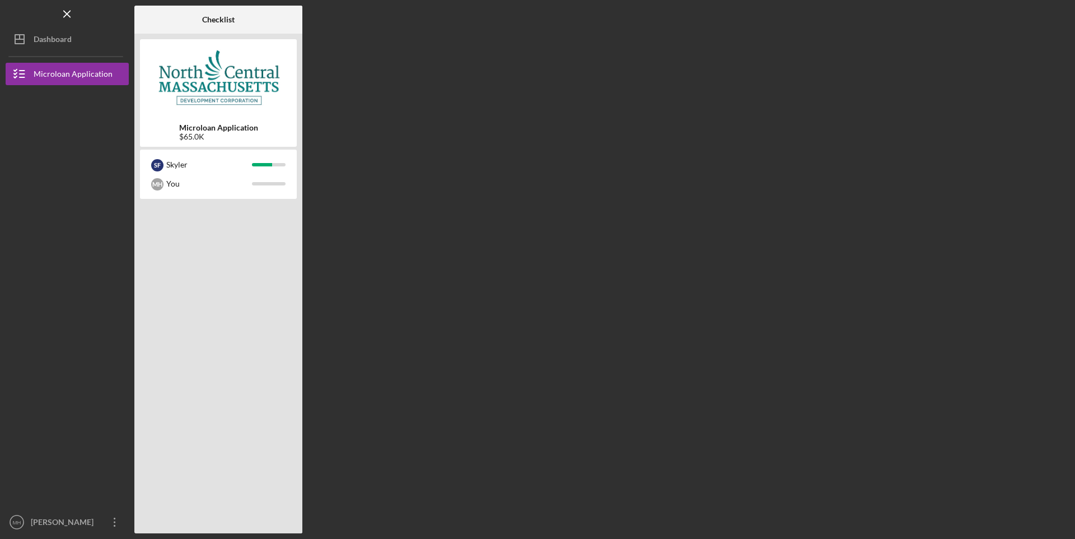
click at [824, 240] on div "Checklist Microloan Application $65.0K S F [PERSON_NAME] You" at bounding box center [601, 269] width 935 height 527
drag, startPoint x: 822, startPoint y: 233, endPoint x: 366, endPoint y: 417, distance: 492.4
click at [822, 233] on div "Checklist Microloan Application $65.0K S F [PERSON_NAME] You" at bounding box center [601, 269] width 935 height 527
click at [49, 512] on div "[PERSON_NAME]" at bounding box center [64, 523] width 73 height 25
click at [508, 359] on div "Checklist Microloan Application $65.0K S F [PERSON_NAME] You" at bounding box center [601, 269] width 935 height 527
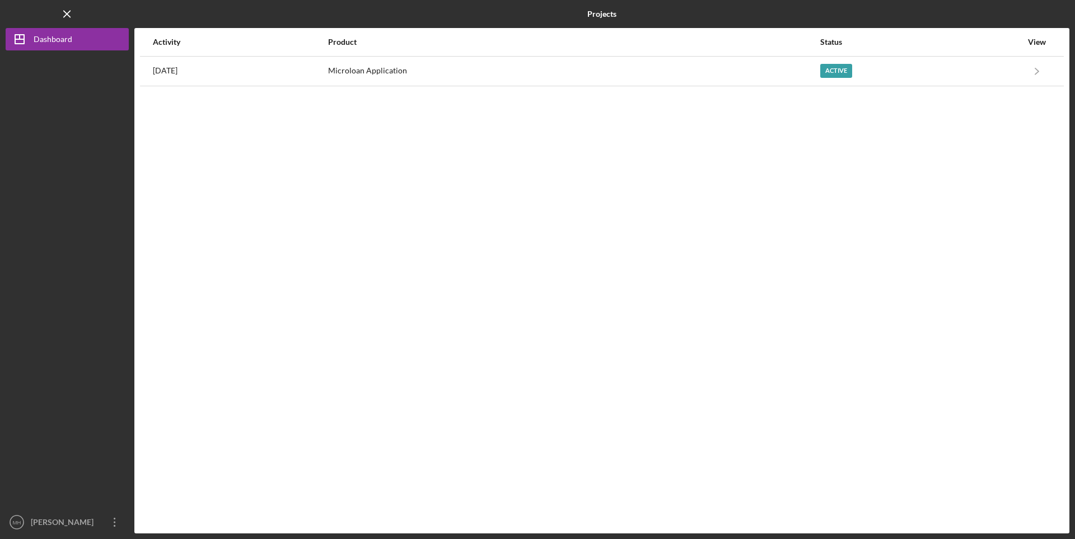
click at [54, 126] on div at bounding box center [67, 280] width 123 height 460
click at [54, 192] on div at bounding box center [67, 280] width 123 height 460
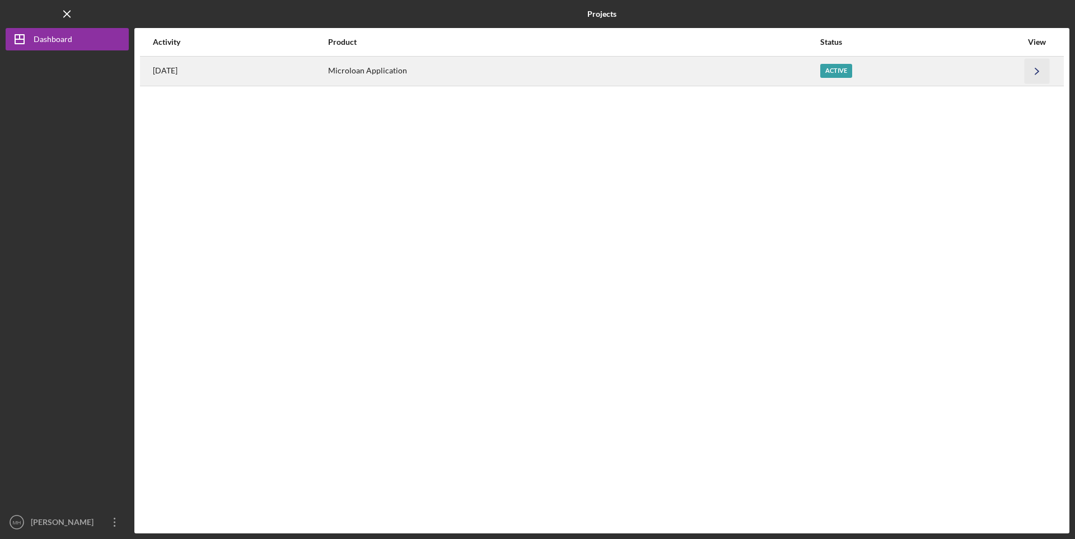
click at [1039, 76] on icon "Icon/Navigate" at bounding box center [1037, 70] width 25 height 25
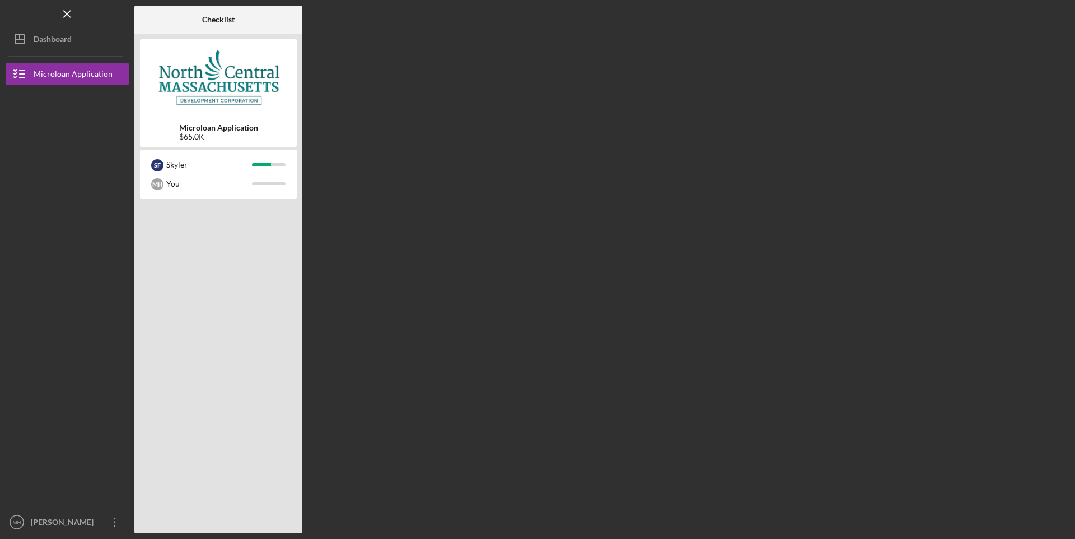
click at [0, 166] on div "Icon/Menu Checklist Checklist Microloan Application $65.0K S F Skyler M H You L…" at bounding box center [537, 269] width 1075 height 539
click at [17, 118] on div at bounding box center [67, 191] width 123 height 213
drag, startPoint x: 25, startPoint y: 172, endPoint x: 52, endPoint y: 318, distance: 148.0
click at [26, 176] on div at bounding box center [67, 191] width 123 height 213
drag, startPoint x: 52, startPoint y: 318, endPoint x: 53, endPoint y: 338, distance: 19.6
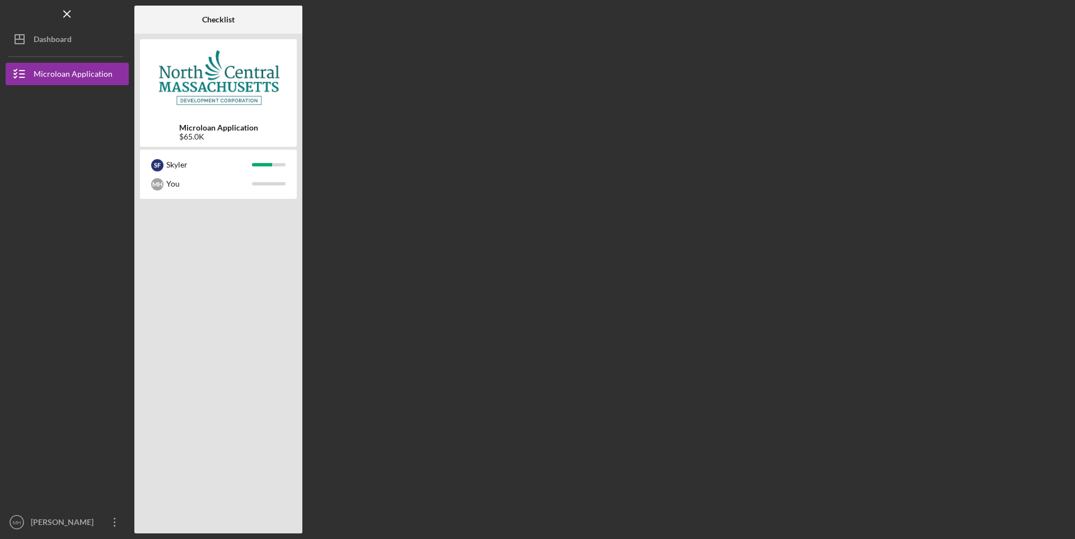
click at [54, 334] on div at bounding box center [67, 404] width 123 height 213
drag, startPoint x: 53, startPoint y: 419, endPoint x: 33, endPoint y: 120, distance: 300.2
click at [54, 412] on div at bounding box center [67, 404] width 123 height 213
click at [38, 71] on div "Microloan Application" at bounding box center [73, 75] width 79 height 25
click at [17, 73] on icon "button" at bounding box center [20, 74] width 28 height 28
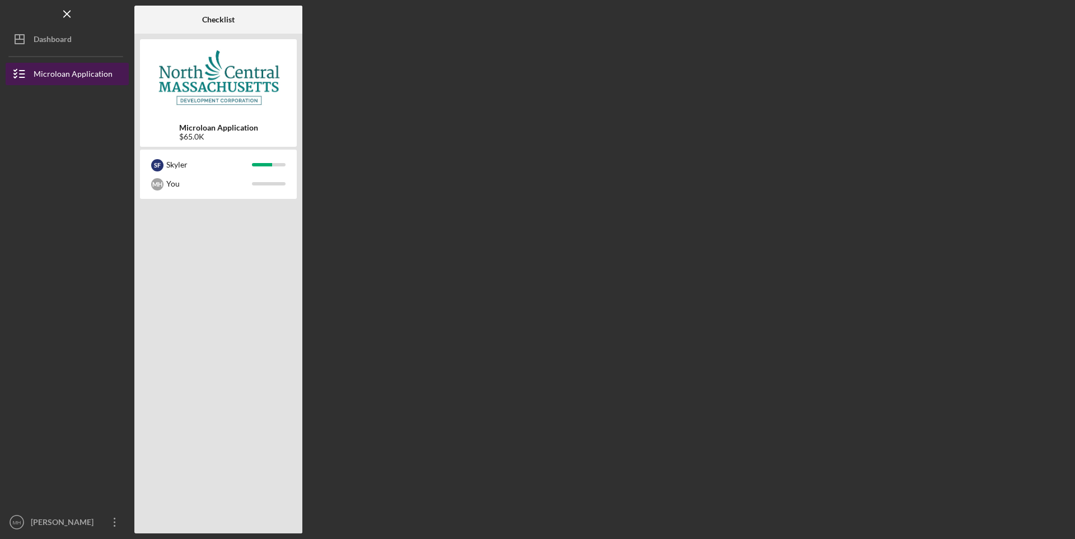
click at [17, 73] on icon "button" at bounding box center [20, 74] width 28 height 28
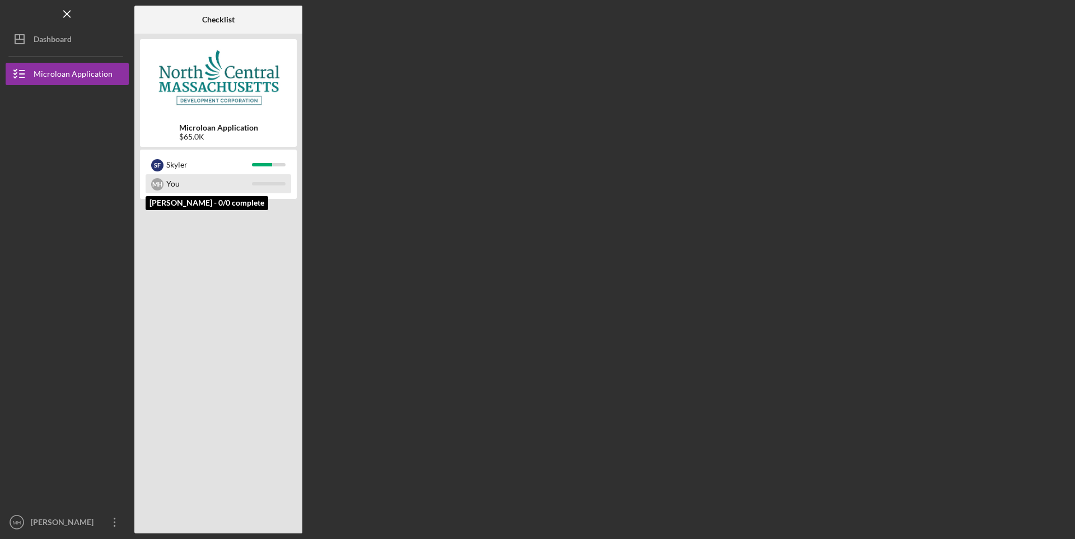
click at [191, 183] on div "You" at bounding box center [209, 183] width 86 height 19
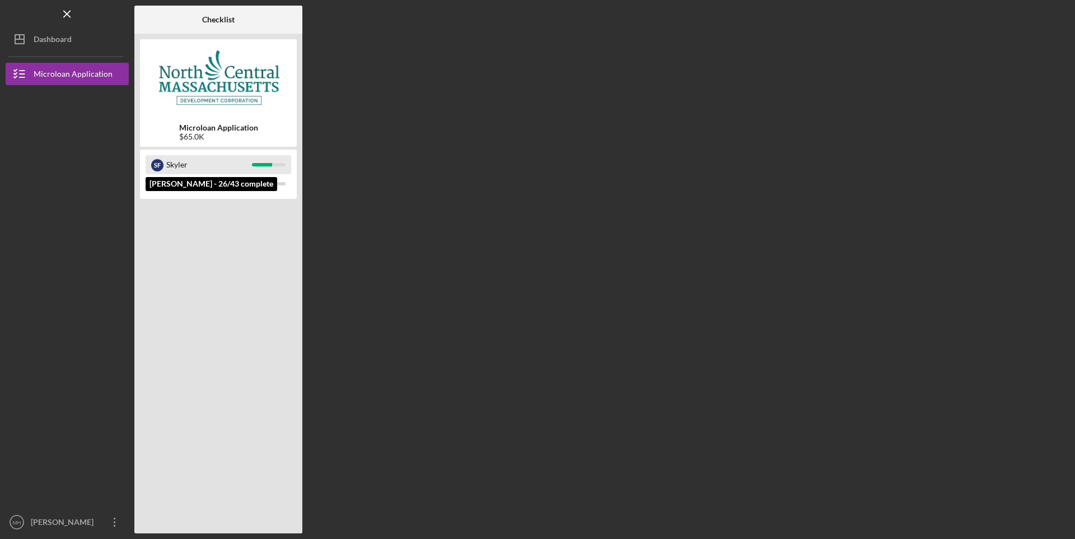
click at [176, 156] on div "Skyler" at bounding box center [209, 164] width 86 height 19
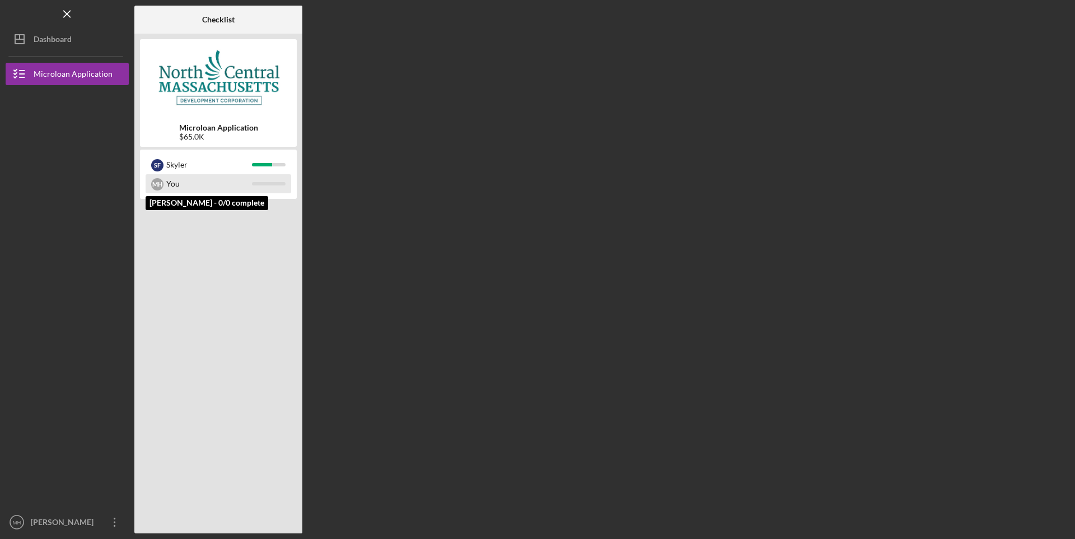
click at [161, 179] on div "M H" at bounding box center [157, 184] width 12 height 12
click at [156, 185] on div "M H" at bounding box center [157, 184] width 12 height 12
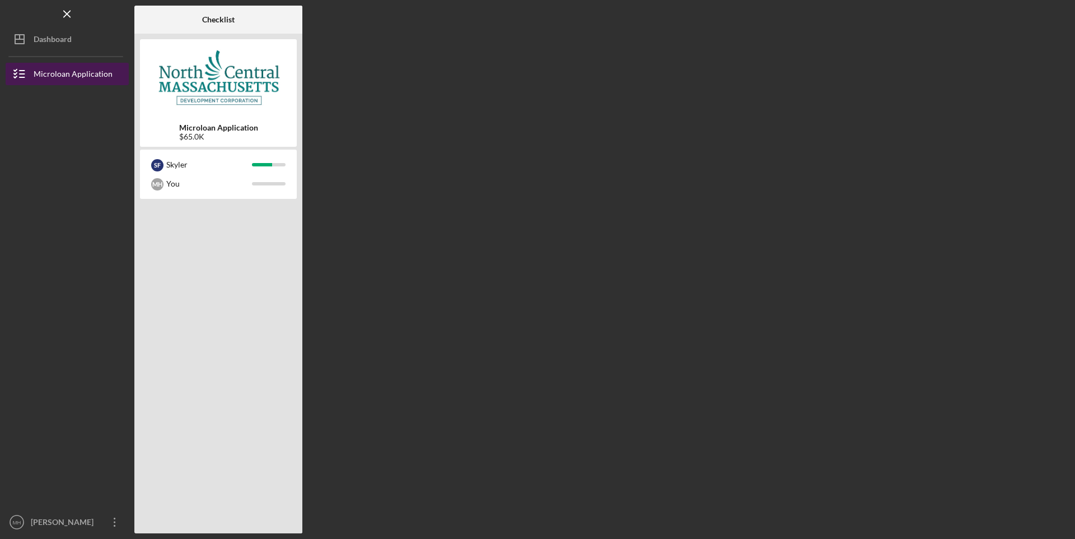
click at [53, 77] on div "Microloan Application" at bounding box center [73, 75] width 79 height 25
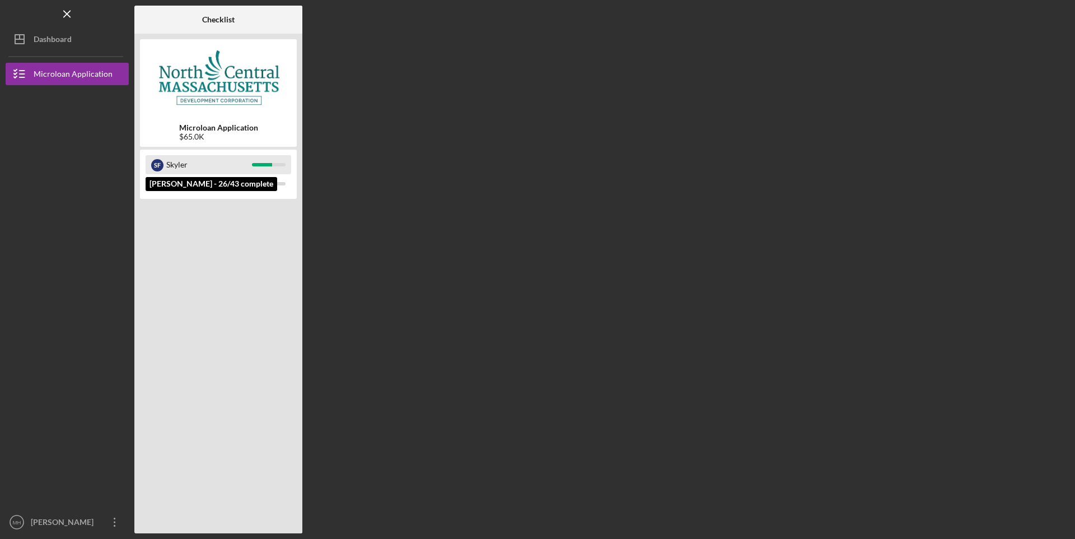
click at [212, 162] on div "Skyler" at bounding box center [209, 164] width 86 height 19
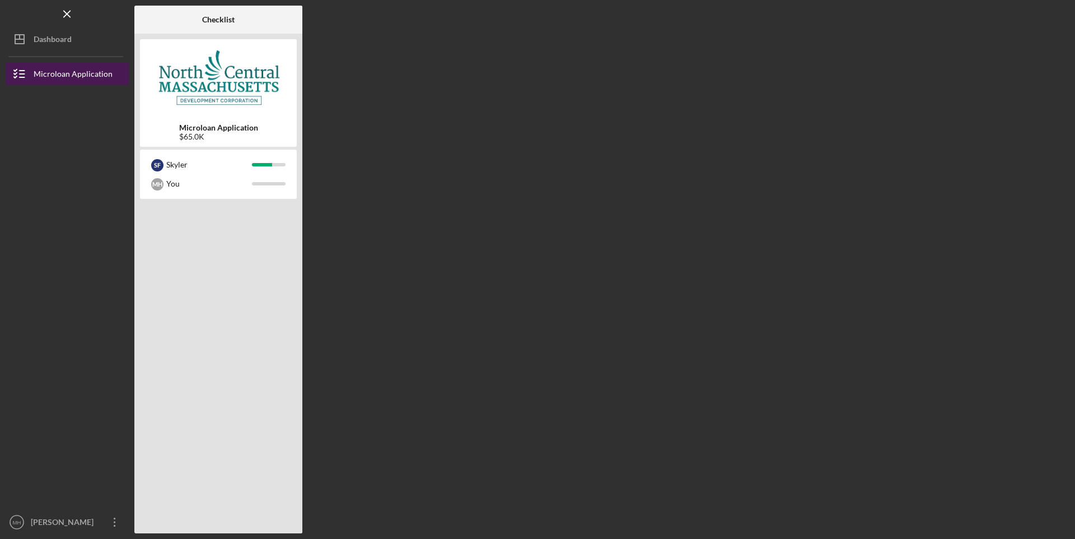
click at [60, 80] on div "Microloan Application" at bounding box center [73, 75] width 79 height 25
click at [74, 223] on div at bounding box center [67, 191] width 123 height 213
click at [65, 69] on div "Microloan Application" at bounding box center [73, 75] width 79 height 25
drag, startPoint x: 121, startPoint y: 289, endPoint x: 97, endPoint y: 286, distance: 24.2
click at [120, 289] on div at bounding box center [67, 191] width 123 height 213
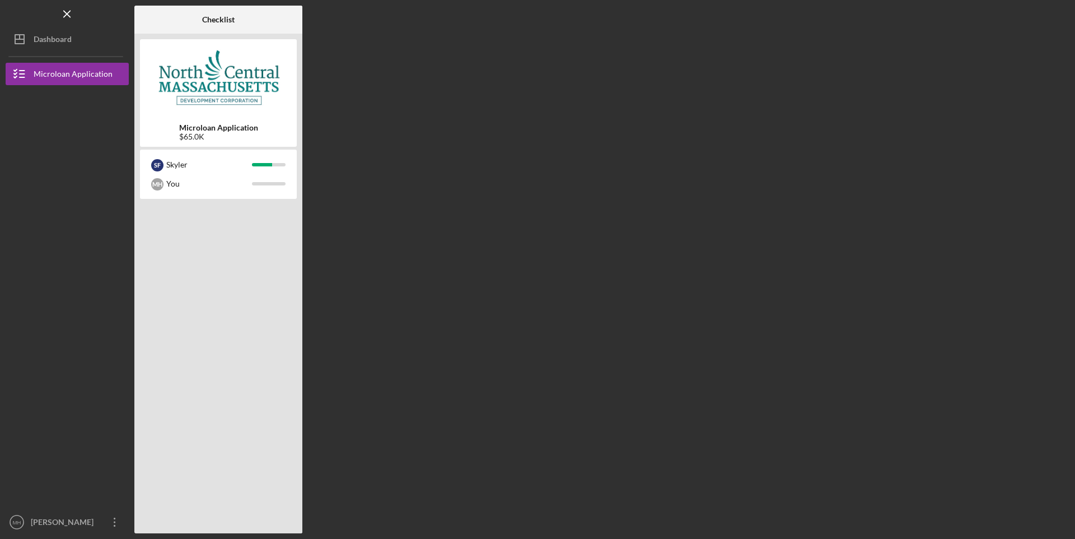
click at [59, 291] on div at bounding box center [67, 191] width 123 height 213
click at [169, 187] on div "You" at bounding box center [209, 183] width 86 height 19
click at [170, 171] on div "Skyler" at bounding box center [209, 164] width 86 height 19
